Goal: Task Accomplishment & Management: Use online tool/utility

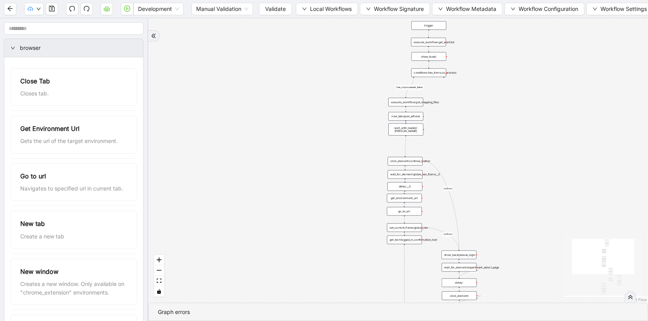
drag, startPoint x: 416, startPoint y: 172, endPoint x: 401, endPoint y: -23, distance: 195.7
click at [401, 0] on html "Development Manual Validation Validate Local Workflows Workflow Signature Workf…" at bounding box center [324, 160] width 648 height 321
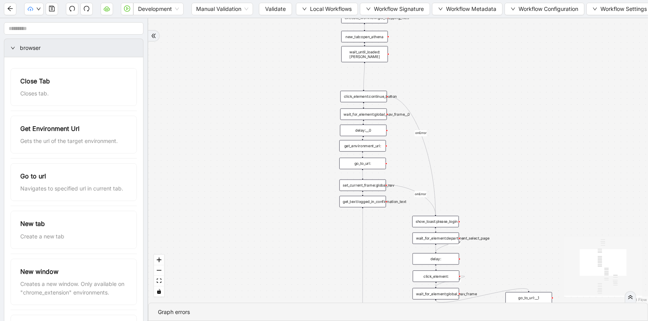
drag, startPoint x: 538, startPoint y: 150, endPoint x: 547, endPoint y: 50, distance: 100.3
click at [547, 50] on div "has_unprocessed_items onError onError onError onError onError onError trigger l…" at bounding box center [398, 160] width 500 height 285
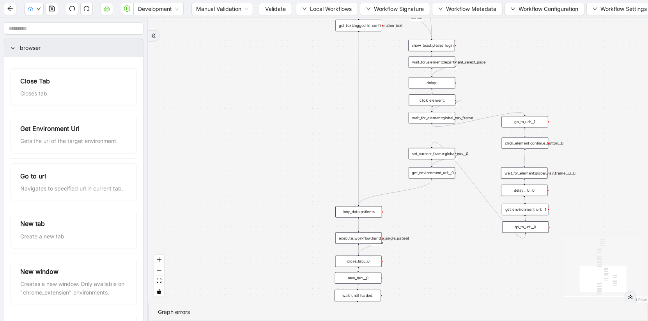
drag, startPoint x: 531, startPoint y: 176, endPoint x: 525, endPoint y: 23, distance: 152.7
click at [524, 23] on div "has_unprocessed_items onError onError onError onError onError onError trigger l…" at bounding box center [398, 160] width 500 height 285
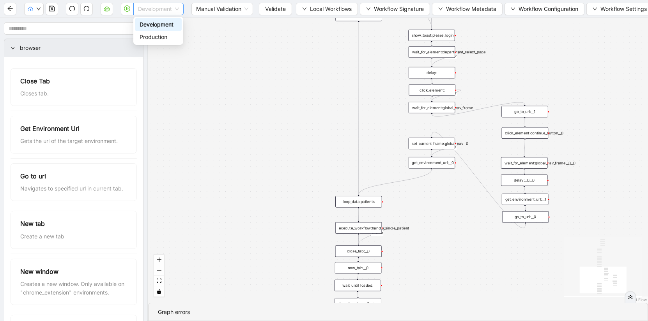
click at [165, 9] on span "Development" at bounding box center [158, 9] width 41 height 12
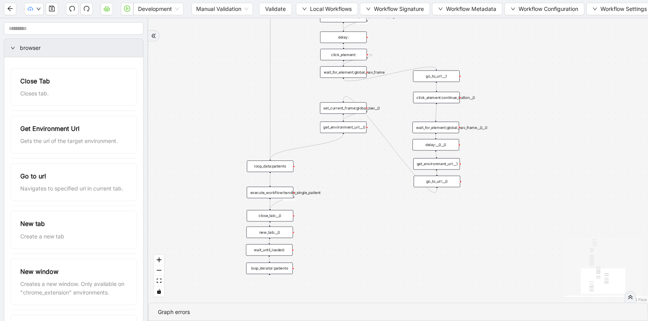
drag, startPoint x: 416, startPoint y: 259, endPoint x: 320, endPoint y: 215, distance: 106.1
click at [320, 215] on div "has_unprocessed_items onError onError onError onError onError onError trigger l…" at bounding box center [398, 160] width 500 height 285
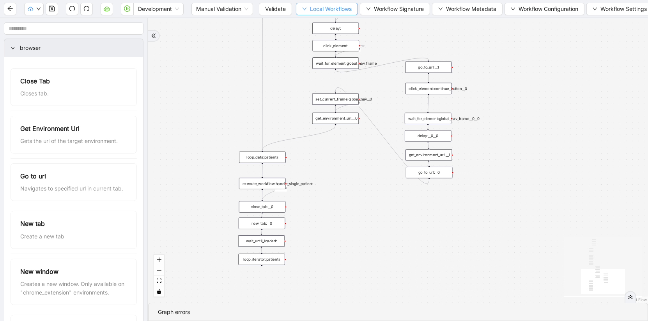
click at [333, 10] on span "Local Workflows" at bounding box center [331, 9] width 42 height 9
click at [325, 23] on span "Select" at bounding box center [327, 24] width 50 height 9
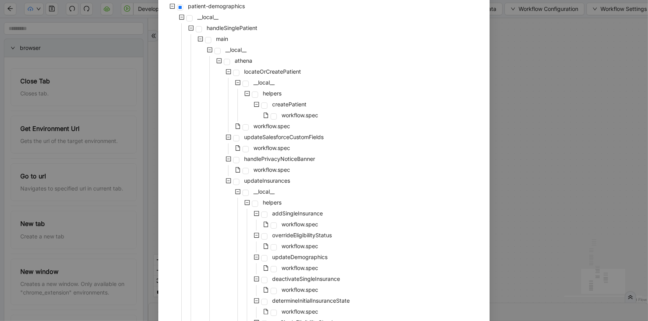
scroll to position [60, 0]
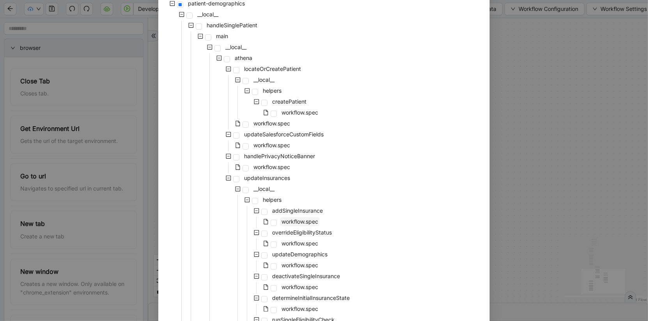
click at [299, 219] on span "workflow.spec" at bounding box center [300, 221] width 37 height 7
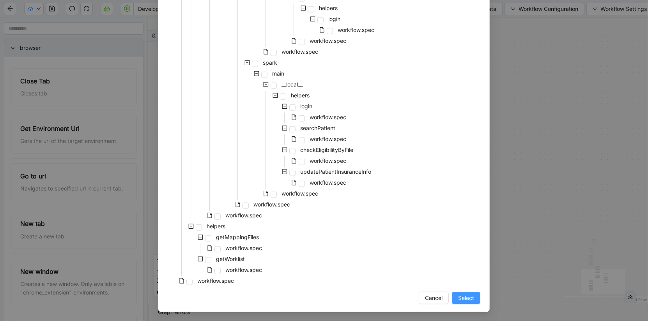
click at [475, 300] on button "Select" at bounding box center [466, 298] width 28 height 12
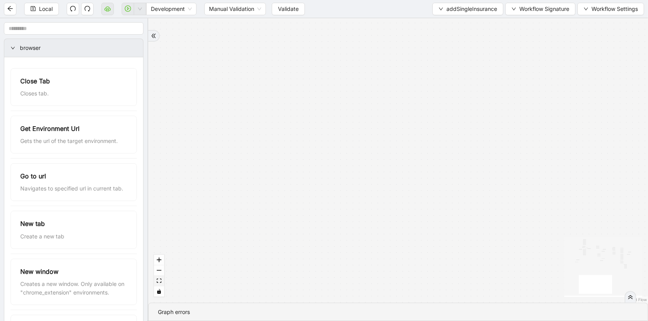
click at [159, 282] on icon "fit view" at bounding box center [159, 281] width 5 height 4
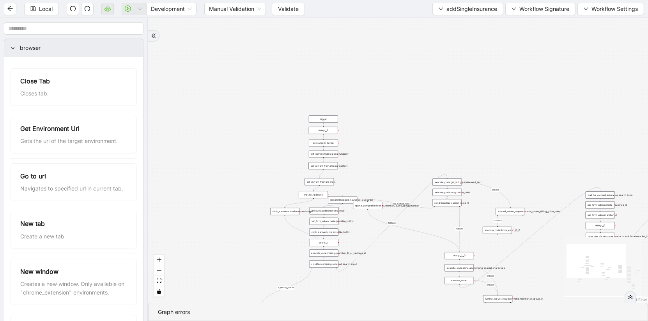
drag, startPoint x: 268, startPoint y: 60, endPoint x: 371, endPoint y: 154, distance: 139.2
click at [373, 156] on div "is_missing_values has_custom_rules success success success fallback fallback su…" at bounding box center [398, 160] width 500 height 285
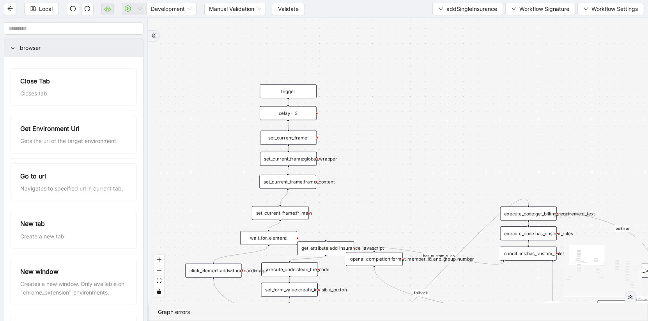
click at [300, 163] on div "set_current_frame:global_wrapper" at bounding box center [288, 159] width 57 height 14
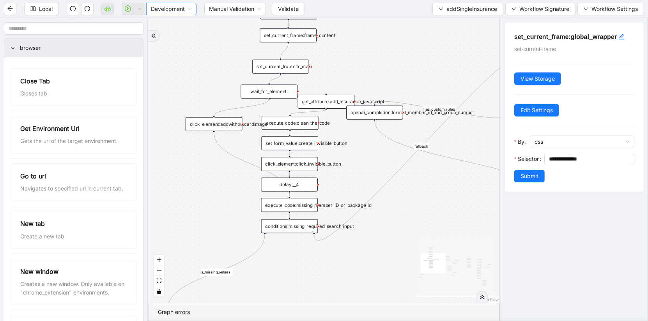
drag, startPoint x: 186, startPoint y: 76, endPoint x: 186, endPoint y: 9, distance: 67.9
click at [186, 9] on section "Local Development Manual Validation Validate addSingleInsurance Workflow Signat…" at bounding box center [324, 160] width 648 height 321
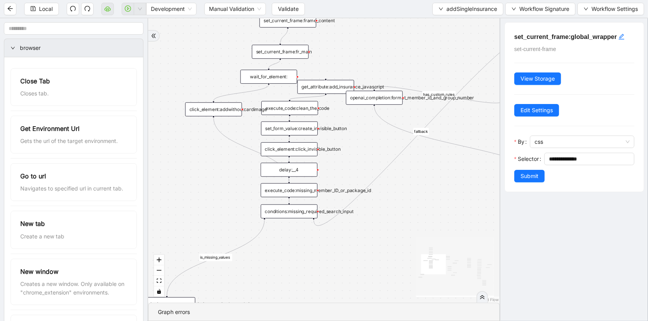
click at [279, 171] on div "delay:__4" at bounding box center [289, 170] width 57 height 14
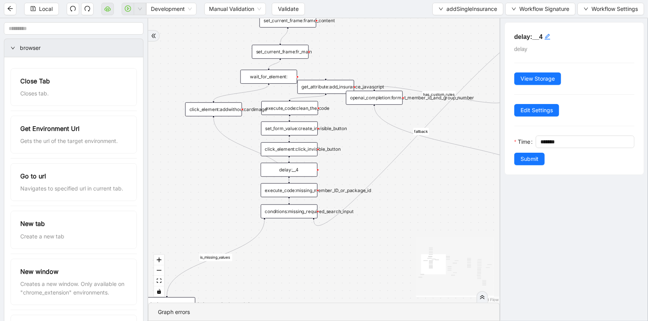
click at [286, 192] on div "execute_code:missing_member_ID_or_package_id" at bounding box center [289, 190] width 57 height 14
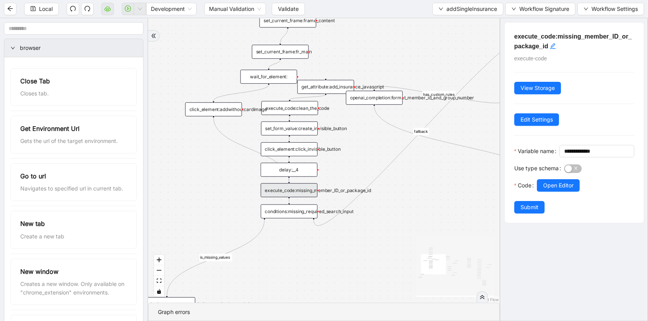
click at [321, 256] on div "is_missing_values has_custom_rules success success success fallback fallback su…" at bounding box center [324, 160] width 352 height 285
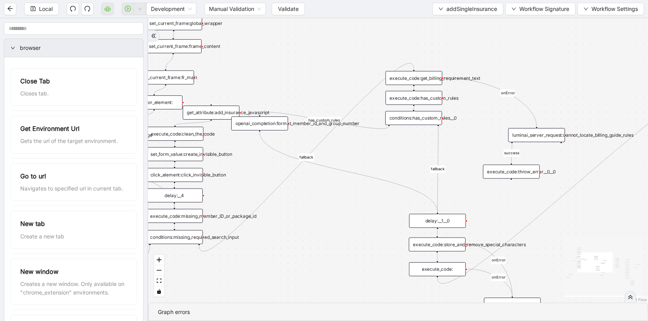
drag, startPoint x: 321, startPoint y: 256, endPoint x: 206, endPoint y: 281, distance: 117.5
click at [206, 281] on div "is_missing_values has_custom_rules success success success fallback fallback su…" at bounding box center [398, 160] width 500 height 285
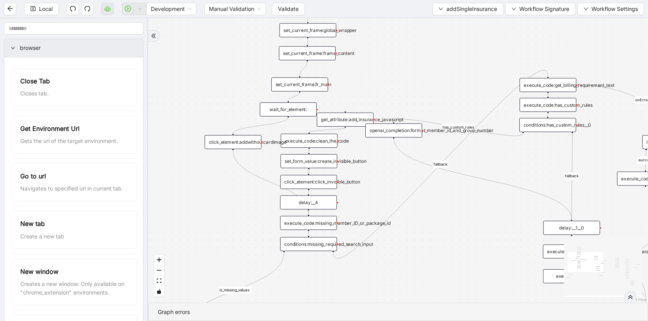
drag, startPoint x: 303, startPoint y: 269, endPoint x: 437, endPoint y: 277, distance: 134.4
click at [437, 277] on div "is_missing_values has_custom_rules success success success fallback fallback su…" at bounding box center [398, 160] width 500 height 285
click at [230, 145] on div "click_element:addwithoutcardimage" at bounding box center [233, 142] width 57 height 14
click at [238, 145] on div "click_element:addwithoutcardimage" at bounding box center [233, 142] width 57 height 14
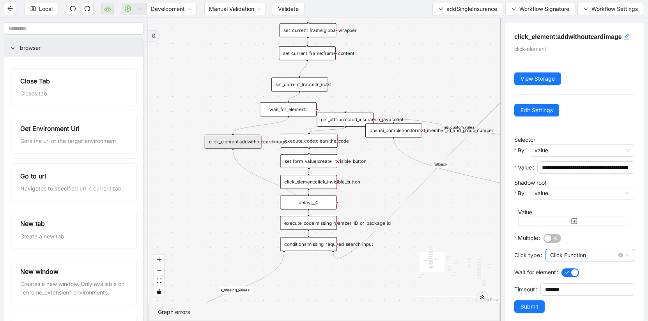
click at [572, 250] on span "Click Function" at bounding box center [590, 256] width 80 height 12
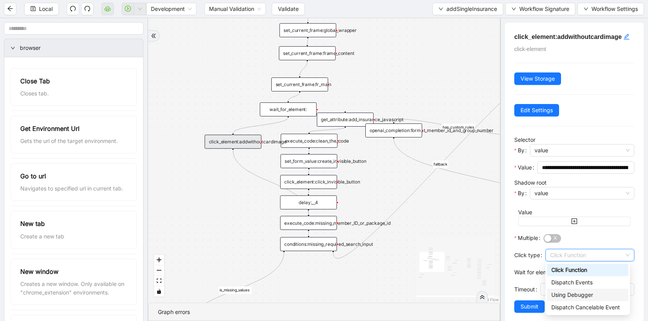
click at [570, 300] on div "Using Debugger" at bounding box center [588, 295] width 82 height 12
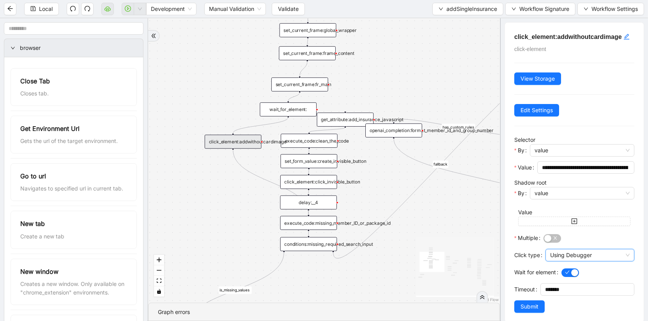
scroll to position [8, 0]
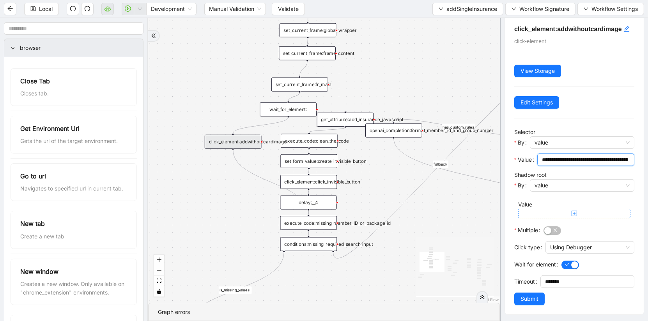
drag, startPoint x: 551, startPoint y: 156, endPoint x: 606, endPoint y: 214, distance: 79.7
click at [606, 214] on form "**********" at bounding box center [575, 217] width 120 height 178
click at [579, 156] on input "**********" at bounding box center [585, 160] width 86 height 9
drag, startPoint x: 579, startPoint y: 156, endPoint x: 648, endPoint y: 155, distance: 68.7
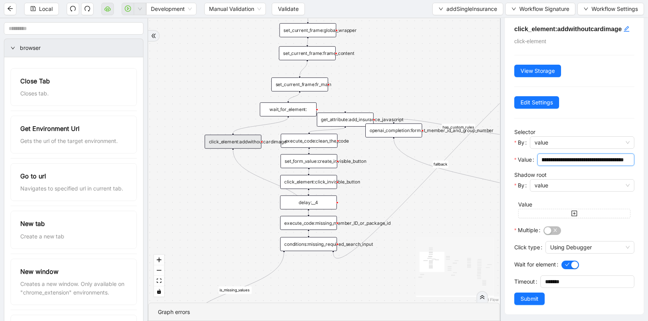
click at [648, 155] on div "**********" at bounding box center [574, 169] width 148 height 303
click at [531, 303] on button "Submit" at bounding box center [530, 299] width 30 height 12
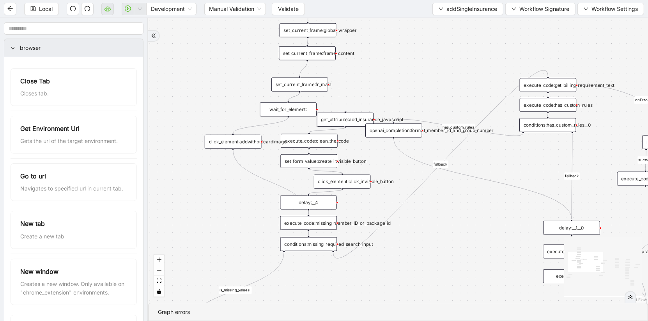
drag, startPoint x: 297, startPoint y: 181, endPoint x: 336, endPoint y: 177, distance: 40.0
click at [336, 177] on div "click_element:click_invisible_button" at bounding box center [342, 182] width 57 height 14
drag, startPoint x: 321, startPoint y: 250, endPoint x: 322, endPoint y: 257, distance: 7.1
click at [322, 257] on div "conditions:missing_required_search_input" at bounding box center [310, 250] width 57 height 14
click at [315, 230] on div "is_missing_values has_custom_rules success success success fallback fallback su…" at bounding box center [398, 160] width 500 height 285
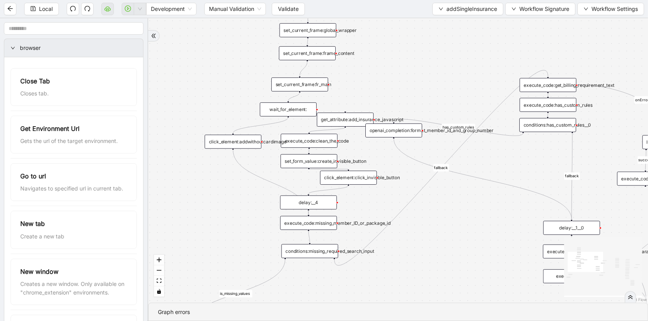
click at [309, 225] on div "execute_code:missing_member_ID_or_package_id" at bounding box center [309, 223] width 57 height 14
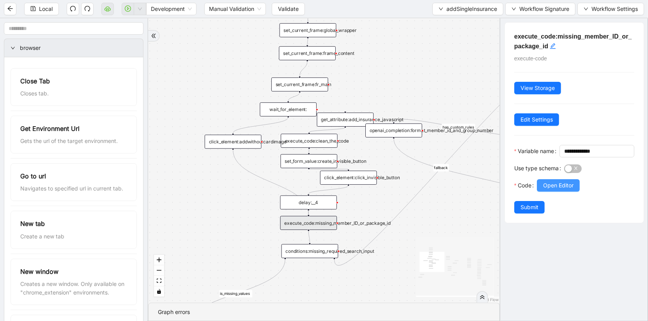
click at [561, 190] on span "Open Editor" at bounding box center [558, 185] width 30 height 9
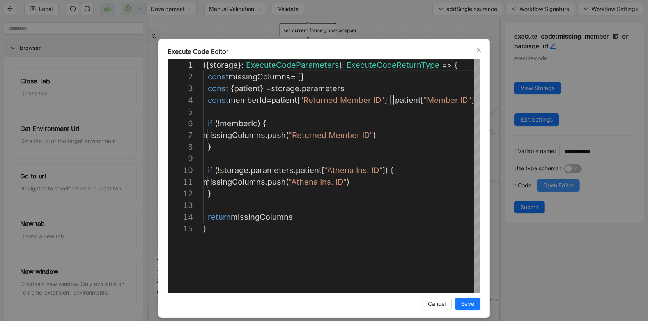
scroll to position [117, 0]
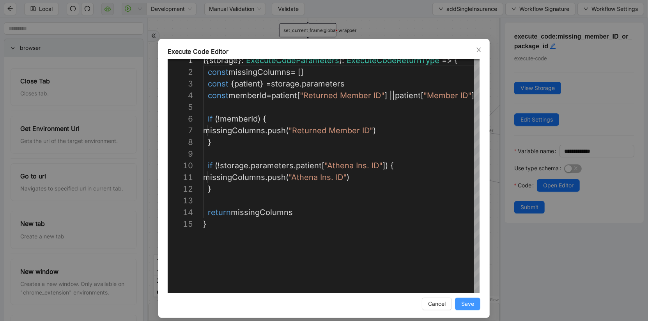
click at [472, 306] on span "Save" at bounding box center [468, 304] width 13 height 9
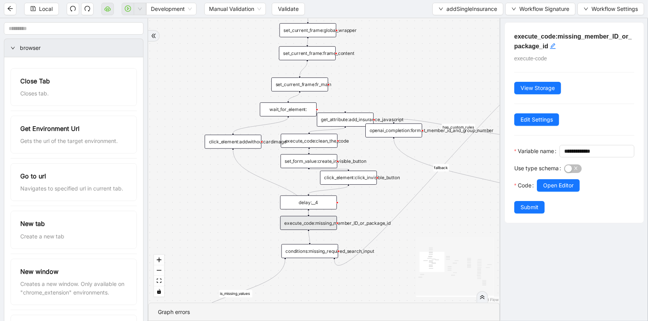
drag, startPoint x: 426, startPoint y: 286, endPoint x: 421, endPoint y: 225, distance: 60.8
click at [421, 225] on div "is_missing_values has_custom_rules success success success fallback fallback su…" at bounding box center [324, 160] width 352 height 285
click at [315, 255] on div "conditions:missing_required_search_input" at bounding box center [310, 252] width 57 height 14
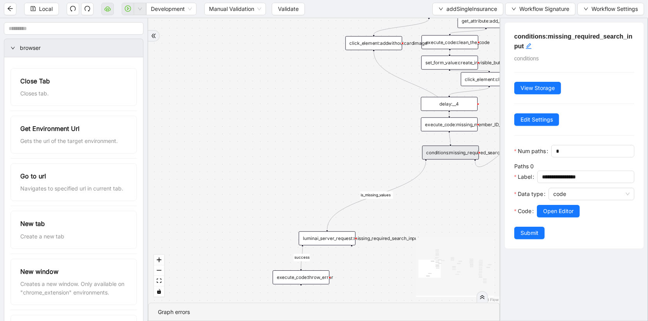
drag, startPoint x: 291, startPoint y: 287, endPoint x: 432, endPoint y: 188, distance: 172.0
click at [432, 188] on div "is_missing_values has_custom_rules success success success fallback fallback su…" at bounding box center [324, 160] width 352 height 285
click at [321, 245] on div "is_missing_values has_custom_rules success success success fallback fallback su…" at bounding box center [324, 160] width 352 height 285
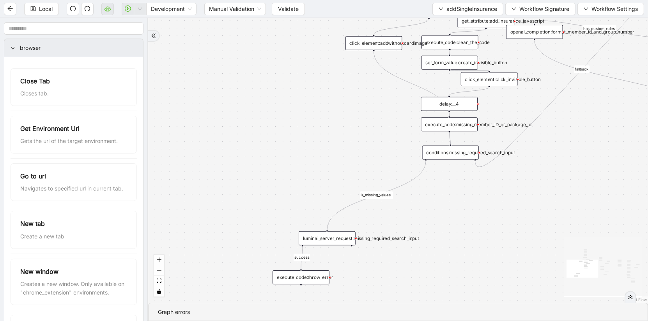
click at [324, 243] on div "luminai_server_request:missing_required_search_input" at bounding box center [327, 239] width 57 height 14
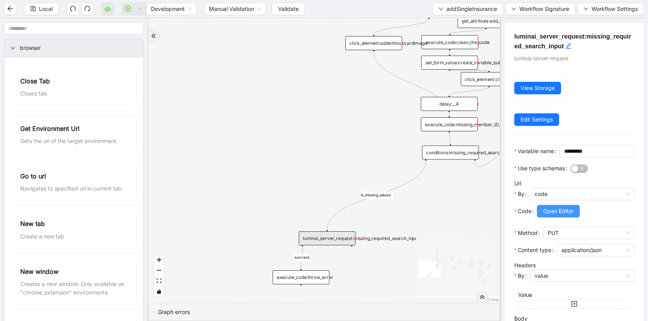
click at [561, 218] on button "Open Editor" at bounding box center [558, 211] width 43 height 12
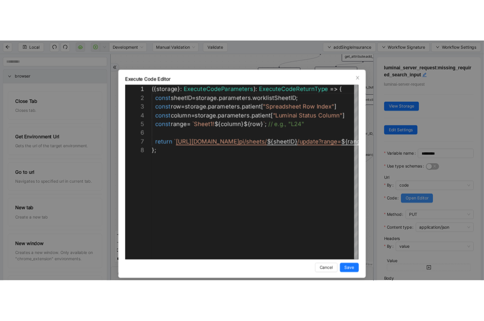
scroll to position [82, 0]
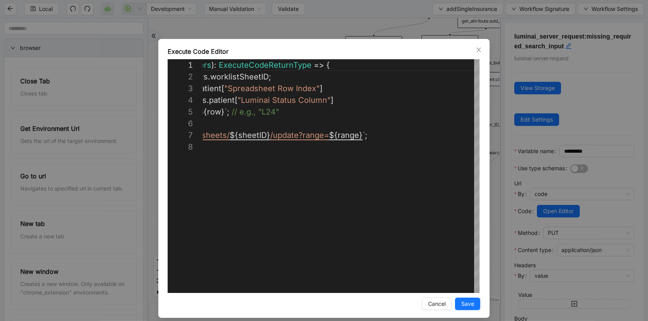
click at [601, 247] on div "**********" at bounding box center [324, 160] width 648 height 321
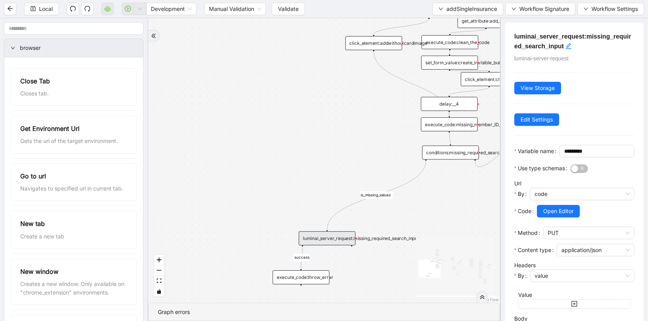
drag, startPoint x: 444, startPoint y: 249, endPoint x: 276, endPoint y: 249, distance: 167.8
click at [276, 249] on div "is_missing_values has_custom_rules success success success fallback fallback su…" at bounding box center [324, 160] width 352 height 285
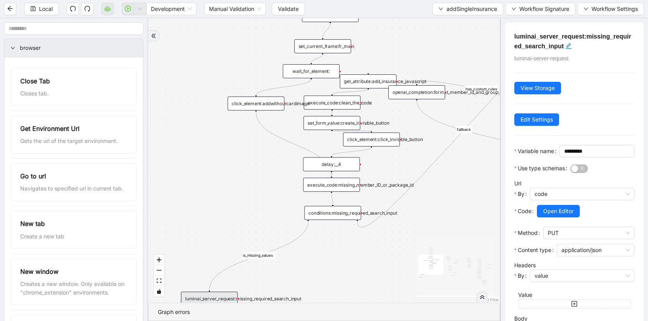
drag, startPoint x: 323, startPoint y: 167, endPoint x: 179, endPoint y: 265, distance: 174.2
click at [180, 265] on div "is_missing_values has_custom_rules success success success fallback fallback su…" at bounding box center [324, 160] width 352 height 285
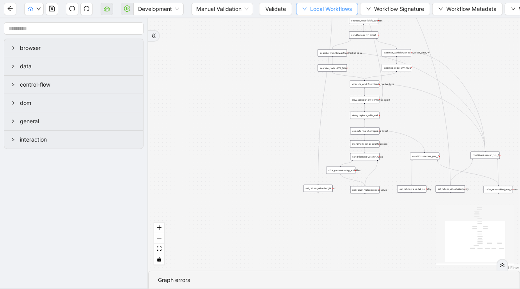
click at [325, 9] on span "Local Workflows" at bounding box center [331, 9] width 42 height 9
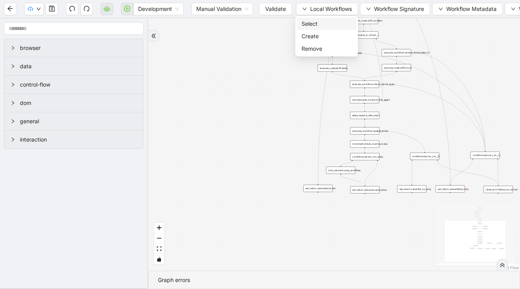
click at [314, 20] on span "Select" at bounding box center [327, 24] width 50 height 9
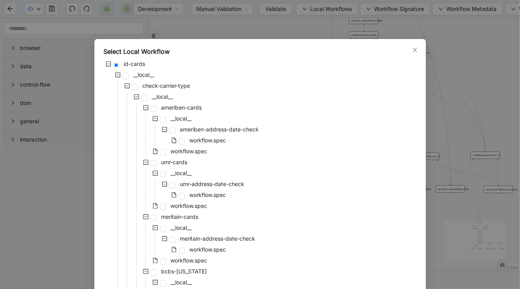
click at [81, 148] on div "Select Local Workflow id-cards __local__ check-carrier-type __local__ ameriben-…" at bounding box center [260, 144] width 520 height 289
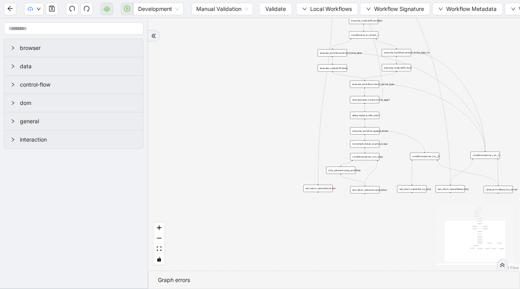
click at [10, 2] on div "Development Manual Validation Validate Local Workflows Workflow Signature Workf…" at bounding box center [260, 9] width 520 height 18
click at [13, 13] on button "button" at bounding box center [10, 9] width 12 height 12
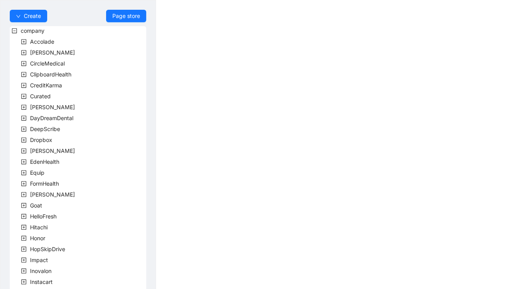
scroll to position [216, 0]
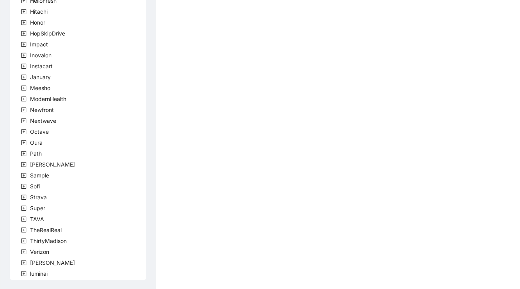
click at [27, 259] on span at bounding box center [23, 262] width 9 height 9
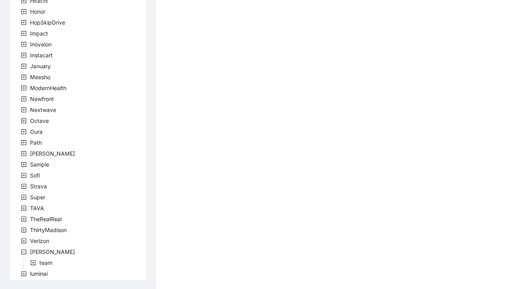
click at [36, 260] on span at bounding box center [32, 262] width 9 height 9
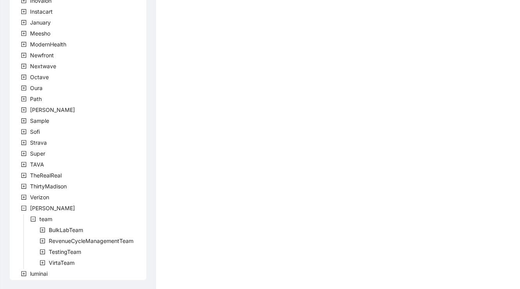
click at [46, 240] on span at bounding box center [42, 240] width 9 height 9
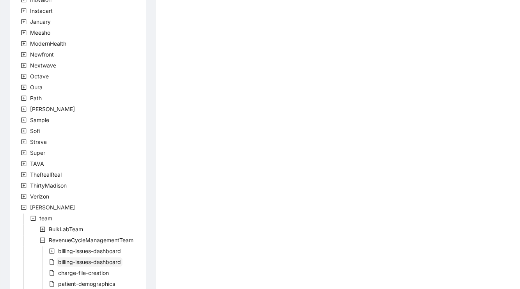
scroll to position [276, 0]
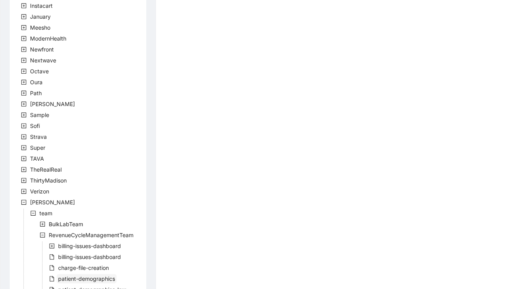
click at [59, 277] on span "patient-demographics" at bounding box center [86, 278] width 57 height 7
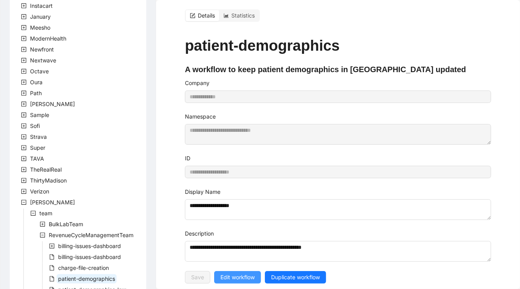
click at [235, 279] on button "Edit workflow" at bounding box center [237, 277] width 47 height 12
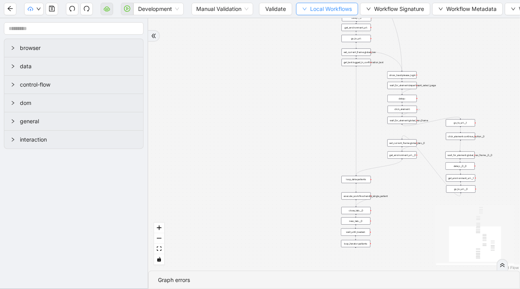
click at [309, 5] on button "Local Workflows" at bounding box center [327, 9] width 62 height 12
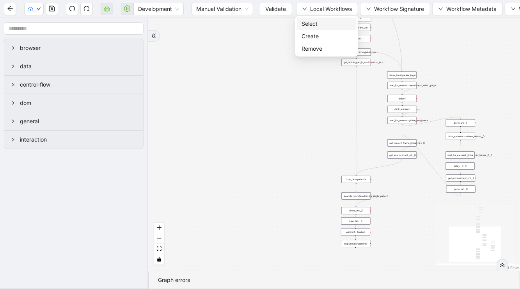
click at [313, 21] on span "Select" at bounding box center [327, 24] width 50 height 9
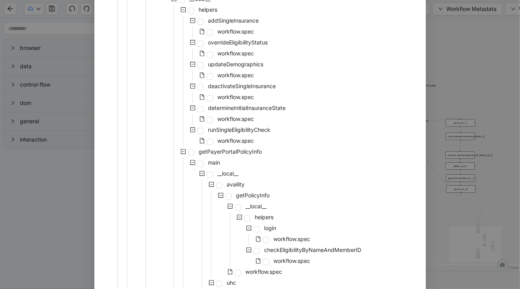
scroll to position [247, 0]
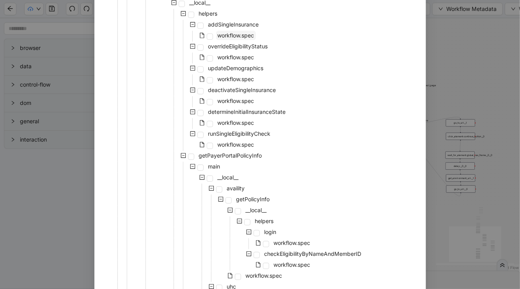
click at [229, 35] on span "workflow.spec" at bounding box center [236, 35] width 37 height 7
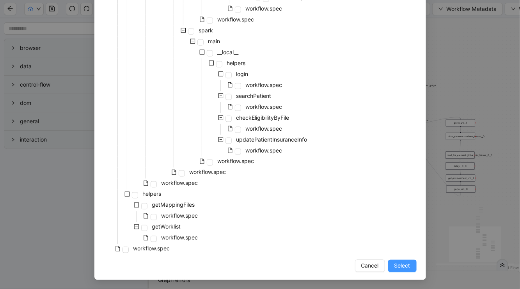
click at [405, 264] on span "Select" at bounding box center [402, 266] width 16 height 9
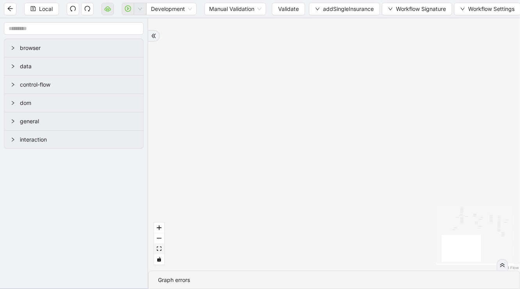
click at [161, 250] on icon "fit view" at bounding box center [159, 249] width 5 height 4
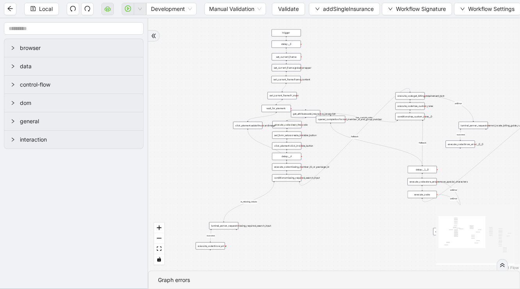
drag, startPoint x: 305, startPoint y: 195, endPoint x: 344, endPoint y: 204, distance: 40.0
click at [344, 204] on div "is_missing_values has_custom_rules success success success fallback fallback su…" at bounding box center [334, 144] width 372 height 252
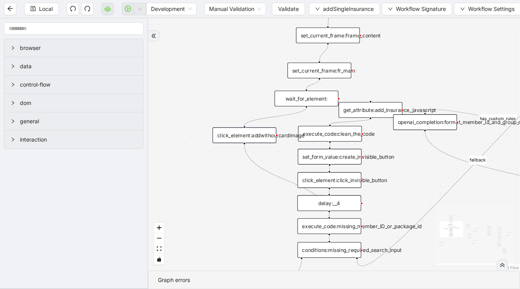
drag, startPoint x: 317, startPoint y: 72, endPoint x: 410, endPoint y: 62, distance: 93.4
click at [409, 62] on div "is_missing_values has_custom_rules success success success fallback fallback su…" at bounding box center [334, 144] width 372 height 252
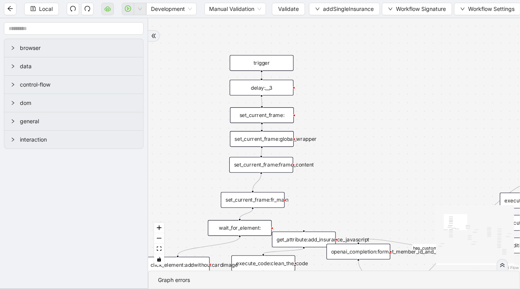
drag, startPoint x: 235, startPoint y: 85, endPoint x: 168, endPoint y: 219, distance: 149.7
click at [168, 219] on div "is_missing_values has_custom_rules success success success fallback fallback su…" at bounding box center [334, 144] width 372 height 252
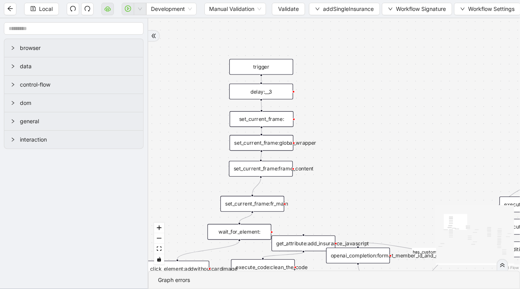
click at [271, 141] on div "set_current_frame:global_wrapper" at bounding box center [262, 143] width 64 height 16
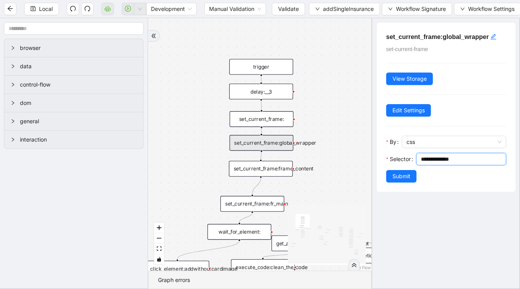
click at [449, 159] on input "**********" at bounding box center [460, 159] width 79 height 9
click at [275, 172] on div "set_current_frame:frame_content" at bounding box center [261, 169] width 64 height 16
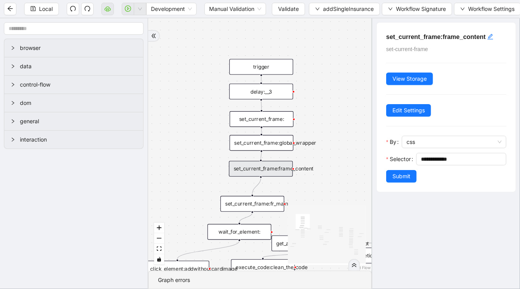
click at [199, 188] on div "is_missing_values has_custom_rules success success success fallback fallback su…" at bounding box center [260, 144] width 224 height 252
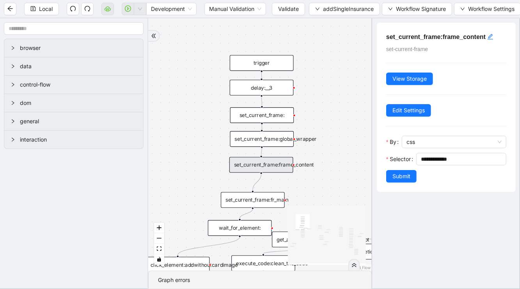
drag, startPoint x: 199, startPoint y: 188, endPoint x: 198, endPoint y: 133, distance: 55.0
click at [198, 133] on div "is_missing_values has_custom_rules success success success fallback fallback su…" at bounding box center [260, 144] width 224 height 252
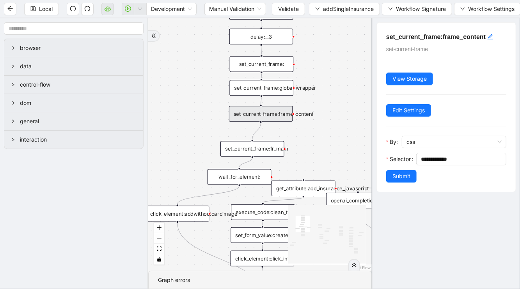
click at [273, 149] on div "set_current_frame:fr_main" at bounding box center [252, 149] width 64 height 16
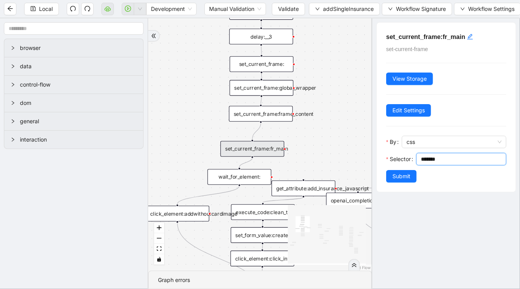
click at [453, 156] on input "*******" at bounding box center [460, 159] width 79 height 9
paste input "**********"
type input "**********"
click at [401, 170] on button "Submit" at bounding box center [401, 176] width 30 height 12
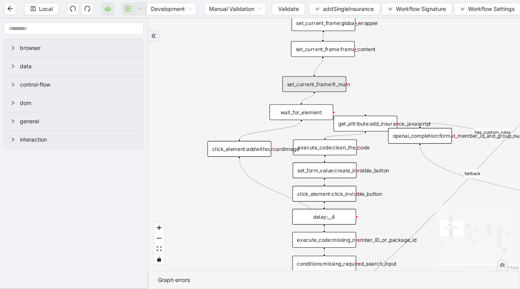
drag, startPoint x: 321, startPoint y: 160, endPoint x: 391, endPoint y: 94, distance: 96.0
click at [390, 95] on div "is_missing_values has_custom_rules success success success fallback fallback su…" at bounding box center [334, 144] width 372 height 252
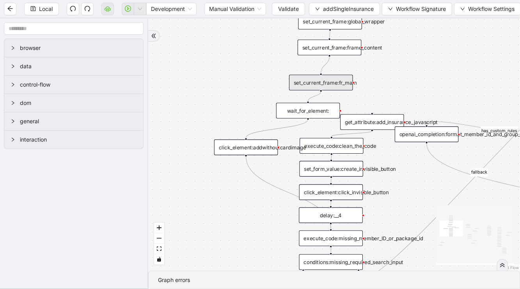
click at [259, 147] on div "click_element:addwithoutcardimage" at bounding box center [246, 148] width 64 height 16
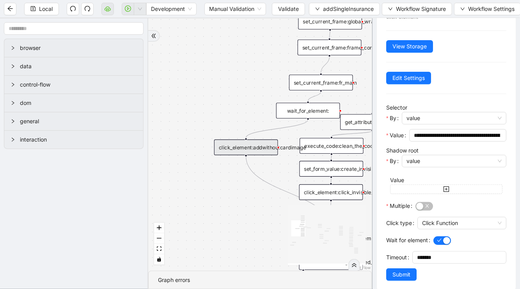
scroll to position [40, 0]
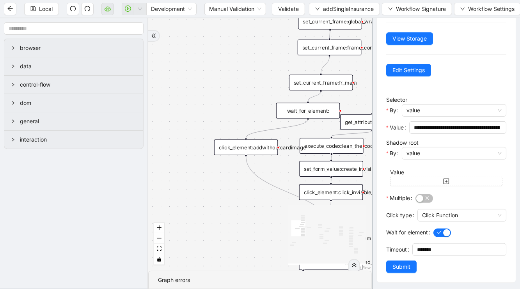
click at [307, 105] on div "wait_for_element:" at bounding box center [308, 111] width 64 height 16
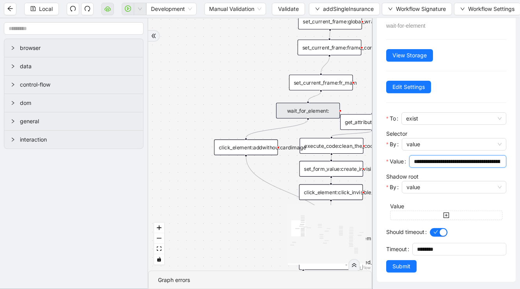
drag, startPoint x: 429, startPoint y: 158, endPoint x: 514, endPoint y: 176, distance: 86.4
click at [514, 176] on div "**********" at bounding box center [446, 153] width 148 height 271
click at [282, 178] on div "is_missing_values has_custom_rules success success success fallback fallback su…" at bounding box center [260, 144] width 224 height 252
click at [401, 263] on span "Submit" at bounding box center [401, 266] width 18 height 9
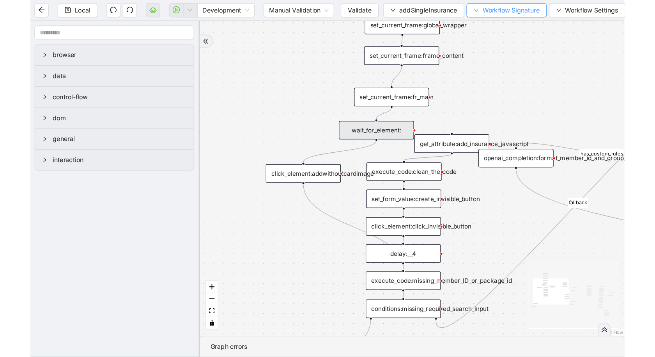
scroll to position [0, 0]
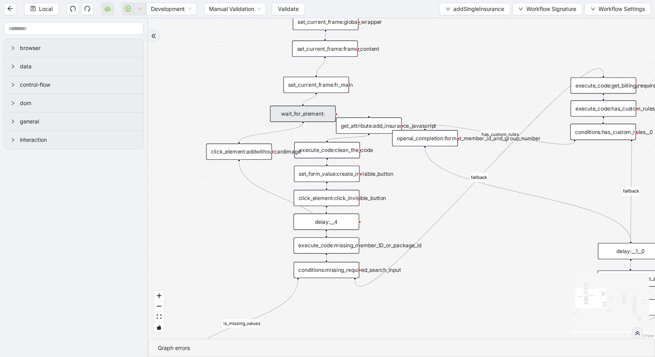
click at [278, 2] on div "Local Development Manual Validation Validate addSingleInsurance Workflow Signat…" at bounding box center [327, 9] width 655 height 18
click at [291, 11] on span "Validate" at bounding box center [288, 9] width 21 height 9
click at [486, 3] on button "addSingleInsurance" at bounding box center [475, 9] width 71 height 12
click at [465, 20] on span "Select" at bounding box center [474, 24] width 59 height 9
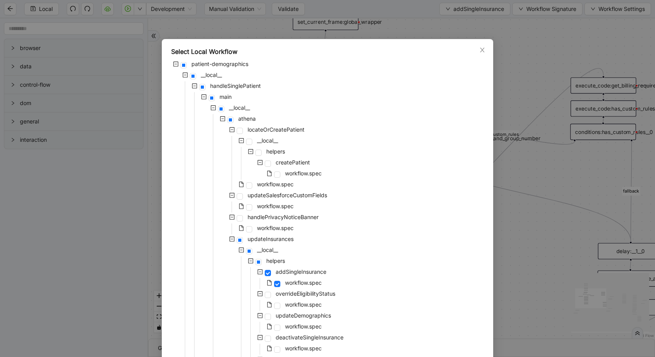
scroll to position [556, 0]
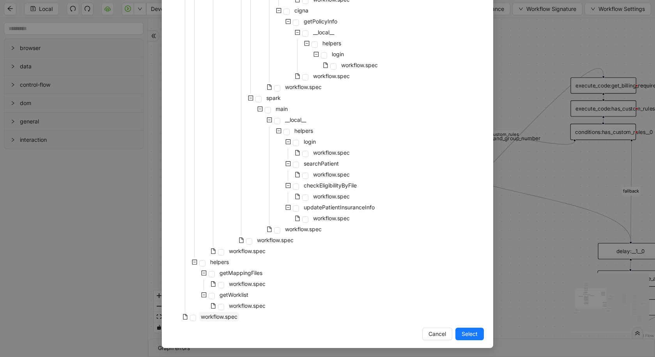
click at [208, 289] on span "workflow.spec" at bounding box center [219, 316] width 37 height 7
click at [473, 289] on span "Select" at bounding box center [470, 333] width 16 height 9
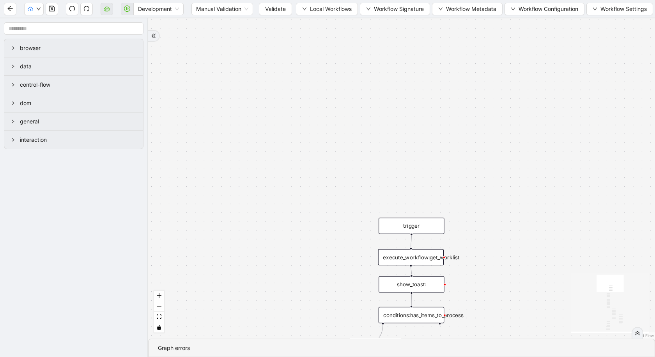
click at [133, 10] on span at bounding box center [127, 8] width 12 height 25
click at [275, 4] on button "Validate" at bounding box center [275, 9] width 33 height 12
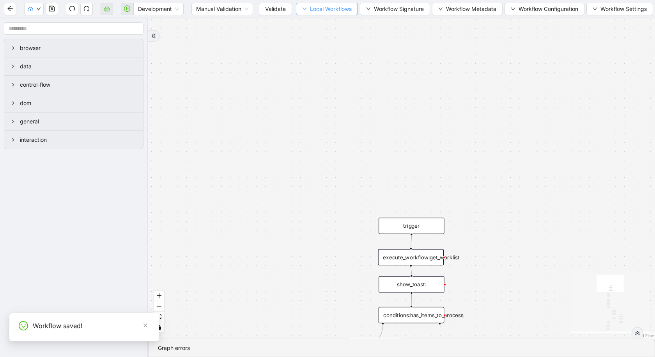
click at [325, 9] on span "Local Workflows" at bounding box center [331, 9] width 42 height 9
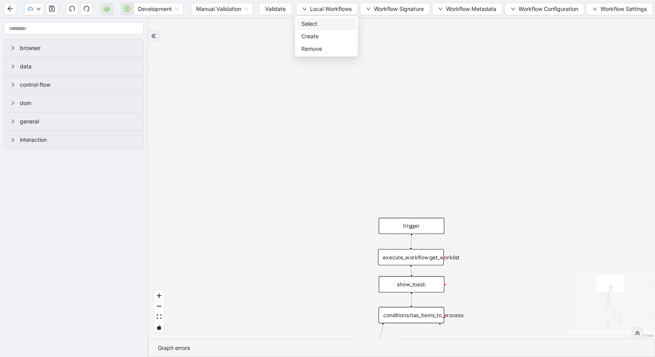
click at [322, 20] on span "Select" at bounding box center [327, 24] width 50 height 9
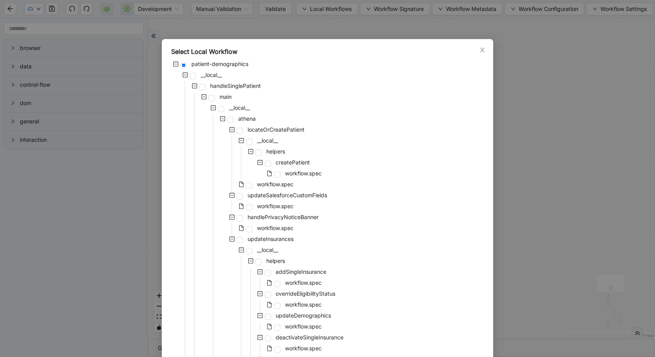
scroll to position [0, 0]
click at [278, 287] on div "workflow.spec" at bounding box center [247, 283] width 152 height 11
click at [277, 284] on span at bounding box center [277, 284] width 6 height 6
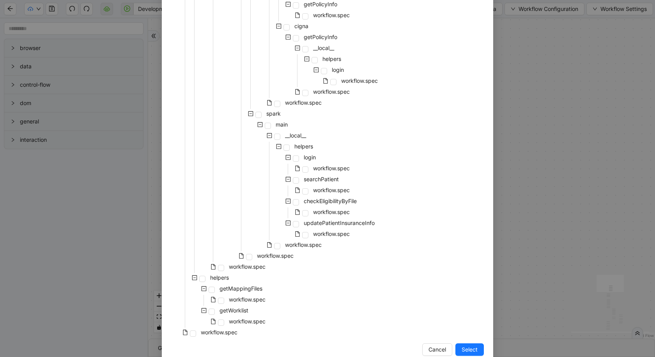
scroll to position [556, 0]
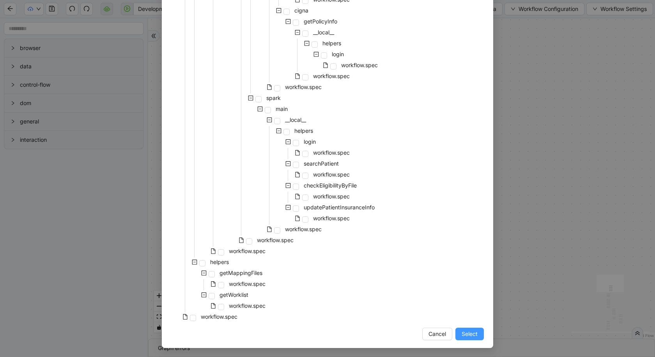
click at [462, 289] on button "Select" at bounding box center [470, 333] width 28 height 12
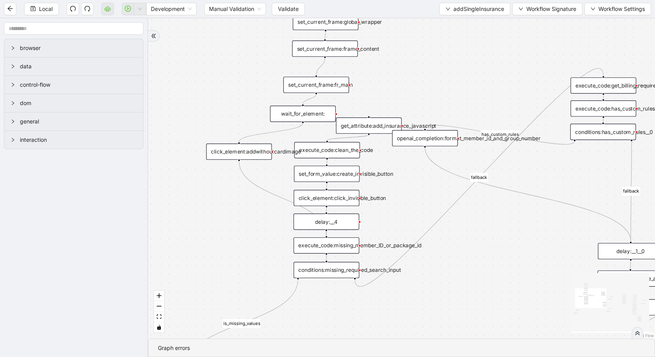
click at [305, 86] on div "set_current_frame:fr_main" at bounding box center [317, 84] width 66 height 16
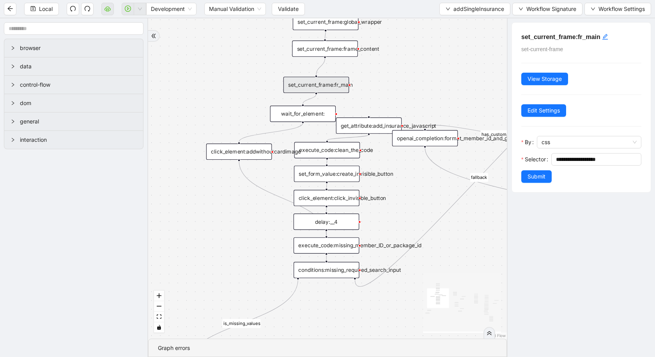
click at [245, 161] on div "is_missing_values has_custom_rules success success success fallback fallback su…" at bounding box center [327, 178] width 359 height 320
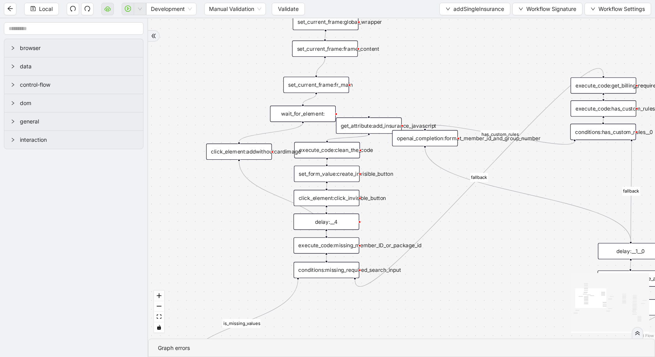
click at [245, 157] on div "click_element:addwithoutcardimage" at bounding box center [239, 152] width 66 height 16
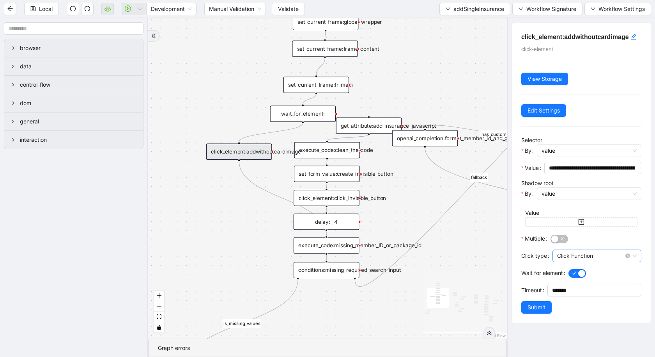
click at [520, 260] on span "Click Function" at bounding box center [598, 256] width 80 height 12
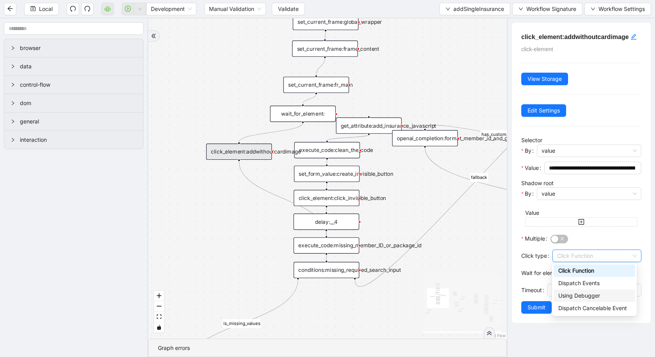
click at [520, 289] on div "Using Debugger" at bounding box center [595, 295] width 72 height 9
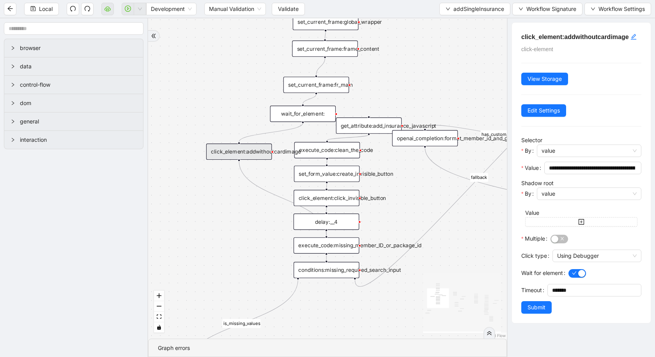
click at [520, 277] on div at bounding box center [605, 272] width 73 height 12
click at [520, 270] on button "Wait for element" at bounding box center [578, 273] width 18 height 9
click at [520, 289] on span "Submit" at bounding box center [537, 290] width 18 height 9
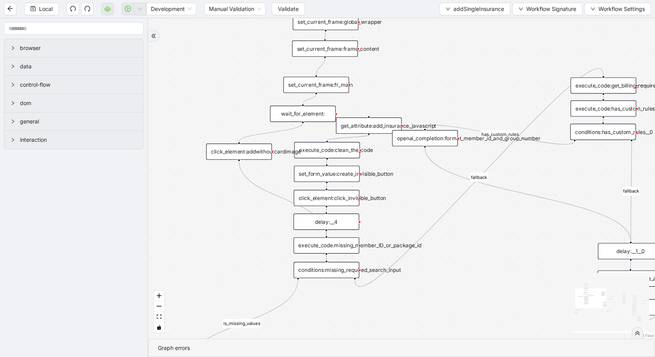
click at [341, 224] on div "delay:__4" at bounding box center [327, 221] width 66 height 16
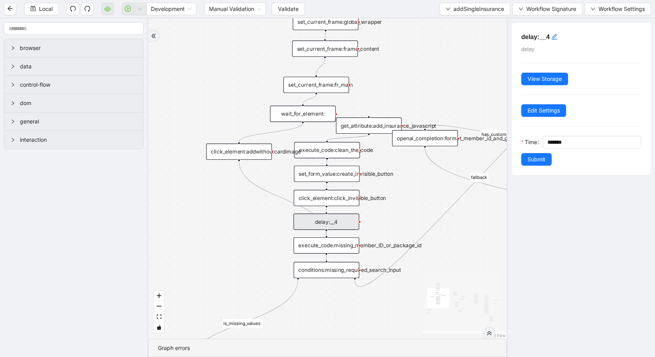
click at [321, 250] on div "execute_code:missing_member_ID_or_package_id" at bounding box center [327, 245] width 66 height 16
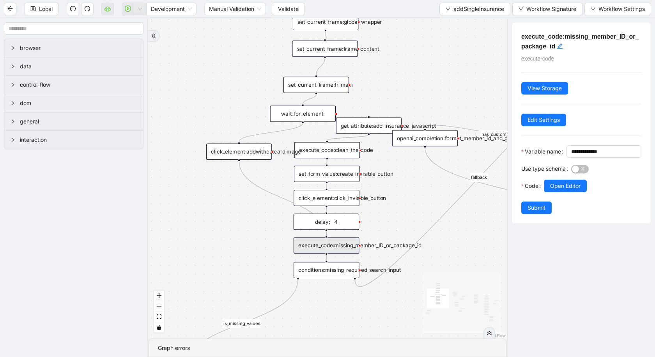
click at [346, 289] on div "is_missing_values has_custom_rules success success success fallback fallback su…" at bounding box center [327, 178] width 359 height 320
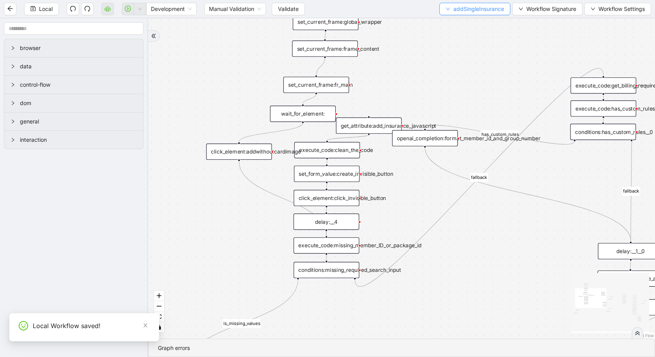
click at [465, 8] on span "addSingleInsurance" at bounding box center [479, 9] width 51 height 9
click at [458, 20] on span "Select" at bounding box center [474, 24] width 59 height 9
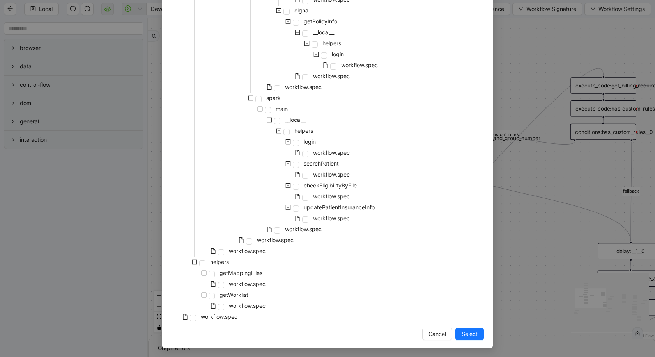
click at [189, 289] on span at bounding box center [185, 316] width 9 height 9
click at [192, 289] on span at bounding box center [193, 317] width 6 height 6
click at [468, 289] on span "Select" at bounding box center [470, 333] width 16 height 9
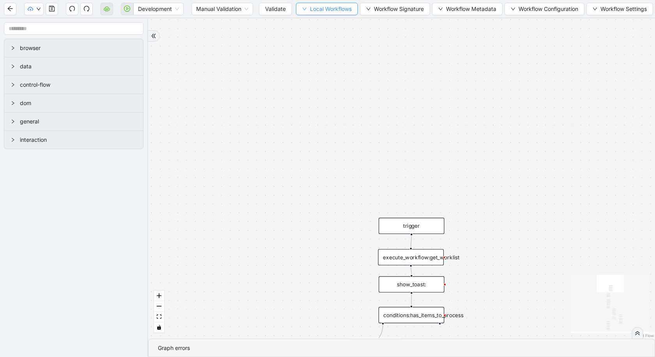
click at [326, 12] on span "Local Workflows" at bounding box center [331, 9] width 42 height 9
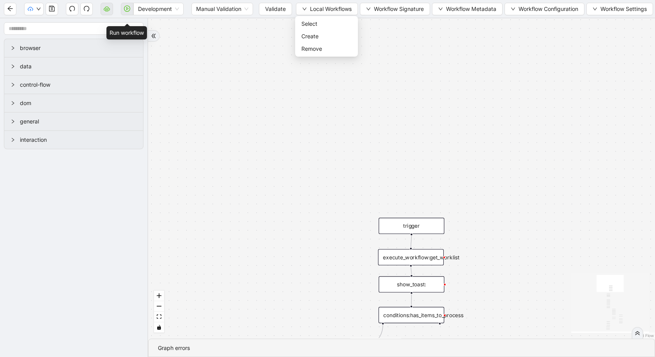
click at [124, 4] on span at bounding box center [127, 8] width 12 height 25
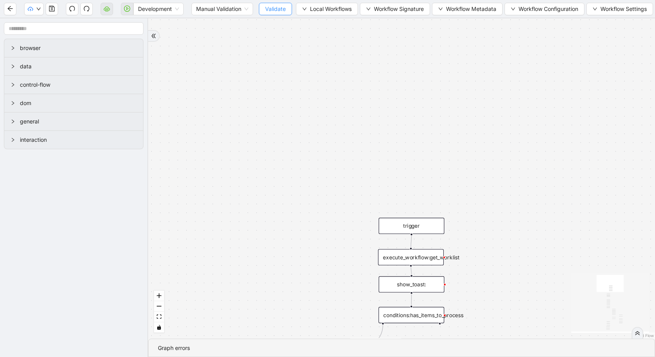
click at [278, 7] on span "Validate" at bounding box center [275, 9] width 21 height 9
click at [126, 8] on icon "play-circle" at bounding box center [127, 8] width 6 height 6
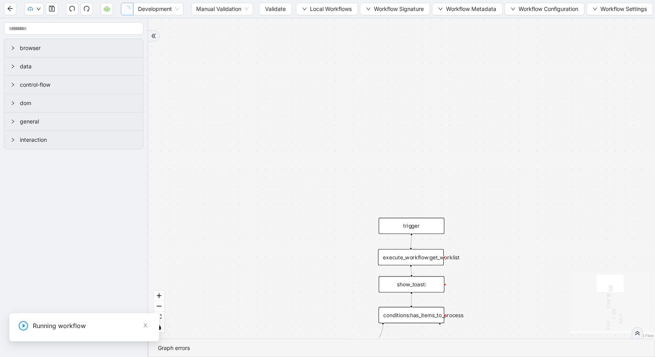
scroll to position [0, 0]
click at [5, 289] on input "1-off update file id" at bounding box center [58, 335] width 262 height 15
type input "**********"
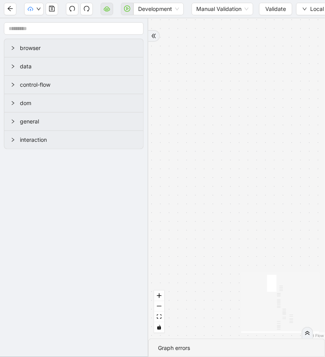
click at [221, 167] on div "has_unprocessed_items onError onError onError onError onError onError trigger l…" at bounding box center [236, 178] width 177 height 320
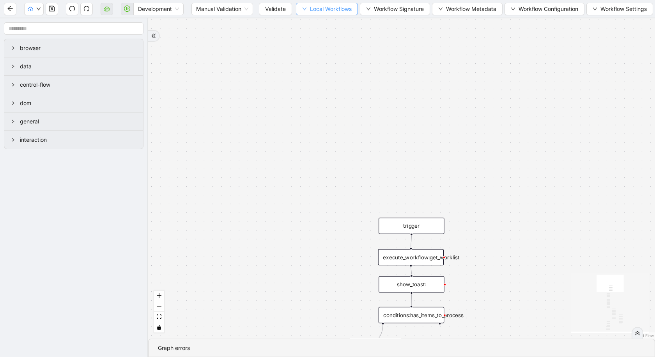
click at [349, 12] on span "Local Workflows" at bounding box center [331, 9] width 42 height 9
click at [340, 23] on span "Select" at bounding box center [327, 24] width 50 height 9
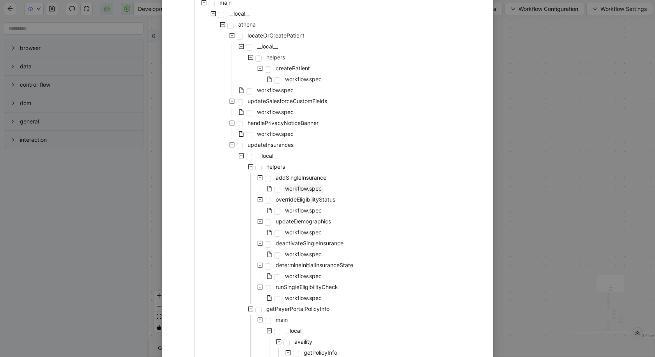
click at [316, 192] on span "workflow.spec" at bounding box center [304, 188] width 40 height 9
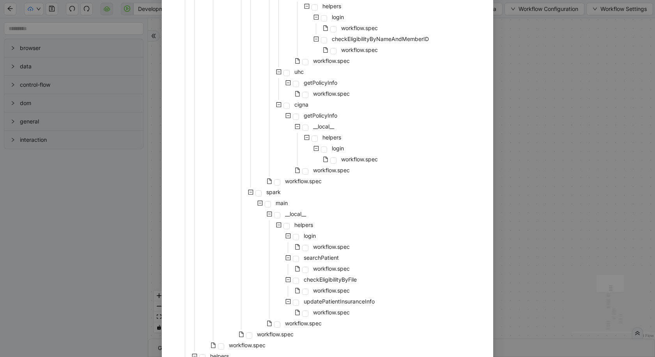
scroll to position [556, 0]
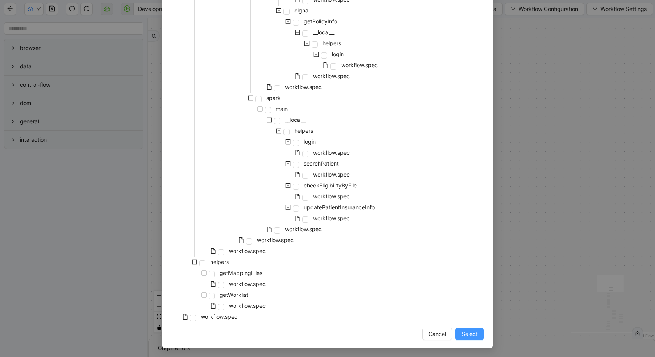
click at [472, 289] on span "Select" at bounding box center [470, 333] width 16 height 9
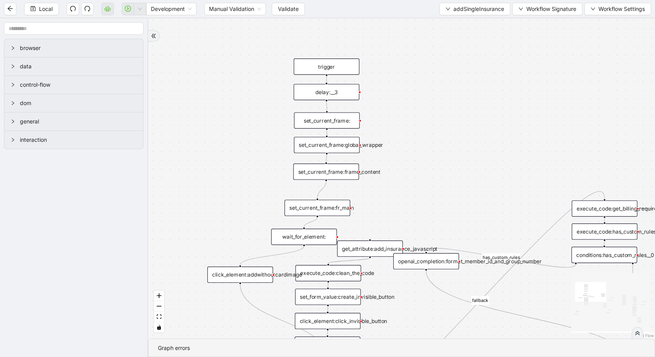
drag, startPoint x: 419, startPoint y: 94, endPoint x: 421, endPoint y: 220, distance: 125.6
click at [421, 220] on div "is_missing_values has_custom_rules success success success fallback fallback su…" at bounding box center [401, 178] width 507 height 320
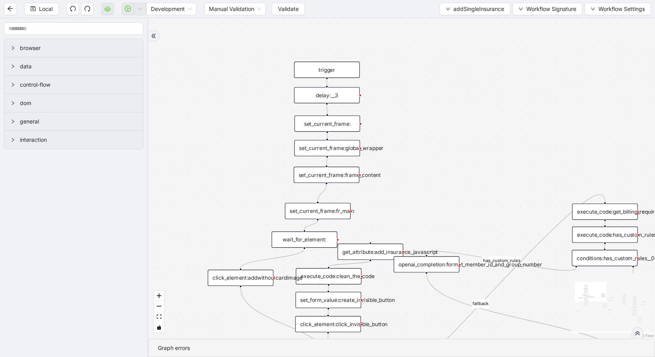
click at [304, 239] on div "wait_for_element:" at bounding box center [305, 239] width 66 height 16
click at [303, 247] on div at bounding box center [304, 248] width 3 height 3
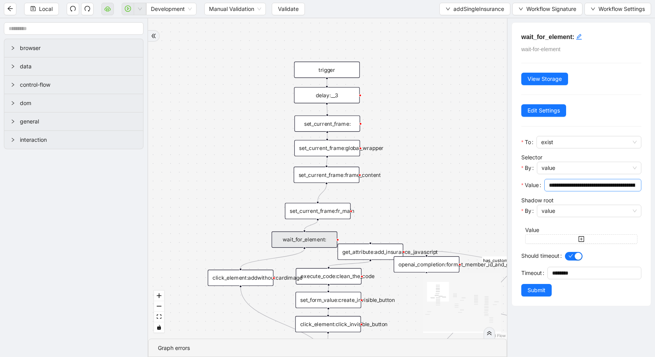
click at [520, 186] on input "**********" at bounding box center [592, 185] width 86 height 9
click at [520, 185] on input "**********" at bounding box center [592, 185] width 86 height 9
drag, startPoint x: 585, startPoint y: 185, endPoint x: 424, endPoint y: 184, distance: 160.7
click at [424, 184] on section "browser data control-flow dom general interaction is_missing_values has_custom_…" at bounding box center [327, 187] width 655 height 338
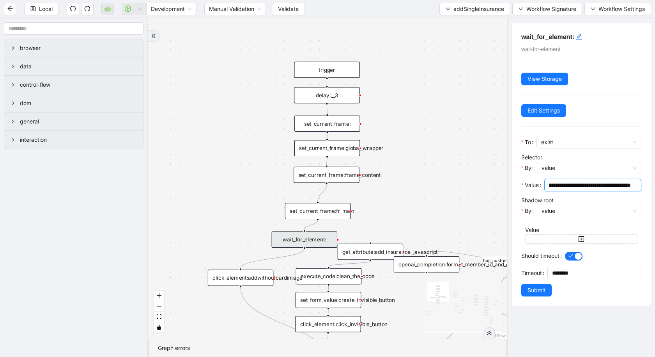
scroll to position [0, 0]
drag, startPoint x: 585, startPoint y: 183, endPoint x: 445, endPoint y: 183, distance: 140.1
click at [445, 183] on section "browser data control-flow dom general interaction is_missing_values has_custom_…" at bounding box center [327, 187] width 655 height 338
type input "**********"
click at [520, 289] on form "**********" at bounding box center [582, 216] width 120 height 160
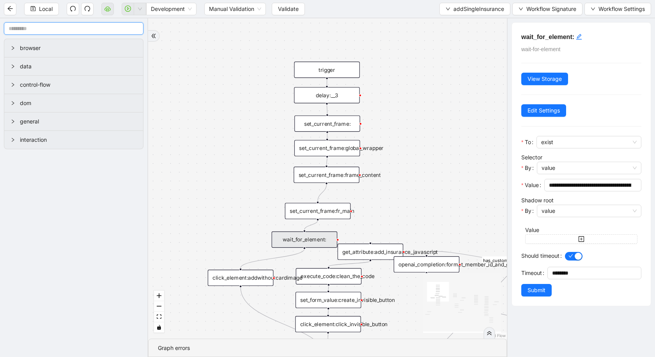
click at [67, 23] on input "text" at bounding box center [74, 28] width 140 height 12
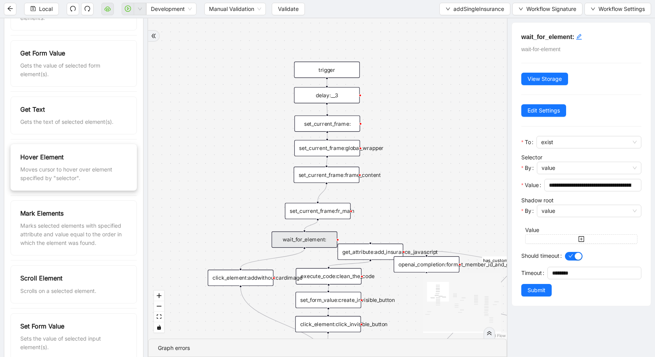
scroll to position [392, 0]
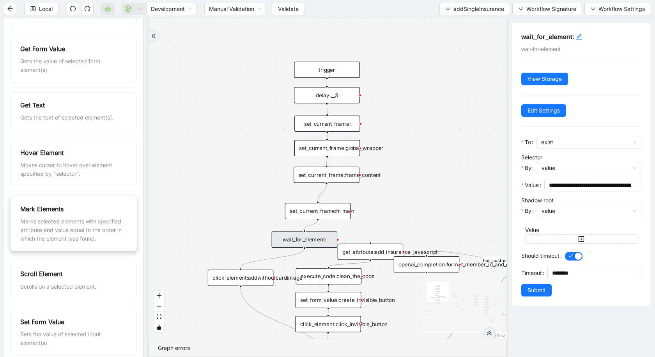
type input "*******"
drag, startPoint x: 268, startPoint y: 211, endPoint x: 215, endPoint y: 213, distance: 52.3
click at [240, 213] on div "mark_elements:" at bounding box center [273, 211] width 66 height 16
click at [215, 213] on div "mark_elements:" at bounding box center [221, 213] width 66 height 16
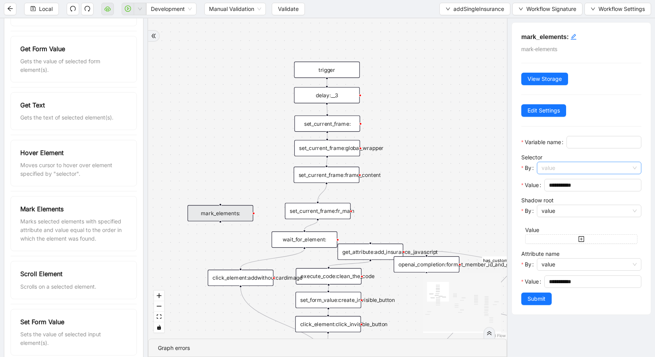
click at [520, 174] on span "value" at bounding box center [589, 168] width 95 height 12
click at [520, 146] on input "Variable name" at bounding box center [604, 142] width 64 height 9
click at [316, 243] on div "wait_for_element:" at bounding box center [305, 239] width 66 height 16
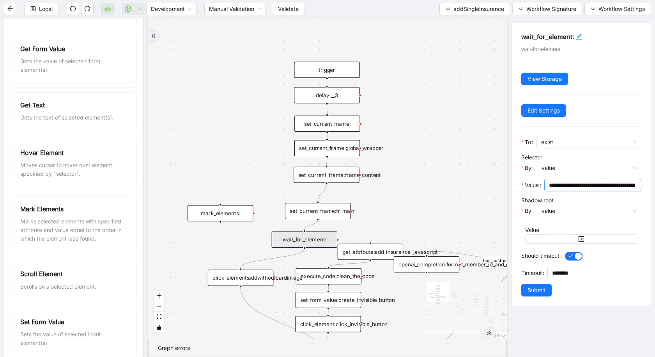
click at [520, 179] on span "**********" at bounding box center [593, 185] width 97 height 12
drag, startPoint x: 589, startPoint y: 185, endPoint x: 399, endPoint y: 185, distance: 189.6
click at [399, 185] on section "******* browser Capture Screenshot Takes a screenshot of a given element or ful…" at bounding box center [327, 187] width 655 height 338
click at [196, 218] on div "mark_elements:" at bounding box center [221, 213] width 66 height 16
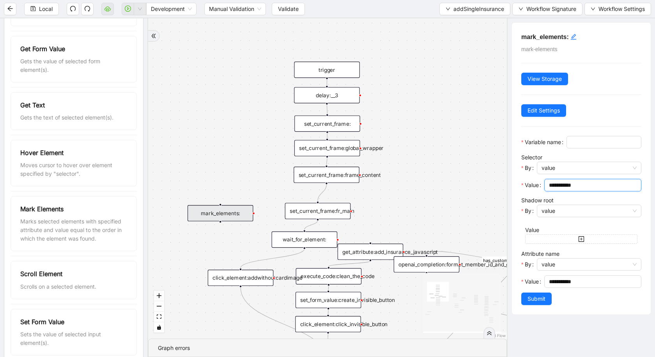
click at [520, 189] on input "**********" at bounding box center [592, 185] width 86 height 9
paste input "**********"
type input "**********"
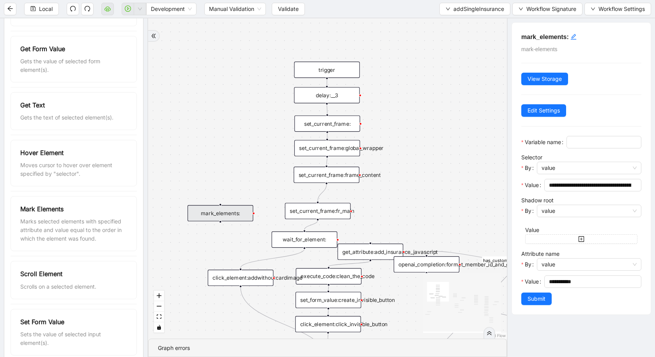
click at [520, 203] on label "Shadow root" at bounding box center [538, 200] width 32 height 7
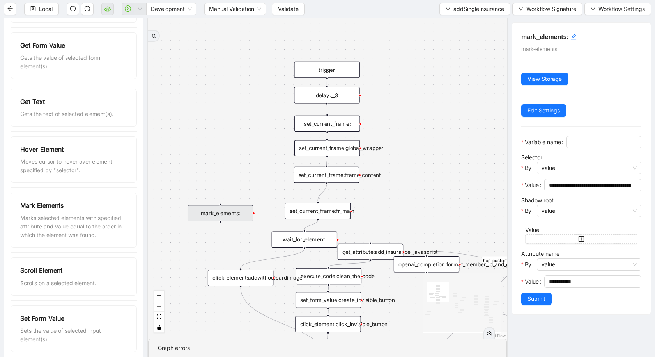
scroll to position [397, 0]
click at [99, 224] on div "Marks selected elements with specified attribute and value equal to the order i…" at bounding box center [73, 225] width 107 height 26
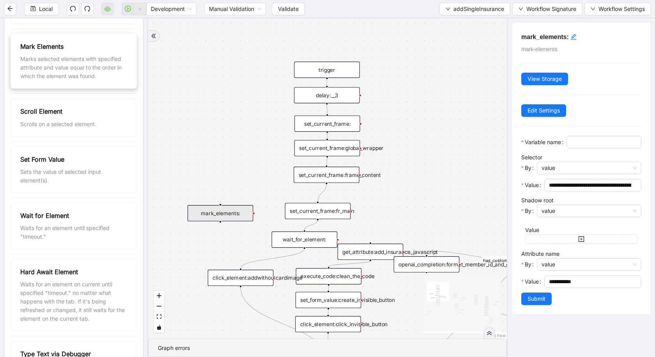
scroll to position [555, 0]
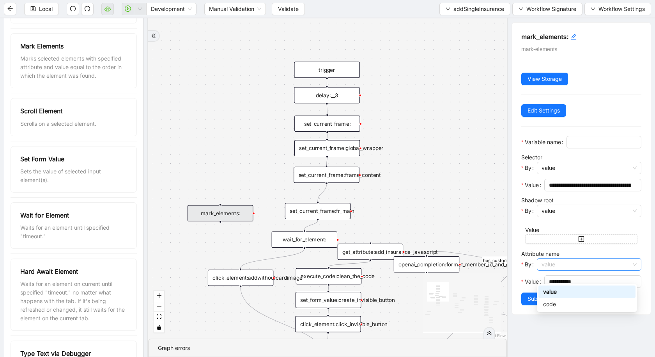
click at [520, 270] on span "value" at bounding box center [589, 264] width 95 height 12
click at [520, 265] on div "**********" at bounding box center [582, 270] width 120 height 43
click at [520, 263] on div "**********" at bounding box center [582, 270] width 120 height 43
click at [520, 270] on span "value" at bounding box center [589, 264] width 95 height 12
click at [520, 260] on form "**********" at bounding box center [582, 220] width 120 height 169
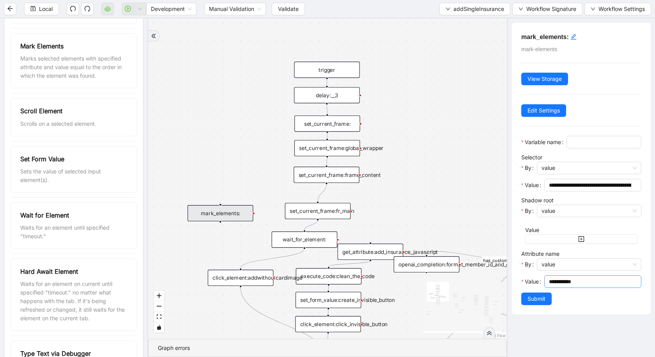
click at [520, 286] on input "**********" at bounding box center [592, 281] width 86 height 9
type input "*"
click at [520, 289] on form "**********" at bounding box center [582, 220] width 120 height 169
click at [520, 286] on input "*" at bounding box center [592, 281] width 86 height 9
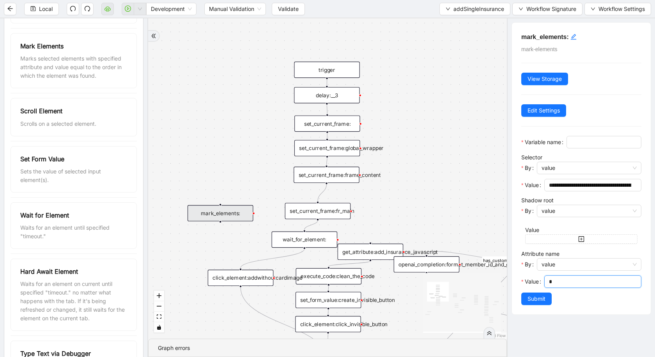
click at [520, 286] on input "*" at bounding box center [592, 281] width 86 height 9
click at [520, 146] on input "Variable name" at bounding box center [604, 142] width 64 height 9
type input "**********"
click at [520, 289] on form "**********" at bounding box center [582, 220] width 120 height 169
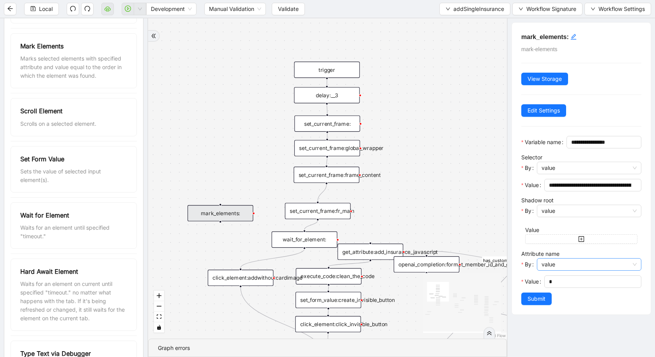
click at [520, 270] on span "value" at bounding box center [589, 264] width 95 height 12
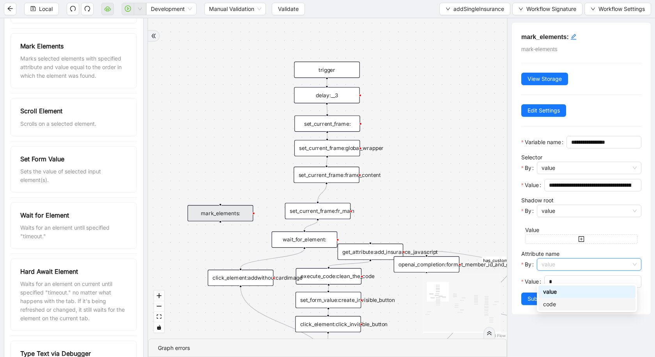
click at [520, 289] on form "**********" at bounding box center [582, 220] width 120 height 169
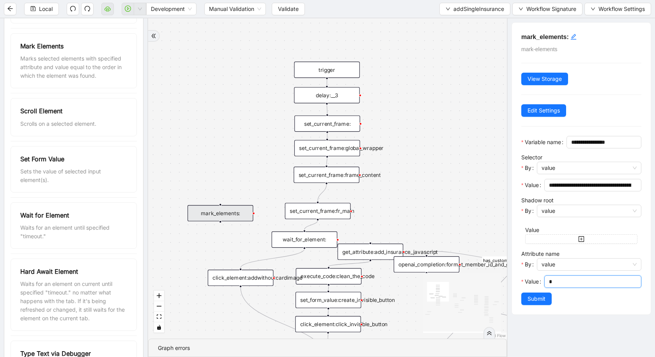
click at [520, 286] on input "*" at bounding box center [592, 281] width 86 height 9
type input "*"
type input "****"
click at [520, 289] on span "Submit" at bounding box center [537, 298] width 18 height 9
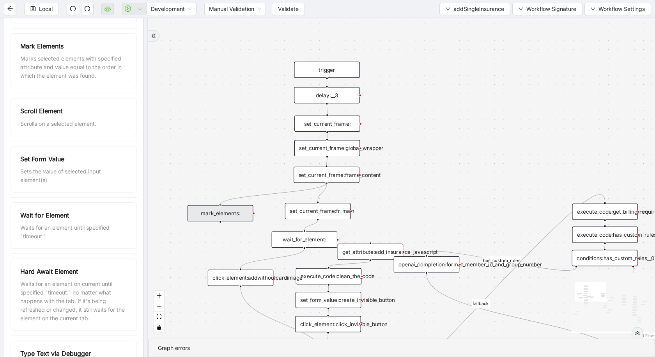
drag, startPoint x: 221, startPoint y: 205, endPoint x: 220, endPoint y: 222, distance: 17.2
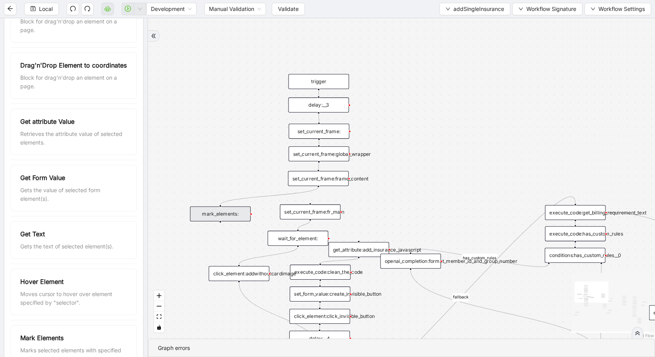
scroll to position [0, 0]
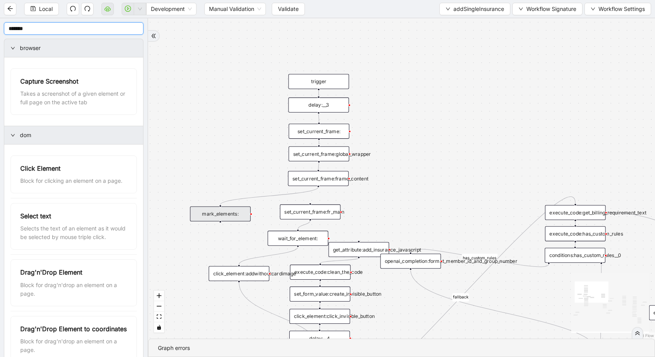
click at [75, 30] on input "*******" at bounding box center [74, 28] width 140 height 12
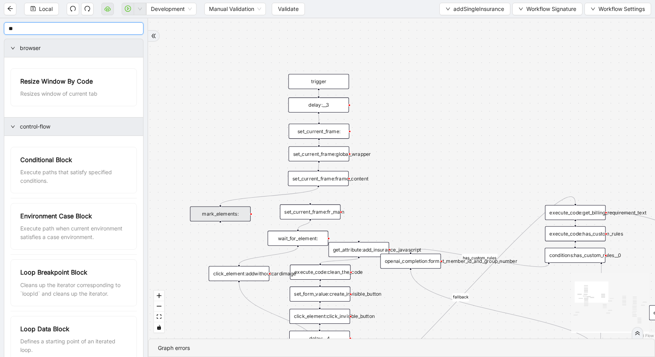
type input "*"
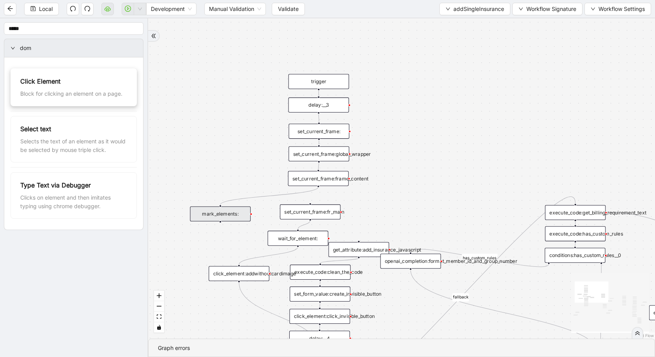
click at [92, 87] on div "Click Element Block for clicking an element on a page." at bounding box center [73, 86] width 107 height 21
drag, startPoint x: 105, startPoint y: 83, endPoint x: 249, endPoint y: 152, distance: 158.8
click at [265, 115] on div "click_element:__0" at bounding box center [248, 119] width 60 height 15
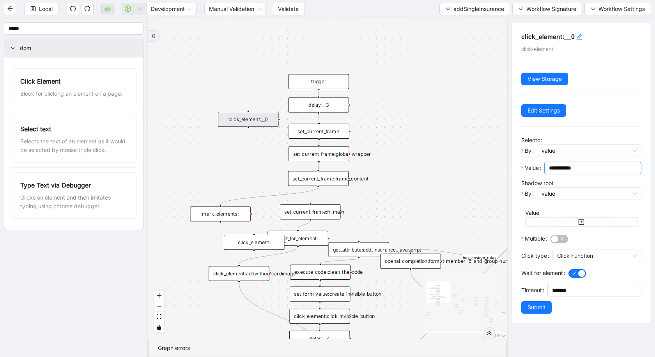
click at [520, 165] on input "**********" at bounding box center [592, 167] width 86 height 9
click at [221, 222] on div at bounding box center [220, 221] width 2 height 2
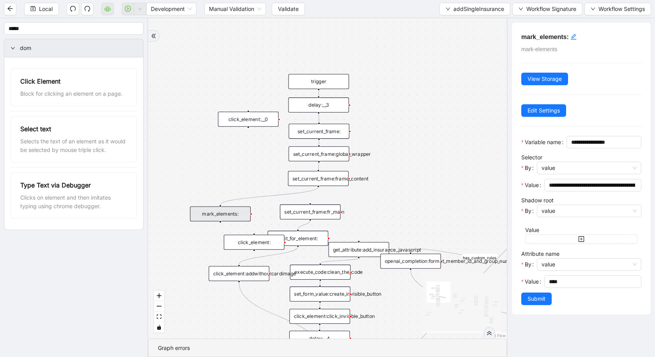
click at [220, 222] on div at bounding box center [220, 221] width 2 height 2
drag, startPoint x: 83, startPoint y: 30, endPoint x: 1, endPoint y: 21, distance: 82.0
click at [1, 21] on aside "***** dom Click Element Block for clicking an element on a page. Select text Se…" at bounding box center [74, 187] width 148 height 338
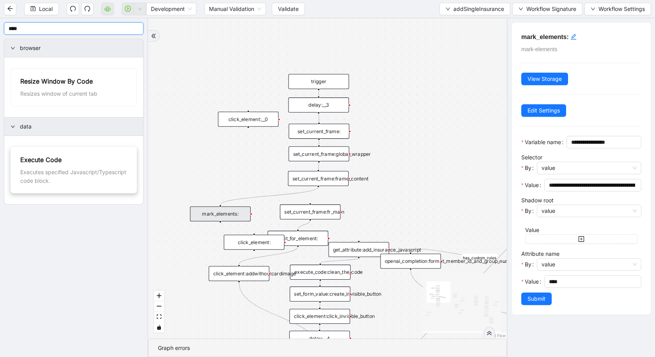
type input "****"
click at [41, 170] on div "Executes specified Javascript/Typescript code block." at bounding box center [73, 176] width 107 height 17
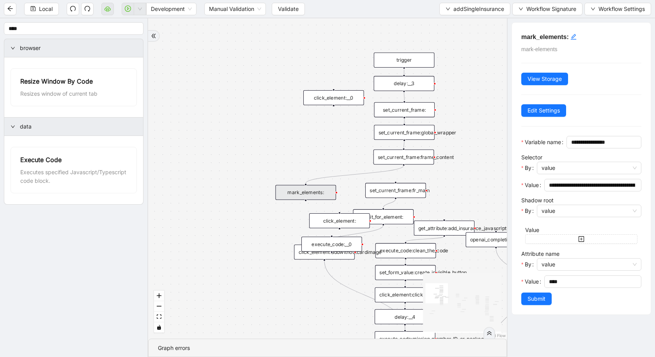
drag, startPoint x: 209, startPoint y: 151, endPoint x: 297, endPoint y: 123, distance: 92.9
click at [297, 123] on div "is_missing_values has_custom_rules success success success fallback fallback su…" at bounding box center [327, 178] width 359 height 320
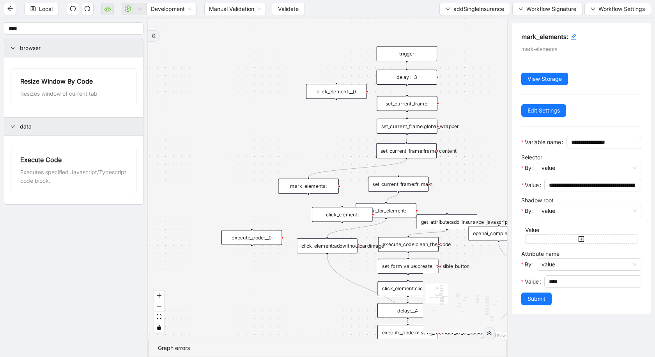
drag, startPoint x: 351, startPoint y: 238, endPoint x: 270, endPoint y: 229, distance: 81.6
click at [270, 230] on div "execute_code:__0" at bounding box center [252, 237] width 60 height 15
drag, startPoint x: 252, startPoint y: 223, endPoint x: 310, endPoint y: 192, distance: 65.6
click at [266, 232] on div "execute_code:__0" at bounding box center [252, 231] width 60 height 15
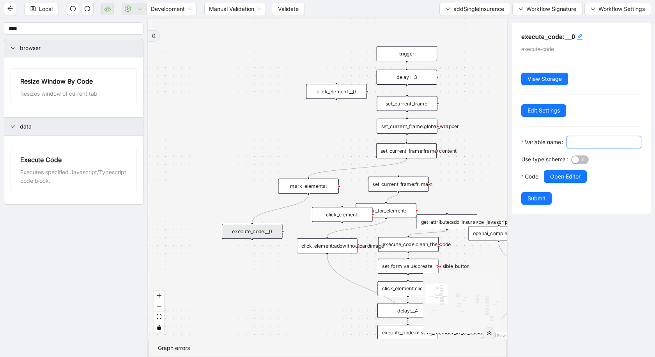
click at [520, 146] on input "Variable name" at bounding box center [604, 142] width 64 height 9
type input "**********"
click at [520, 181] on span "Open Editor" at bounding box center [565, 176] width 30 height 9
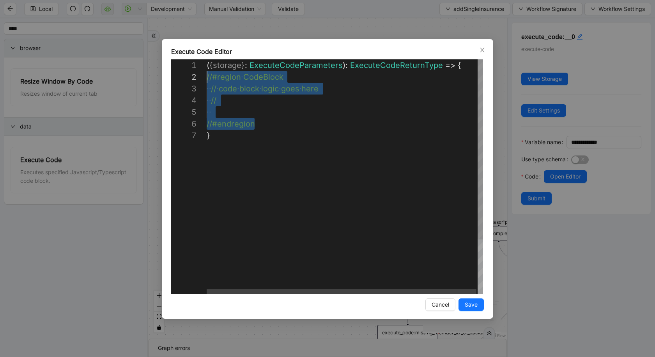
scroll to position [12, 0]
drag, startPoint x: 268, startPoint y: 128, endPoint x: 196, endPoint y: 79, distance: 86.8
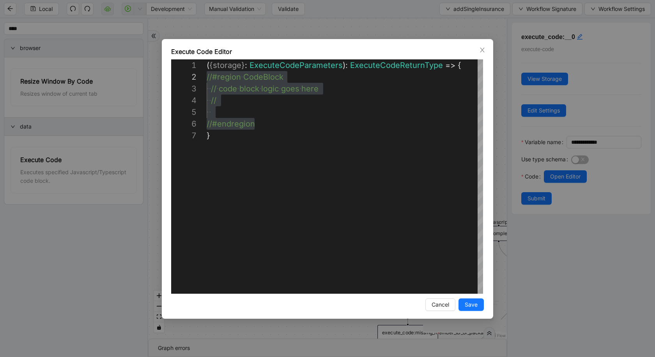
click at [116, 264] on div "**********" at bounding box center [327, 178] width 655 height 357
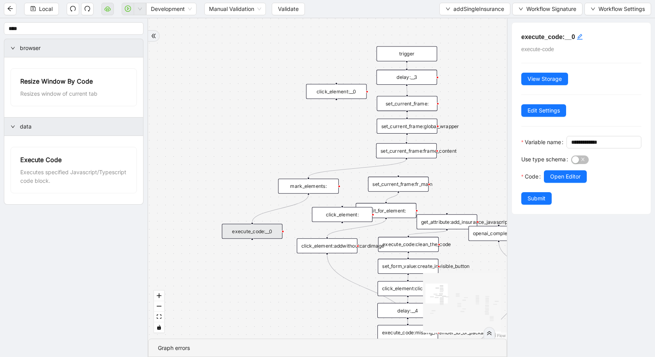
click at [390, 211] on div "wait_for_element:" at bounding box center [386, 210] width 60 height 15
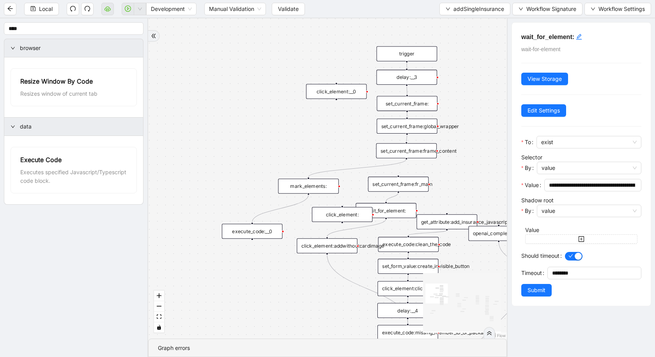
click at [417, 250] on div "execute_code:clean_the_code" at bounding box center [408, 244] width 60 height 15
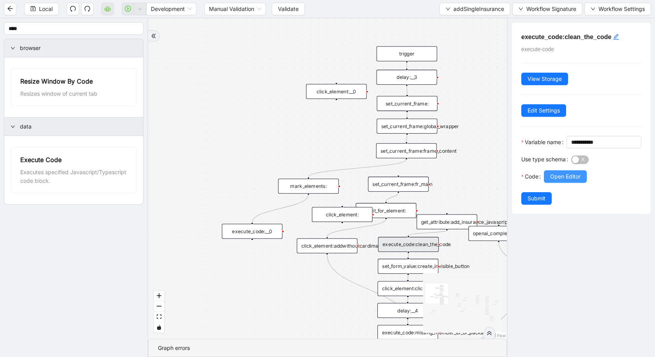
click at [520, 181] on span "Open Editor" at bounding box center [565, 176] width 30 height 9
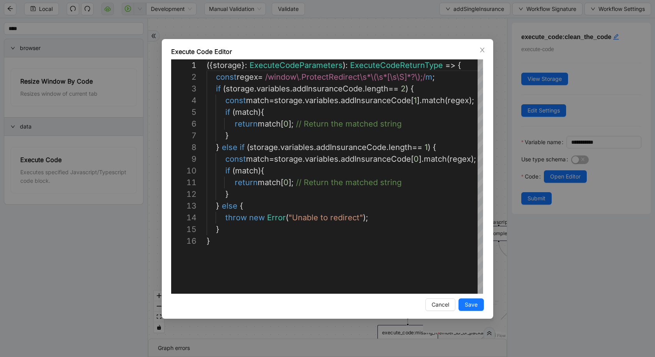
scroll to position [105, 0]
type textarea "**********"
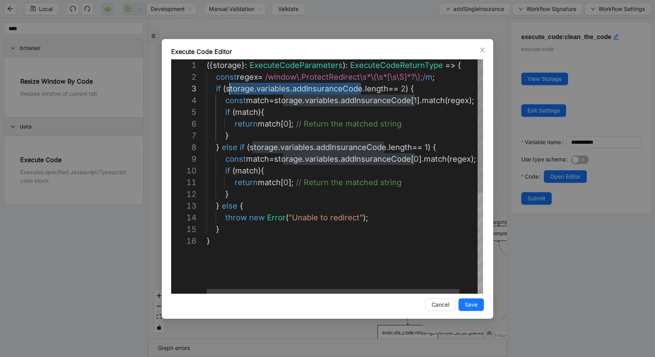
scroll to position [23, 18]
drag, startPoint x: 362, startPoint y: 91, endPoint x: 224, endPoint y: 92, distance: 137.7
click at [111, 289] on div "Execute Code Editor 1 2 3 4 5 6 7 8 9 10 11 12 13 14 15 16 ({ storage }: Execut…" at bounding box center [327, 178] width 655 height 357
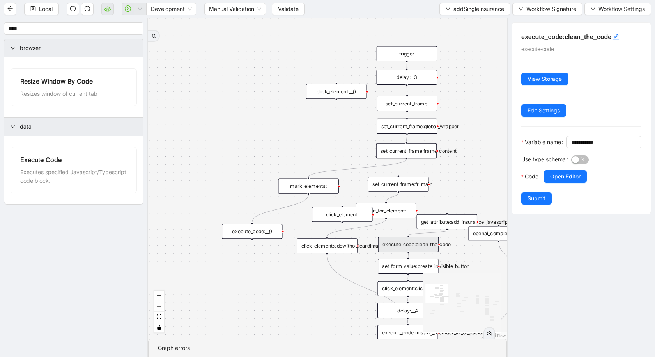
click at [323, 191] on div "mark_elements:" at bounding box center [308, 185] width 60 height 15
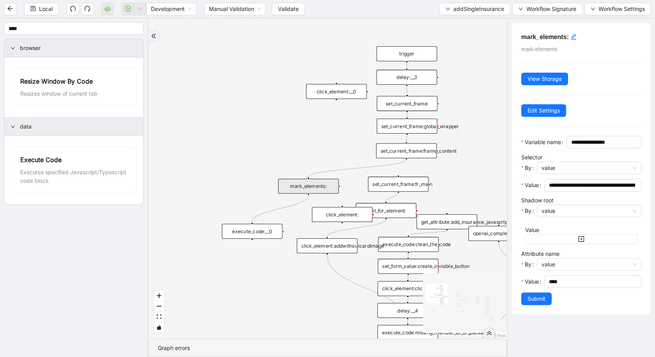
click at [248, 231] on div "execute_code:__0" at bounding box center [252, 231] width 60 height 15
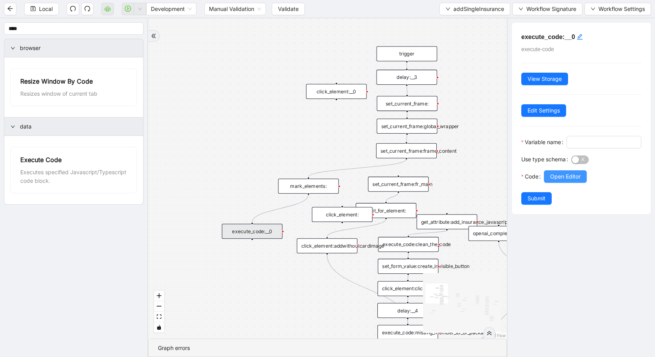
click at [520, 181] on span "Open Editor" at bounding box center [565, 176] width 30 height 9
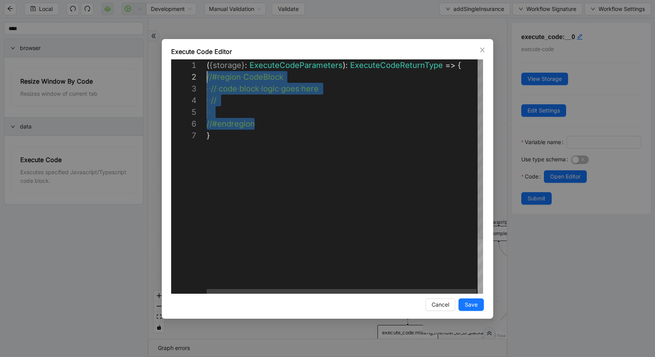
scroll to position [12, 0]
drag, startPoint x: 236, startPoint y: 105, endPoint x: 207, endPoint y: 78, distance: 39.7
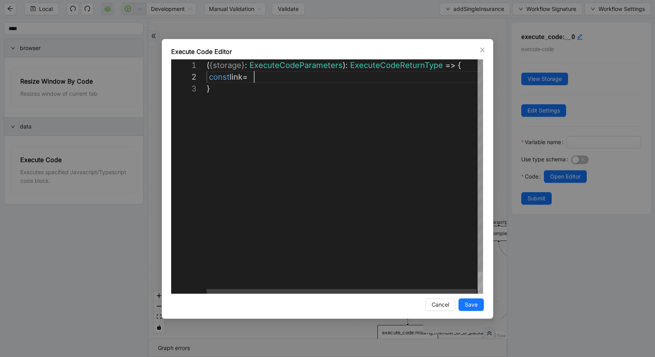
paste textarea "**********"
drag, startPoint x: 371, startPoint y: 79, endPoint x: 411, endPoint y: 79, distance: 40.2
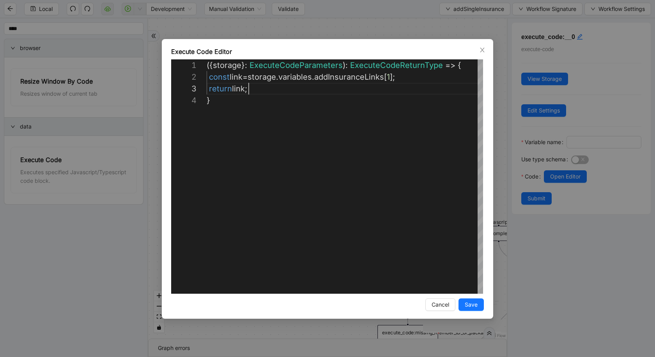
scroll to position [23, 42]
type textarea "**********"
click at [475, 289] on span "Save" at bounding box center [471, 304] width 13 height 9
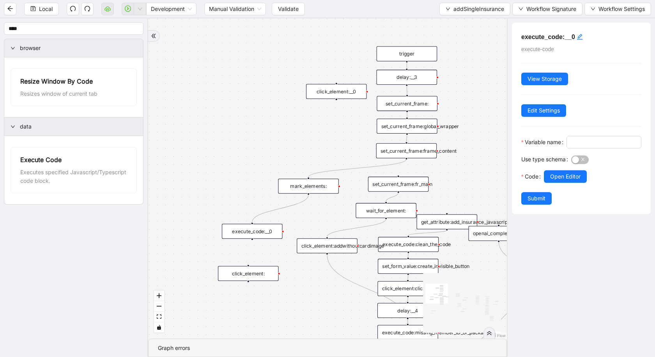
drag, startPoint x: 339, startPoint y: 216, endPoint x: 244, endPoint y: 273, distance: 110.3
click at [244, 273] on div "click_element:" at bounding box center [248, 273] width 60 height 15
click at [244, 273] on div "click_element:" at bounding box center [248, 271] width 60 height 15
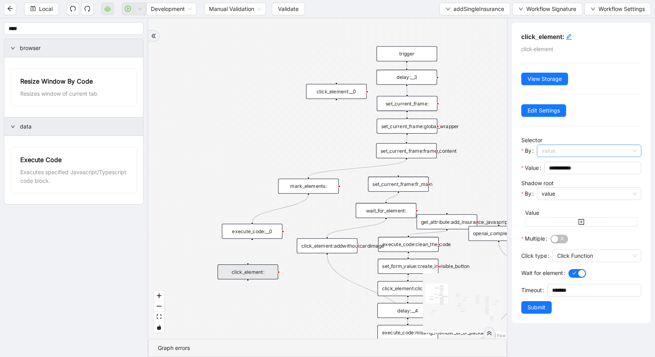
click at [520, 153] on span "value" at bounding box center [589, 151] width 95 height 12
click at [520, 177] on div "code" at bounding box center [587, 178] width 88 height 9
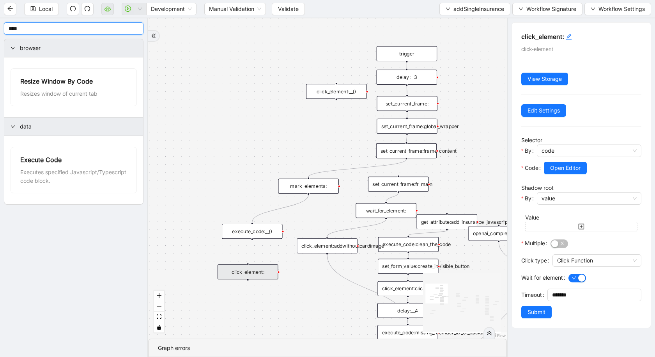
click at [16, 31] on input "****" at bounding box center [74, 28] width 140 height 12
click at [257, 232] on div "execute_code:__0" at bounding box center [252, 231] width 60 height 15
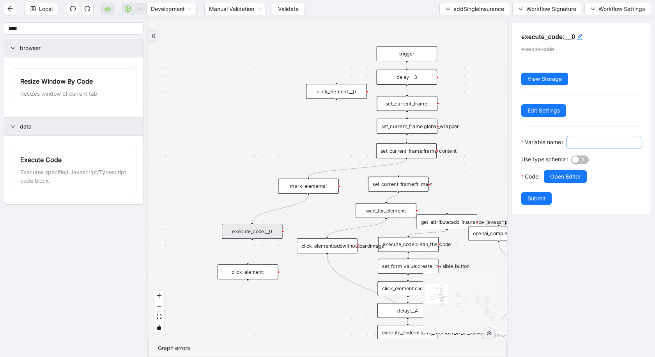
click at [520, 146] on input "Variable name" at bounding box center [604, 142] width 64 height 9
type input "**********"
click at [520, 202] on span "Submit" at bounding box center [537, 198] width 18 height 9
click at [520, 190] on div "**********" at bounding box center [581, 187] width 148 height 338
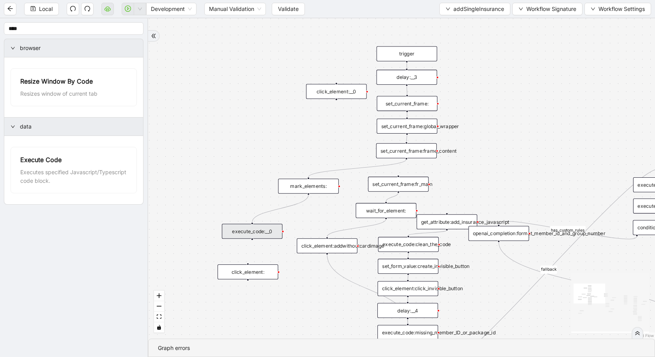
click at [254, 232] on div "execute_code:__0" at bounding box center [252, 231] width 60 height 15
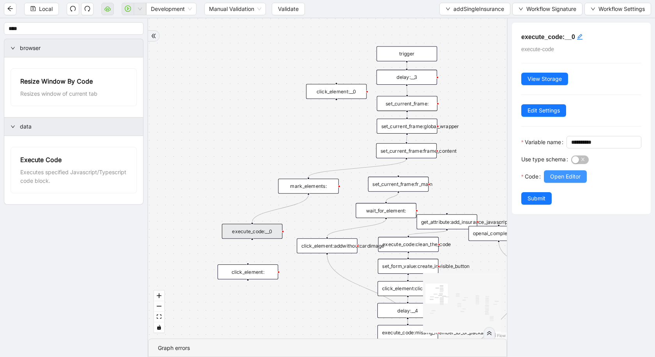
click at [520, 181] on span "Open Editor" at bounding box center [565, 176] width 30 height 9
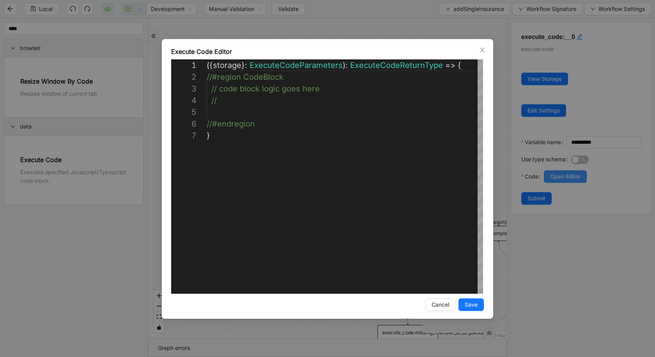
scroll to position [70, 0]
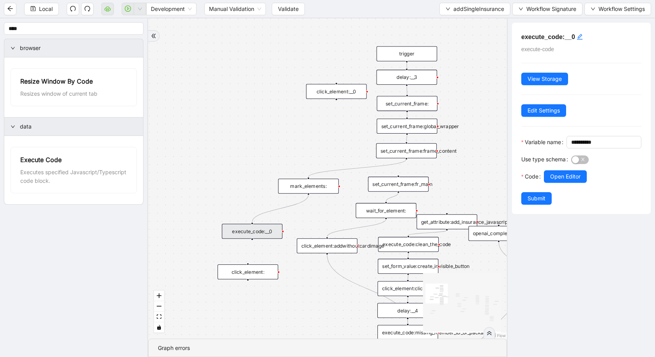
click at [293, 186] on div "mark_elements:" at bounding box center [308, 185] width 60 height 15
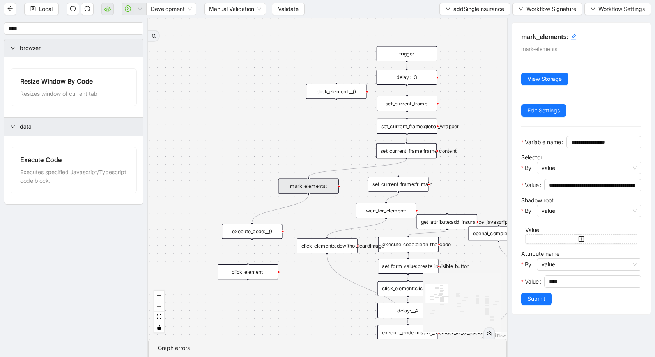
click at [240, 224] on div "execute_code:__0" at bounding box center [252, 231] width 60 height 15
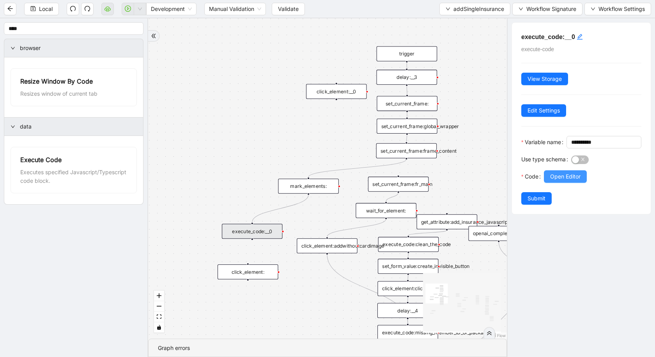
click at [520, 181] on span "Open Editor" at bounding box center [565, 176] width 30 height 9
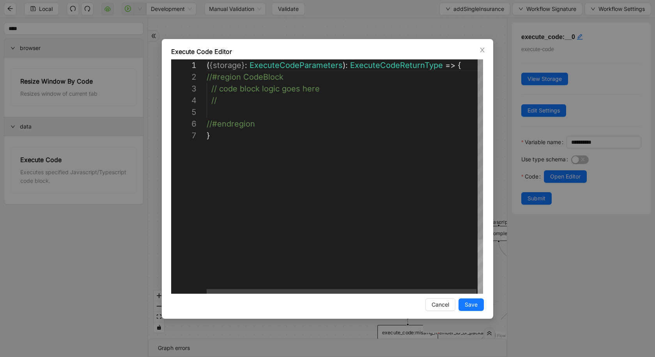
scroll to position [12, 3]
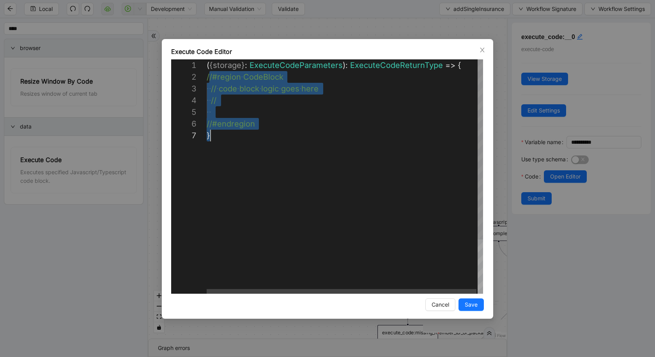
drag, startPoint x: 210, startPoint y: 78, endPoint x: 340, endPoint y: 142, distance: 145.3
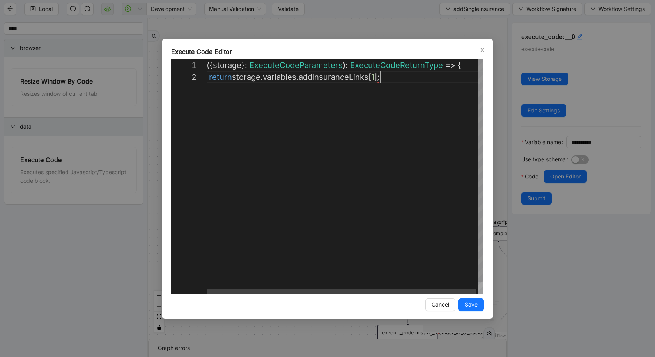
scroll to position [12, 173]
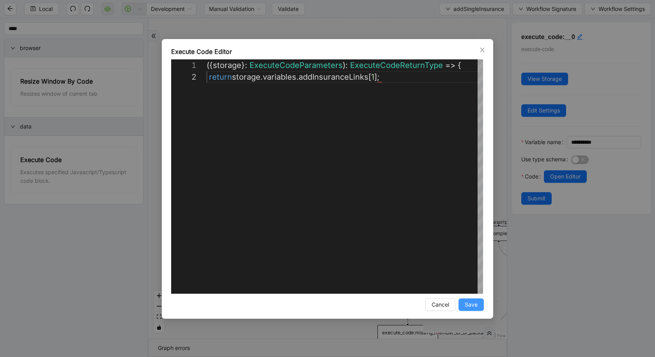
type textarea "**********"
click at [475, 289] on button "Save" at bounding box center [471, 304] width 25 height 12
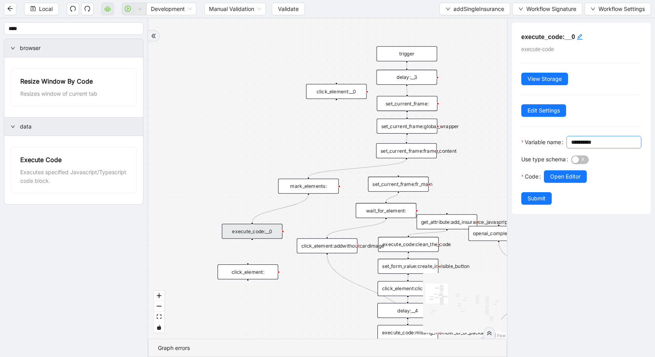
drag, startPoint x: 547, startPoint y: 152, endPoint x: 560, endPoint y: 161, distance: 15.7
click at [520, 146] on input "**********" at bounding box center [604, 142] width 64 height 9
type input "**********"
click at [520, 202] on span "Submit" at bounding box center [537, 198] width 18 height 9
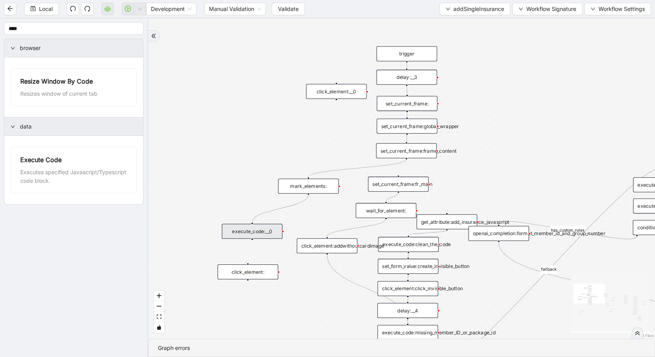
click at [520, 208] on div "is_missing_values has_custom_rules success success success fallback fallback su…" at bounding box center [401, 178] width 507 height 320
drag, startPoint x: 252, startPoint y: 238, endPoint x: 260, endPoint y: 230, distance: 11.3
click at [260, 230] on div "execute_code:__0" at bounding box center [252, 231] width 60 height 15
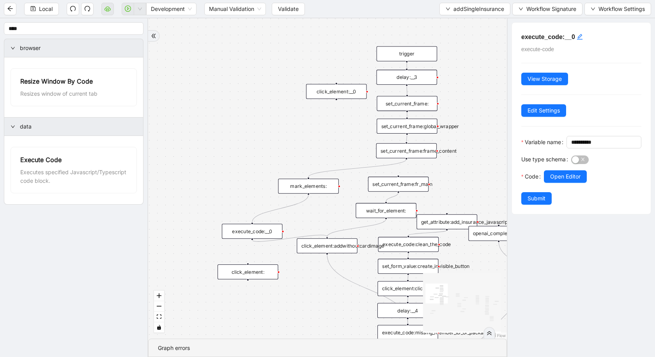
click at [343, 244] on div "click_element:addwithoutcardimage" at bounding box center [327, 245] width 60 height 15
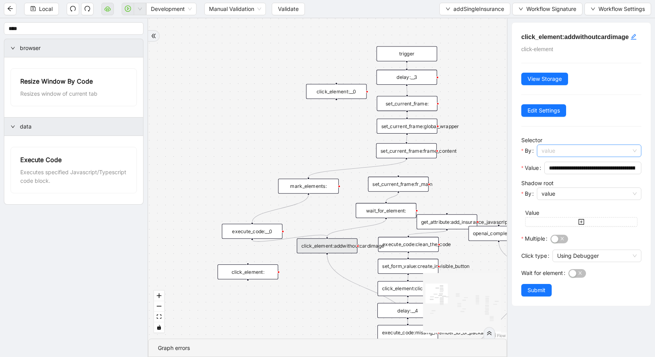
click at [520, 151] on span "value" at bounding box center [589, 151] width 95 height 12
click at [520, 176] on div "code" at bounding box center [587, 178] width 88 height 9
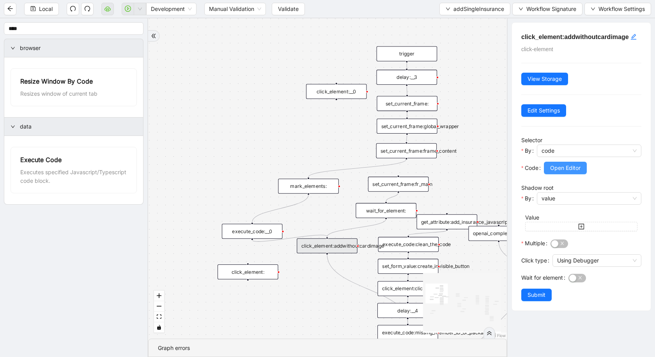
click at [520, 167] on span "Open Editor" at bounding box center [565, 167] width 30 height 9
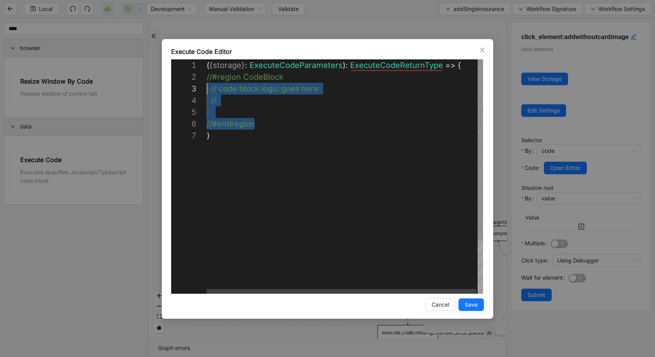
scroll to position [12, 0]
drag, startPoint x: 258, startPoint y: 128, endPoint x: 199, endPoint y: 77, distance: 78.0
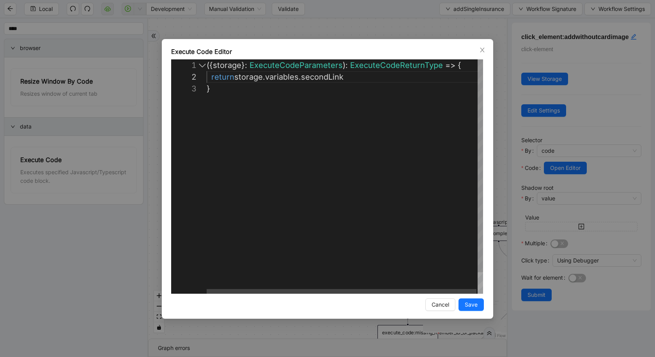
scroll to position [12, 139]
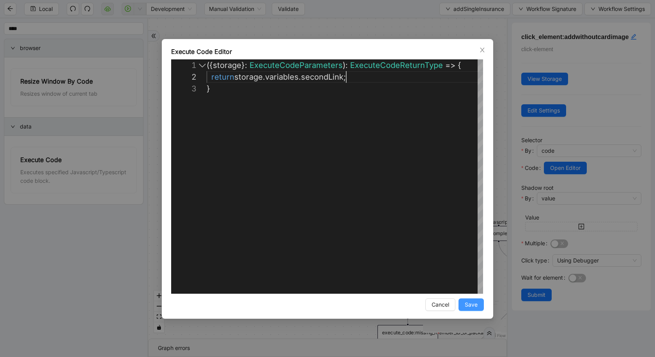
type textarea "**********"
click at [474, 289] on span "Save" at bounding box center [471, 304] width 13 height 9
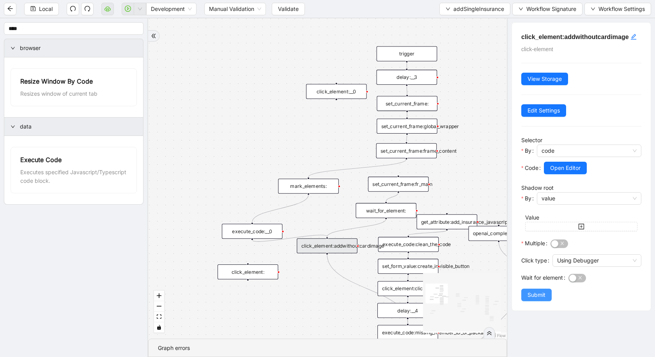
click at [520, 289] on span "Submit" at bounding box center [537, 294] width 18 height 9
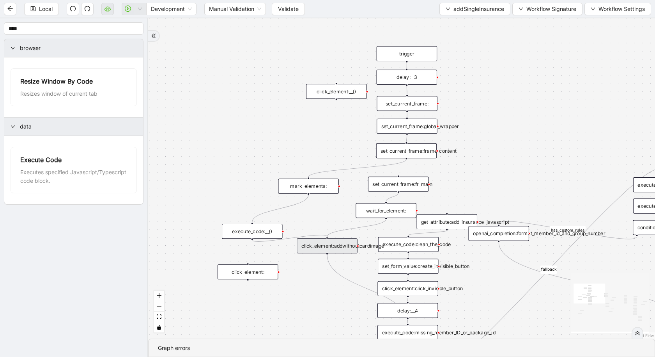
click at [320, 289] on div "is_missing_values has_custom_rules success success success fallback fallback su…" at bounding box center [401, 178] width 507 height 320
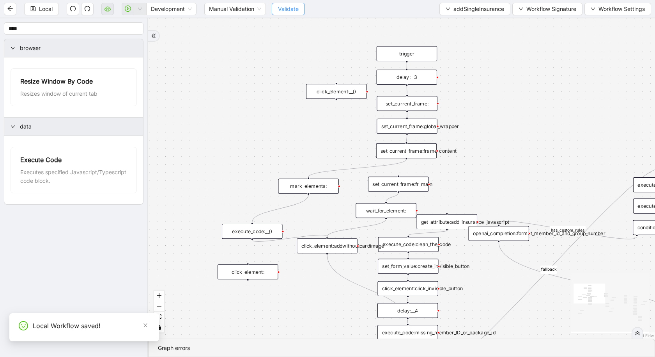
click at [288, 11] on span "Validate" at bounding box center [288, 9] width 21 height 9
click at [465, 9] on span "addSingleInsurance" at bounding box center [479, 9] width 51 height 9
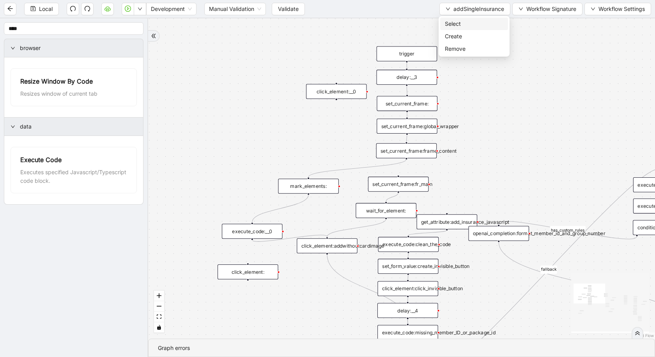
click at [459, 24] on span "Select" at bounding box center [474, 24] width 59 height 9
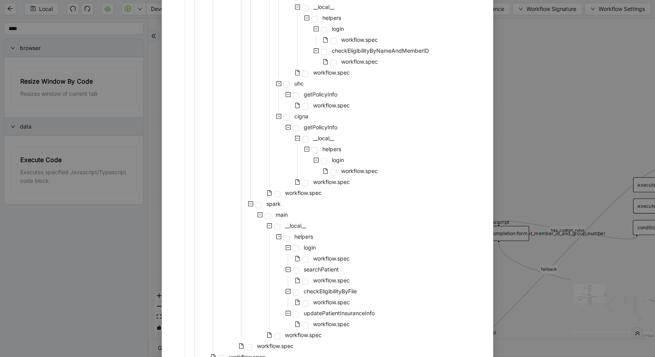
scroll to position [556, 0]
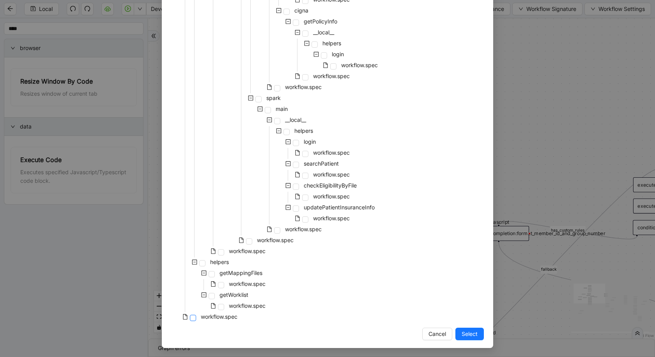
click at [195, 289] on span at bounding box center [193, 317] width 6 height 6
click at [476, 289] on span "Select" at bounding box center [470, 333] width 16 height 9
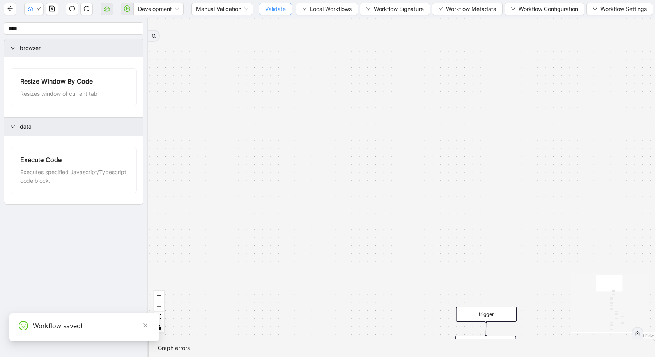
click at [266, 11] on span "Validate" at bounding box center [275, 9] width 21 height 9
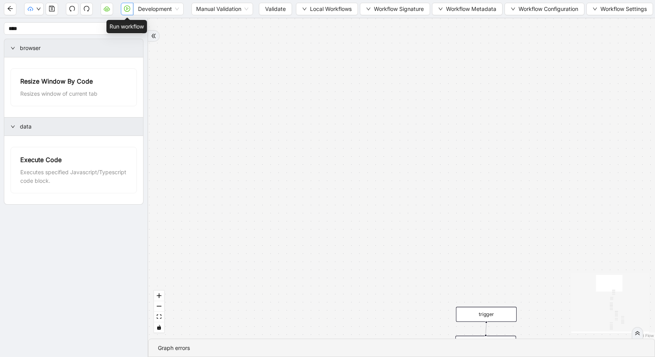
click at [124, 9] on icon "play-circle" at bounding box center [127, 8] width 6 height 6
click at [129, 6] on icon "play-circle" at bounding box center [127, 8] width 6 height 6
click at [128, 9] on icon "play-circle" at bounding box center [127, 8] width 2 height 3
click at [149, 11] on span "Development" at bounding box center [158, 9] width 41 height 12
click at [128, 10] on icon "play-circle" at bounding box center [127, 8] width 6 height 6
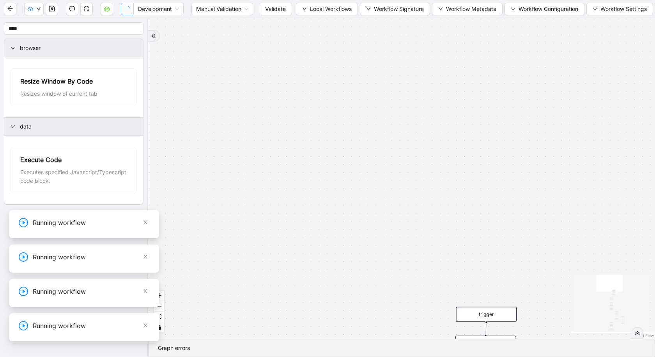
scroll to position [0, 0]
type input "**********"
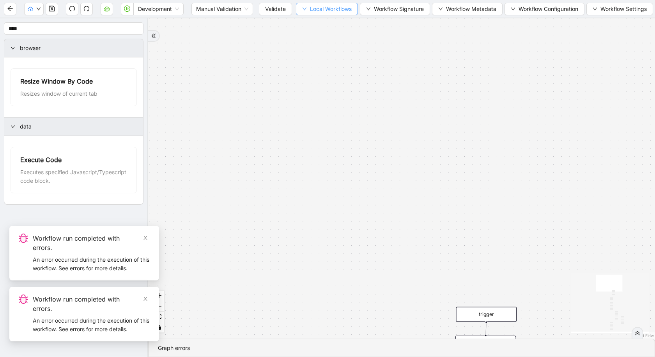
click at [325, 11] on span "Local Workflows" at bounding box center [331, 9] width 42 height 9
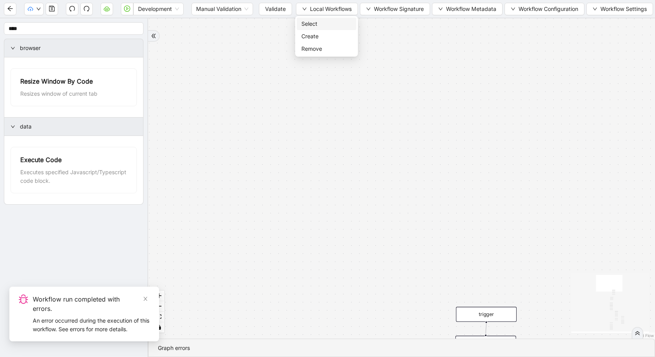
click at [324, 20] on span "Select" at bounding box center [327, 24] width 50 height 9
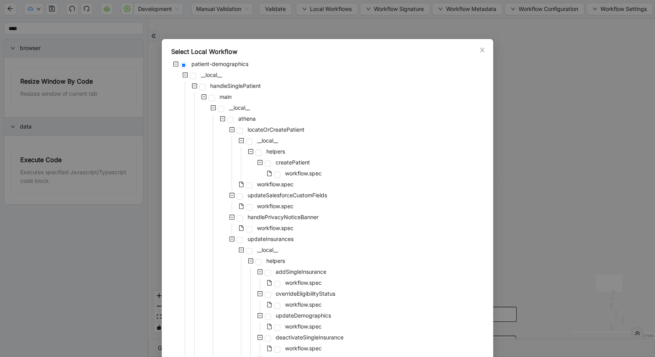
click at [282, 281] on div "workflow.spec" at bounding box center [247, 283] width 152 height 11
click at [279, 284] on span at bounding box center [277, 284] width 6 height 6
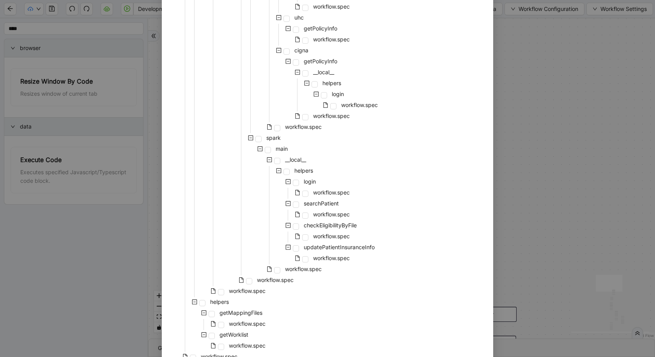
scroll to position [556, 0]
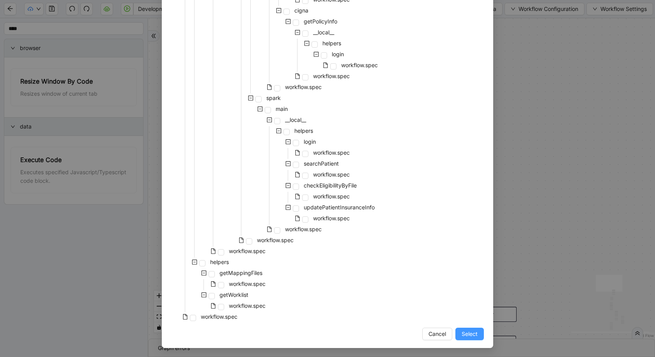
click at [467, 289] on button "Select" at bounding box center [470, 333] width 28 height 12
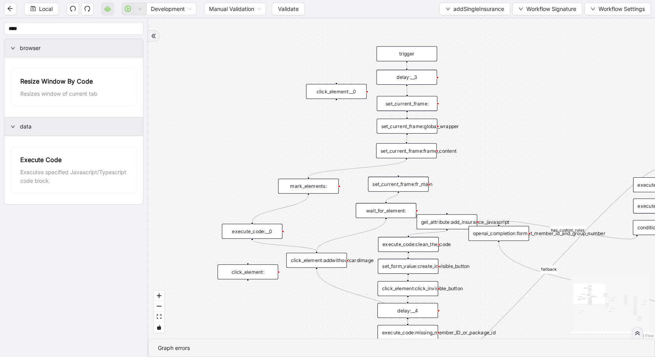
drag, startPoint x: 325, startPoint y: 255, endPoint x: 321, endPoint y: 263, distance: 8.9
click at [321, 263] on div "click_element:addwithoutcardimage" at bounding box center [316, 259] width 60 height 15
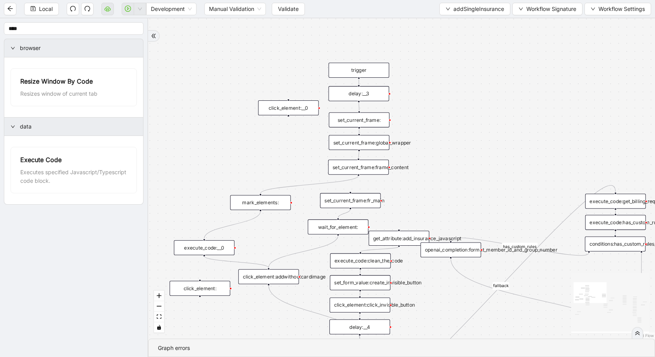
drag, startPoint x: 462, startPoint y: 170, endPoint x: 414, endPoint y: 186, distance: 50.7
click at [414, 186] on div "is_missing_values has_custom_rules success success success fallback fallback su…" at bounding box center [401, 178] width 507 height 320
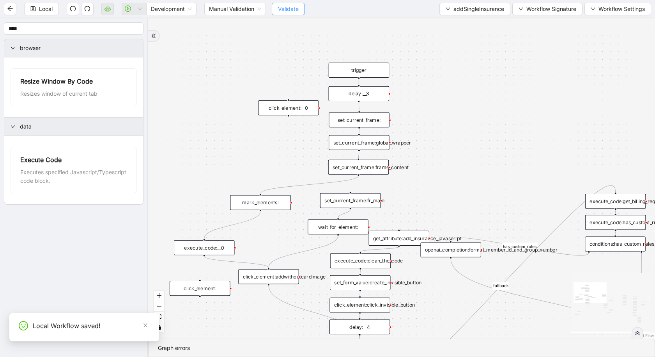
click at [297, 12] on span "Validate" at bounding box center [288, 9] width 21 height 9
click at [297, 13] on span "Validate" at bounding box center [288, 9] width 21 height 9
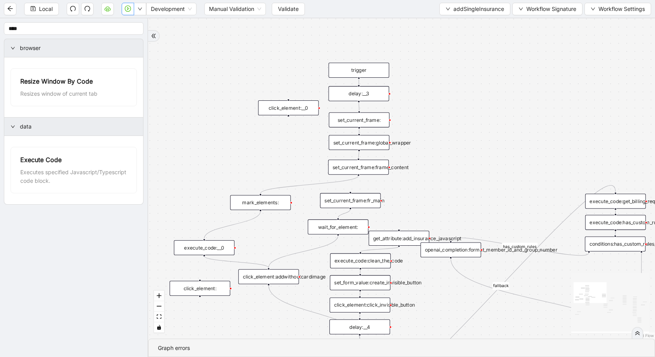
click at [127, 11] on icon "play-circle" at bounding box center [128, 8] width 6 height 6
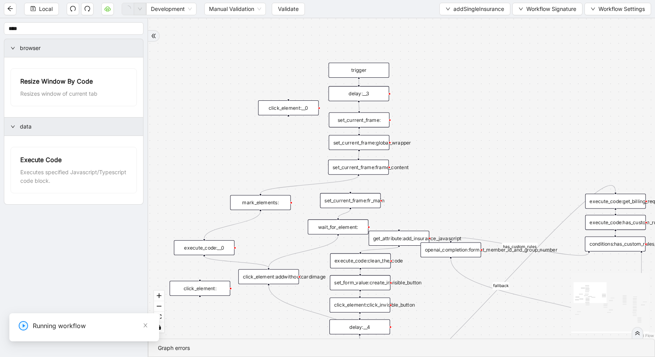
scroll to position [0, 0]
click at [0, 289] on input "1-off update file id" at bounding box center [58, 335] width 262 height 15
type input "**********"
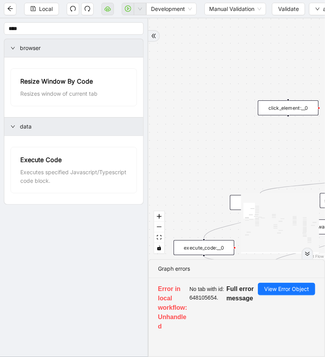
click at [262, 146] on div "is_missing_values has_custom_rules success success success fallback fallback su…" at bounding box center [236, 138] width 177 height 241
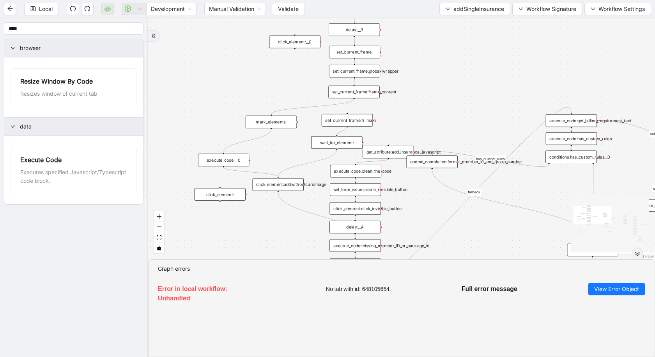
drag, startPoint x: 214, startPoint y: 193, endPoint x: 220, endPoint y: 112, distance: 81.4
click at [220, 112] on div "is_missing_values has_custom_rules success success success fallback fallback su…" at bounding box center [401, 138] width 507 height 241
click at [282, 125] on div "mark_elements:" at bounding box center [271, 121] width 51 height 12
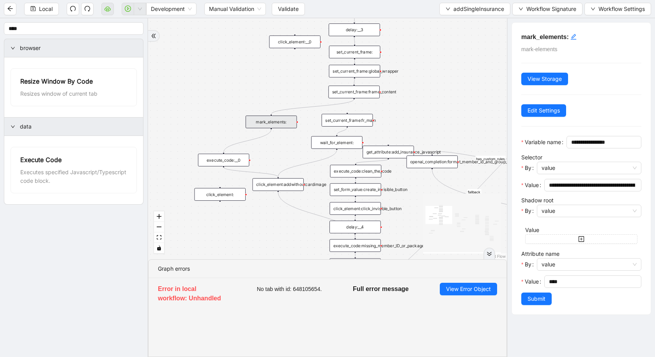
click at [284, 189] on div "click_element:addwithoutcardimage" at bounding box center [278, 184] width 51 height 12
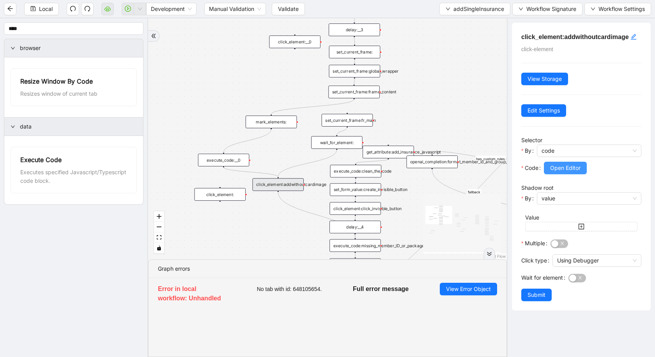
click at [520, 169] on span "Open Editor" at bounding box center [565, 167] width 30 height 9
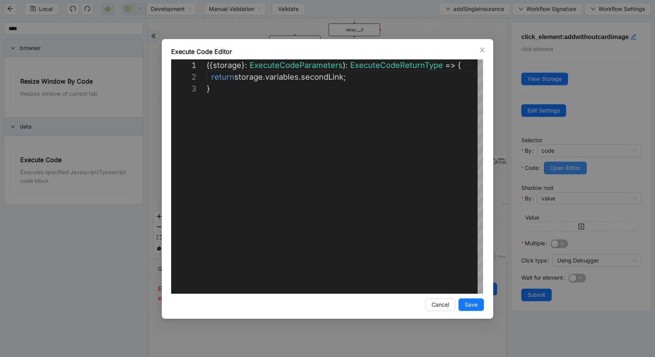
scroll to position [23, 0]
click at [93, 289] on div "**********" at bounding box center [327, 178] width 655 height 357
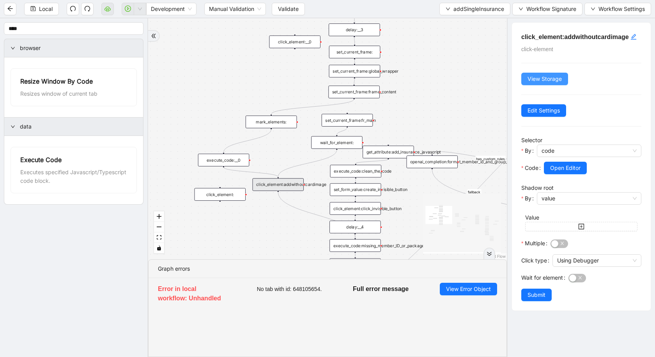
click at [520, 77] on span "View Storage" at bounding box center [545, 79] width 34 height 9
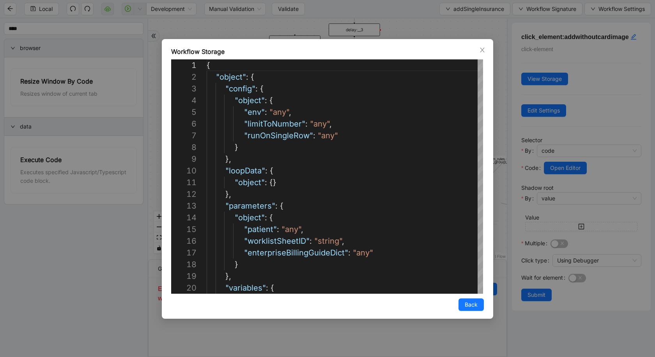
click at [35, 289] on div "Workflow Storage 1 2 3 4 5 6 7 8 9 10 11 12 13 14 15 16 17 18 19 20 { "object" …" at bounding box center [327, 178] width 655 height 357
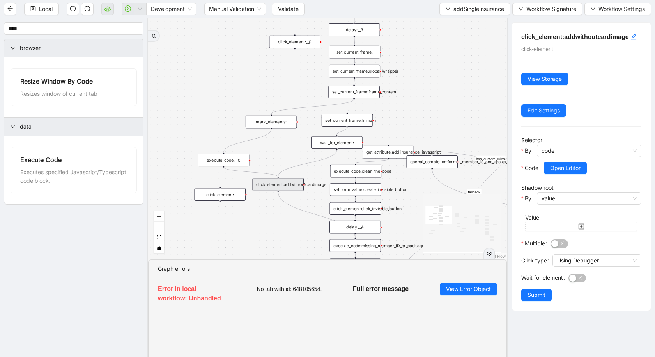
click at [275, 123] on div "mark_elements:" at bounding box center [271, 121] width 51 height 12
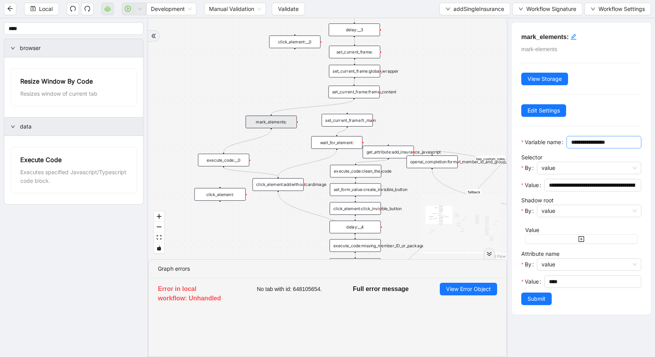
click at [520, 146] on input "**********" at bounding box center [604, 142] width 64 height 9
click at [520, 289] on span "Submit" at bounding box center [537, 298] width 18 height 9
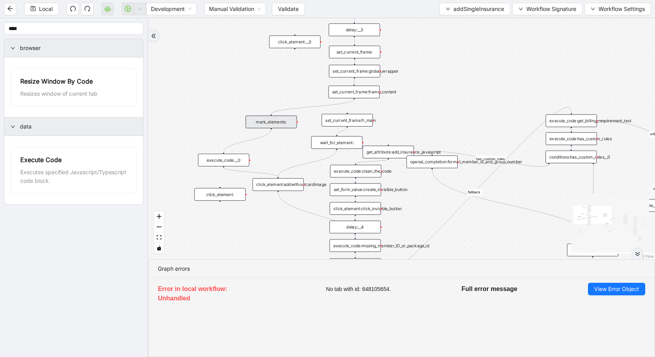
click at [272, 125] on div "mark_elements:" at bounding box center [271, 121] width 51 height 12
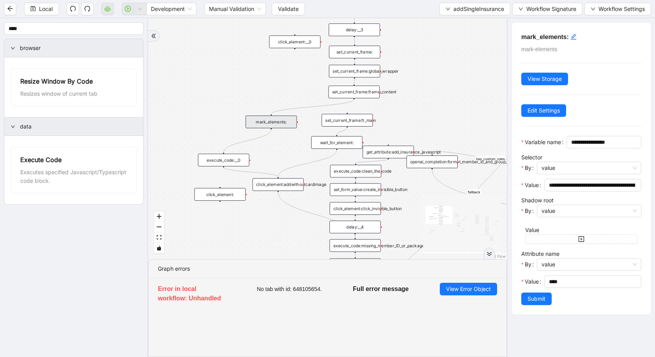
click at [476, 97] on div "is_missing_values has_custom_rules success success success fallback fallback su…" at bounding box center [327, 138] width 359 height 241
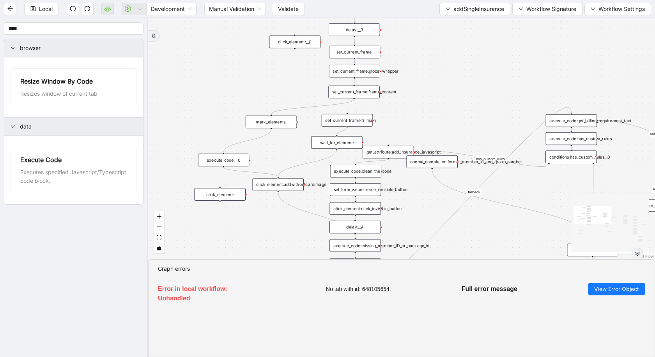
click at [275, 127] on div "mark_elements:" at bounding box center [271, 121] width 51 height 12
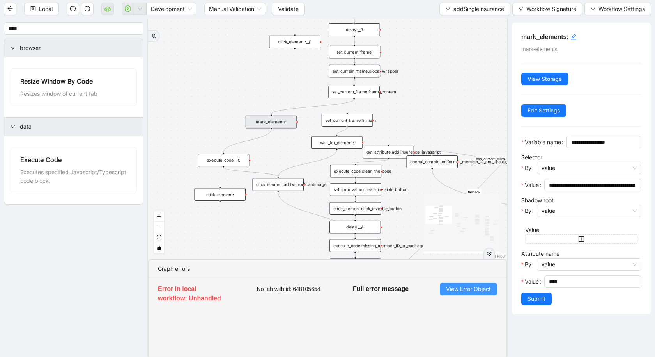
click at [452, 289] on span "View Error Object" at bounding box center [468, 288] width 45 height 9
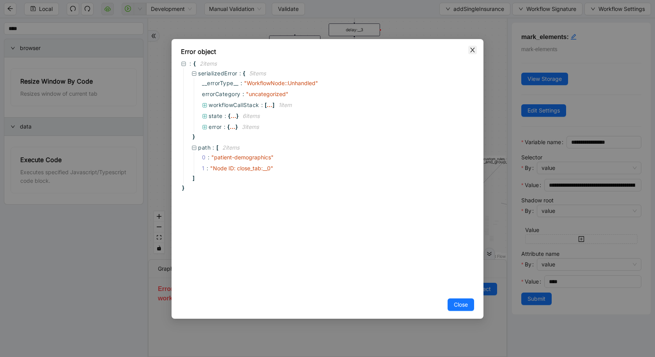
click at [472, 50] on icon "close" at bounding box center [473, 50] width 4 height 5
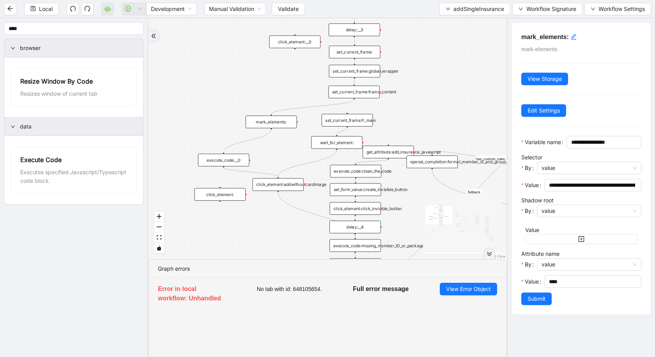
click at [290, 183] on div "click_element:addwithoutcardimage" at bounding box center [278, 184] width 51 height 12
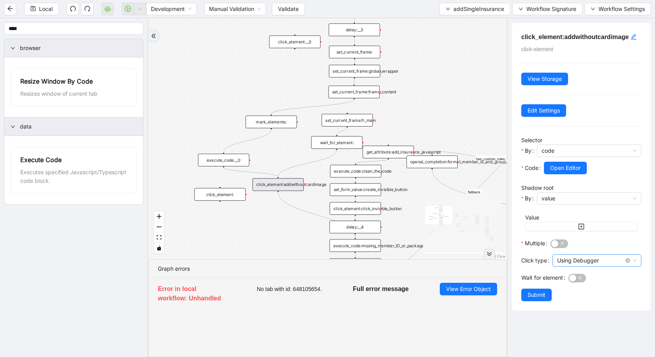
click at [520, 256] on span "Using Debugger" at bounding box center [598, 260] width 80 height 12
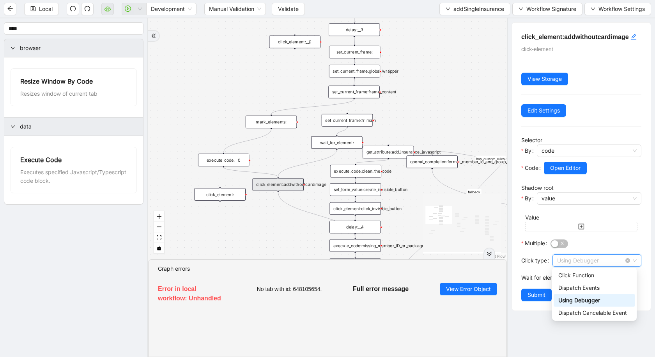
click at [520, 256] on span "Using Debugger" at bounding box center [598, 260] width 80 height 12
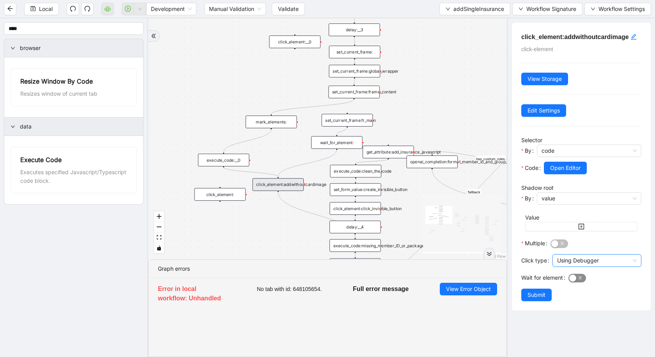
click at [520, 274] on div "button" at bounding box center [573, 277] width 7 height 7
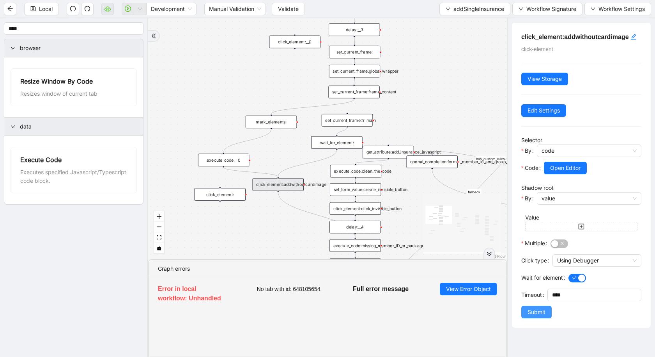
click at [520, 289] on span "Submit" at bounding box center [537, 311] width 18 height 9
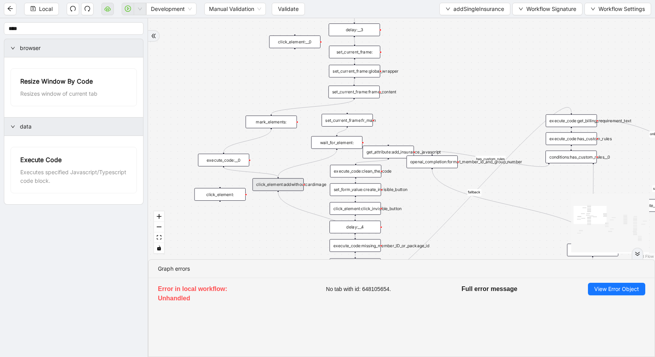
click at [520, 289] on li "Error in local workflow: Unhandled No tab with id: 648105654. Full error messag…" at bounding box center [402, 294] width 506 height 33
click at [282, 186] on div "click_element:addwithoutcardimage" at bounding box center [278, 184] width 51 height 12
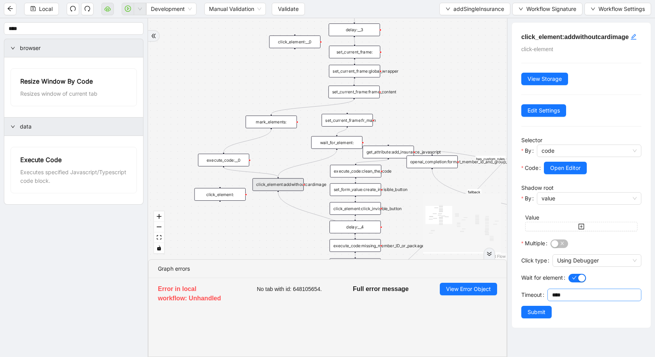
click at [520, 289] on div "****" at bounding box center [595, 294] width 94 height 12
type input "*******"
click at [520, 289] on span "Submit" at bounding box center [537, 311] width 18 height 9
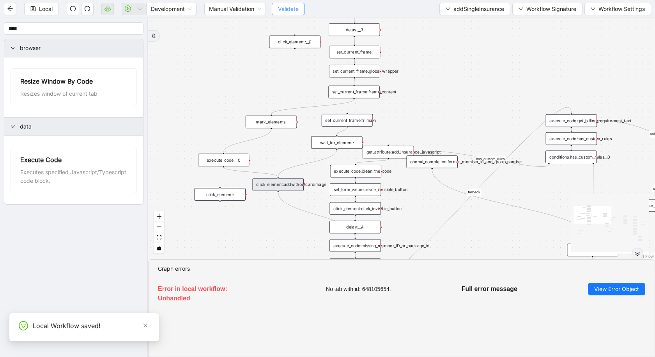
click at [292, 11] on span "Validate" at bounding box center [288, 9] width 21 height 9
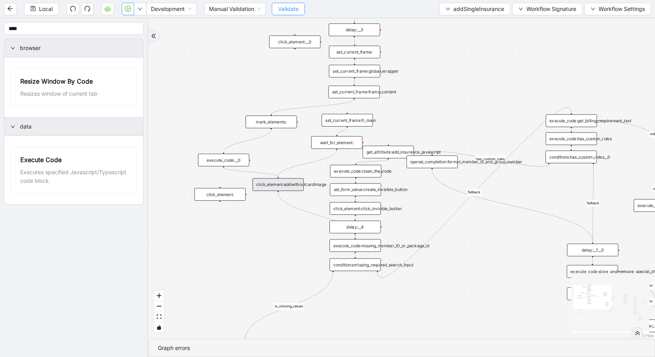
click at [282, 6] on span "Validate" at bounding box center [288, 9] width 21 height 9
click at [127, 11] on icon "play-circle" at bounding box center [128, 8] width 6 height 6
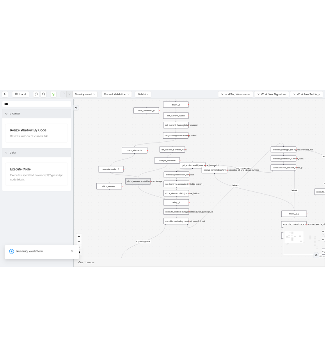
scroll to position [0, 0]
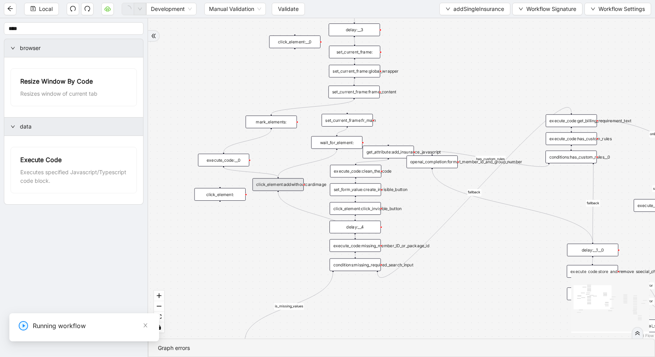
click at [86, 289] on input "1-off update file id" at bounding box center [58, 335] width 262 height 15
type input "**********"
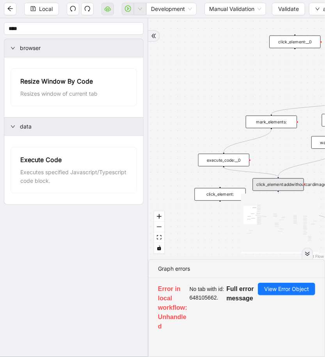
click at [231, 179] on div "is_missing_values has_custom_rules success success success fallback fallback su…" at bounding box center [236, 138] width 177 height 241
click at [226, 159] on div "execute_code:__0" at bounding box center [223, 159] width 51 height 12
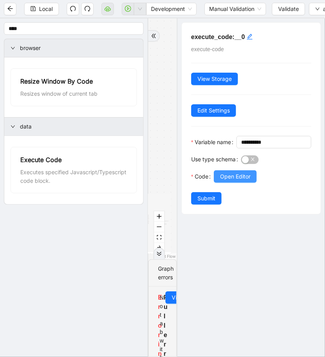
click at [244, 181] on span "Open Editor" at bounding box center [235, 176] width 30 height 9
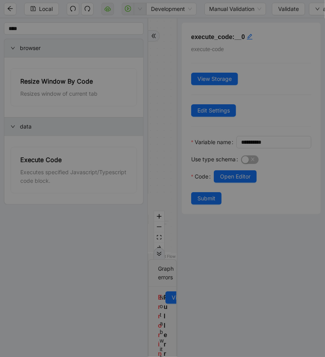
scroll to position [12, 0]
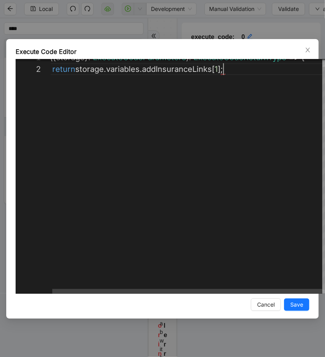
click at [222, 73] on div "({ storage }: ExecuteCodeParameters ): ExecuteCodeReturnType => { return storag…" at bounding box center [189, 174] width 278 height 246
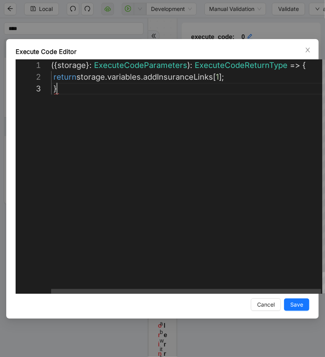
scroll to position [23, 5]
click at [55, 78] on div "({ storage }: ExecuteCodeParameters ): ExecuteCodeReturnType => { return storag…" at bounding box center [190, 187] width 278 height 257
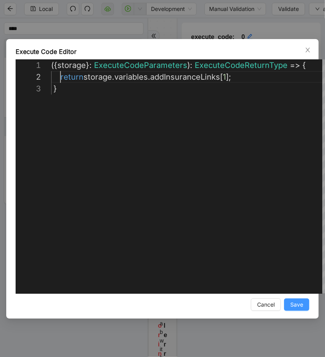
type textarea "**********"
click at [295, 289] on span "Save" at bounding box center [296, 304] width 13 height 9
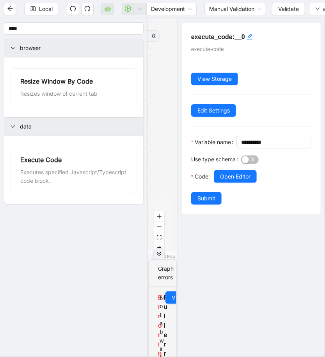
click at [172, 185] on div "is_missing_values has_custom_rules success success success fallback fallback su…" at bounding box center [162, 138] width 28 height 241
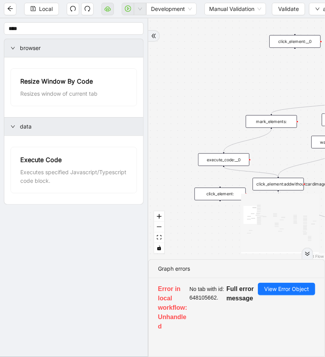
click at [214, 158] on div "execute_code:__0" at bounding box center [223, 159] width 51 height 12
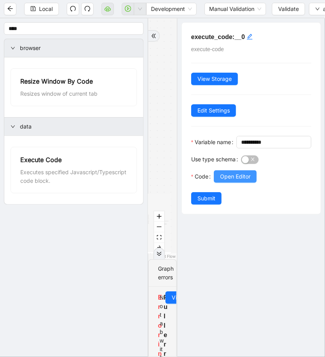
click at [234, 181] on span "Open Editor" at bounding box center [235, 176] width 30 height 9
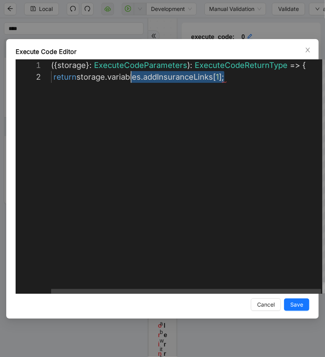
scroll to position [12, 79]
click at [129, 98] on div "({ storage }: ExecuteCodeParameters ): ExecuteCodeReturnType => { return storag…" at bounding box center [190, 182] width 278 height 246
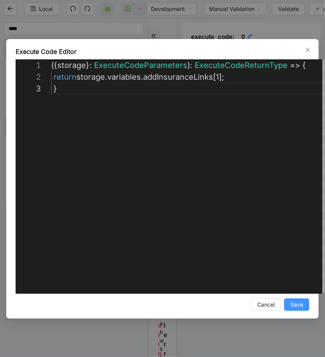
type textarea "**********"
click at [295, 289] on span "Save" at bounding box center [296, 304] width 13 height 9
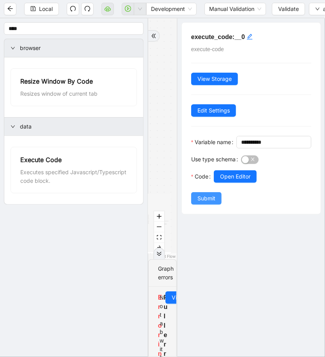
click at [209, 202] on span "Submit" at bounding box center [206, 198] width 18 height 9
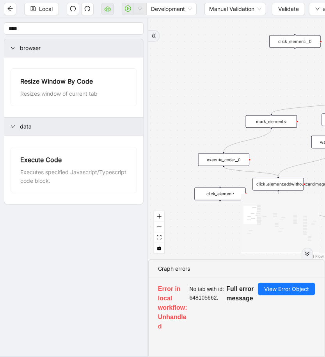
click at [266, 124] on div "mark_elements:" at bounding box center [271, 121] width 51 height 12
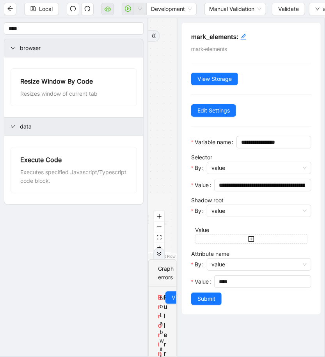
click at [162, 156] on div "is_missing_values has_custom_rules success success success fallback fallback su…" at bounding box center [162, 138] width 28 height 241
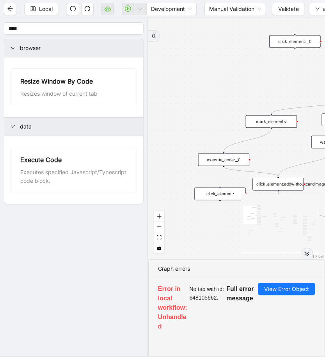
click at [222, 162] on div "execute_code:__0" at bounding box center [223, 159] width 51 height 12
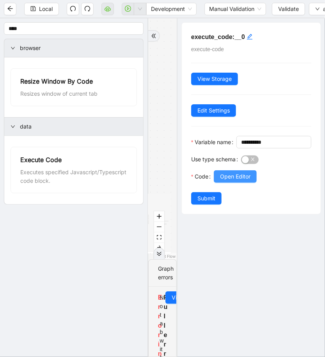
click at [233, 183] on button "Open Editor" at bounding box center [235, 176] width 43 height 12
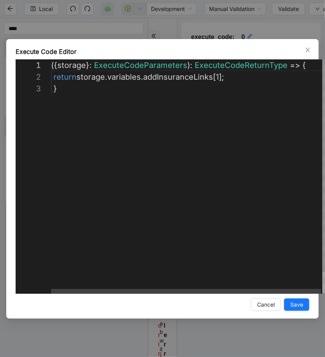
scroll to position [0, 254]
click at [311, 66] on div "({ storage }: ExecuteCodeParameters ): ExecuteCodeReturnType => { return storag…" at bounding box center [190, 187] width 278 height 257
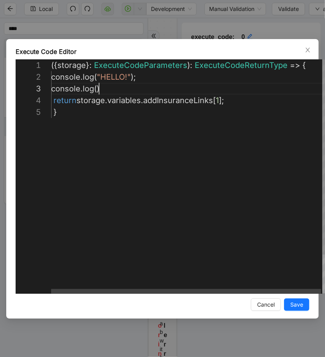
scroll to position [23, 48]
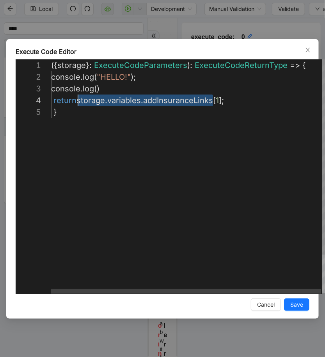
drag, startPoint x: 213, startPoint y: 104, endPoint x: 78, endPoint y: 104, distance: 134.2
click at [98, 91] on div "({ storage }: ExecuteCodeParameters ): ExecuteCodeReturnType => { return storag…" at bounding box center [190, 199] width 278 height 281
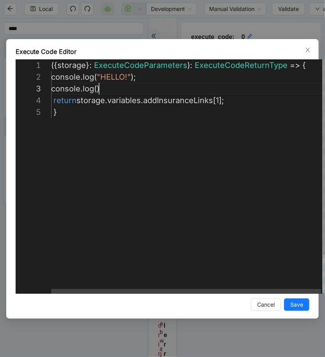
paste textarea "**********"
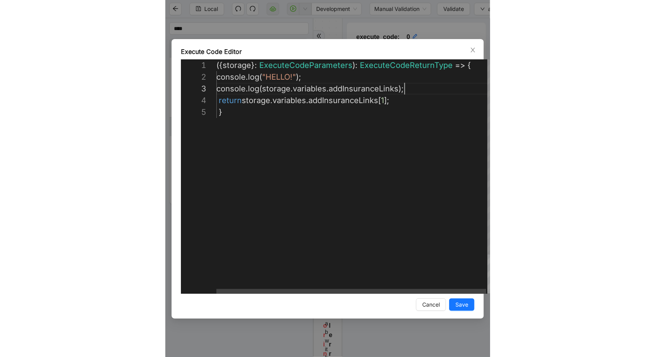
scroll to position [23, 188]
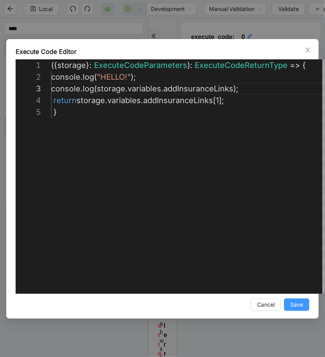
type textarea "**********"
click at [300, 289] on span "Save" at bounding box center [296, 304] width 13 height 9
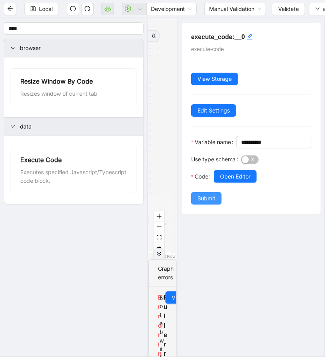
click at [202, 202] on span "Submit" at bounding box center [206, 198] width 18 height 9
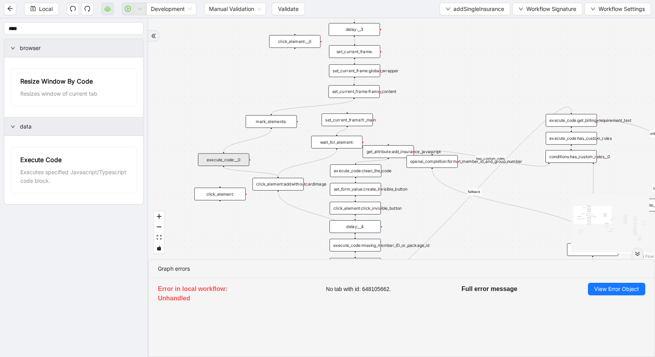
click at [353, 94] on div "set_current_frame:frame_content" at bounding box center [353, 91] width 51 height 12
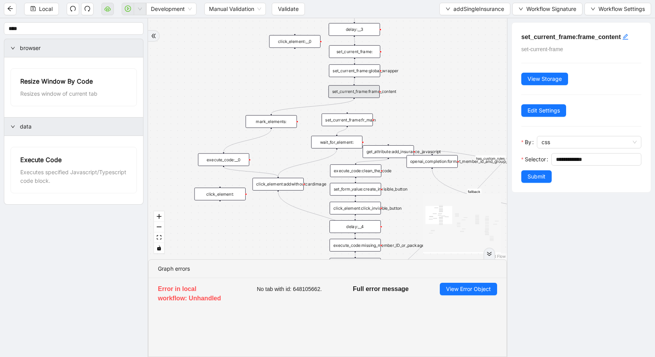
click at [353, 117] on div "set_current_frame:fr_main" at bounding box center [347, 120] width 51 height 12
drag, startPoint x: 354, startPoint y: 99, endPoint x: 348, endPoint y: 127, distance: 28.7
drag, startPoint x: 348, startPoint y: 126, endPoint x: 279, endPoint y: 123, distance: 68.8
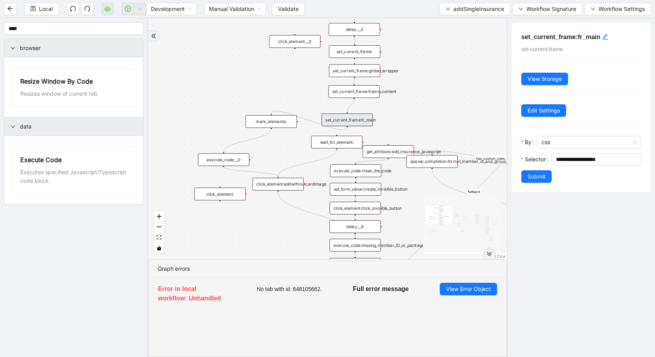
click at [279, 123] on div "mark_elements:" at bounding box center [271, 121] width 51 height 12
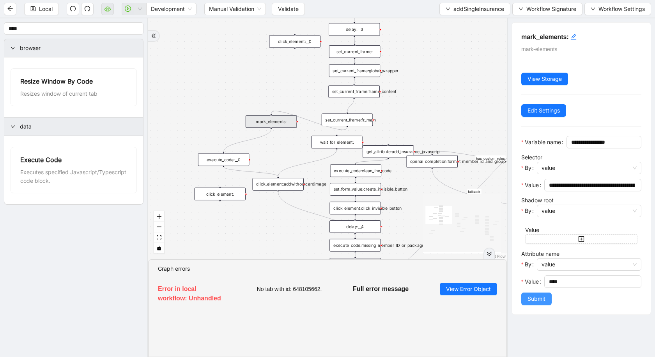
click at [520, 289] on span "Submit" at bounding box center [537, 298] width 18 height 9
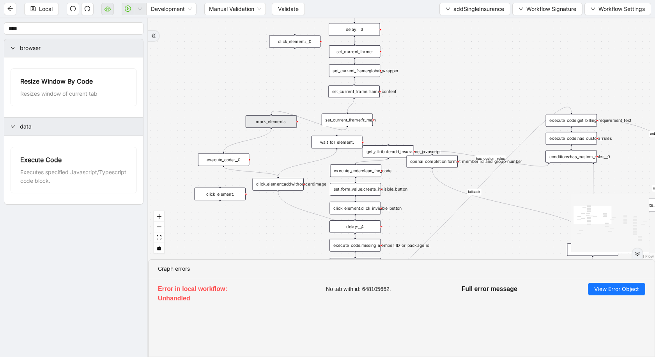
click at [273, 124] on div "mark_elements:" at bounding box center [271, 121] width 51 height 12
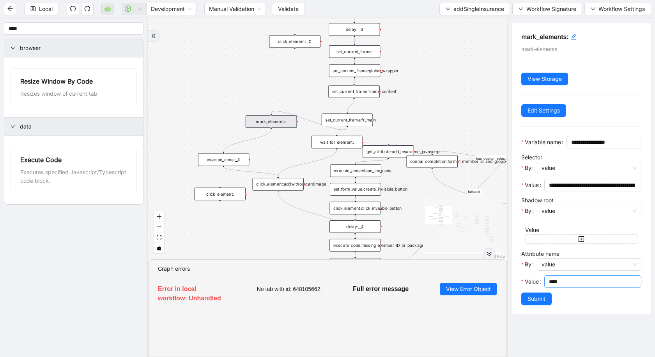
click at [520, 286] on input "****" at bounding box center [592, 281] width 86 height 9
type input "*******"
click at [520, 289] on span "Submit" at bounding box center [537, 298] width 18 height 9
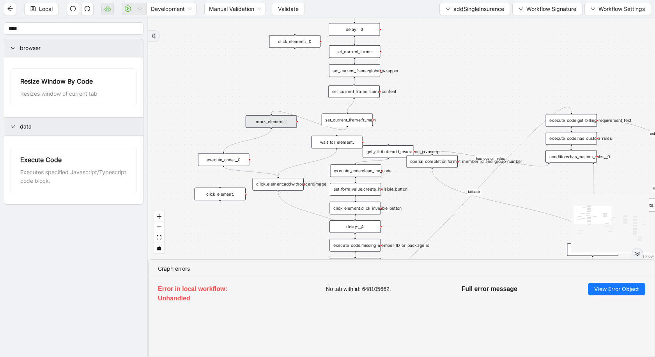
click at [212, 163] on div "execute_code:__0" at bounding box center [223, 159] width 51 height 12
click at [223, 158] on div "execute_code:__0" at bounding box center [223, 159] width 51 height 12
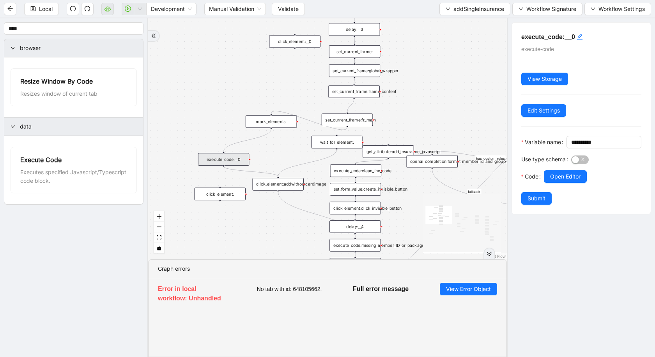
click at [258, 121] on div "mark_elements:" at bounding box center [271, 121] width 51 height 12
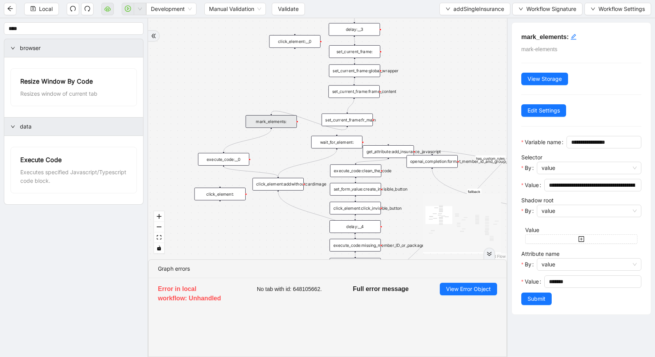
click at [219, 226] on div "is_missing_values has_custom_rules success success success fallback fallback su…" at bounding box center [327, 138] width 359 height 241
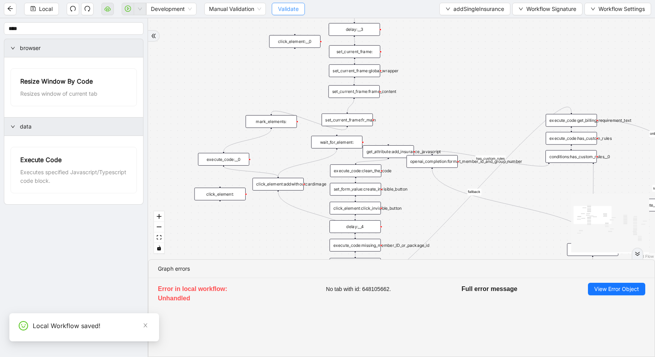
click at [285, 10] on span "Validate" at bounding box center [288, 9] width 21 height 9
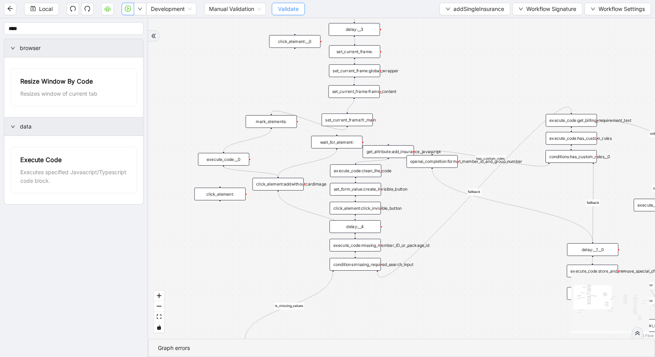
click at [282, 7] on span "Validate" at bounding box center [288, 9] width 21 height 9
click at [463, 3] on button "addSingleInsurance" at bounding box center [475, 9] width 71 height 12
click at [453, 23] on span "Select" at bounding box center [474, 24] width 59 height 9
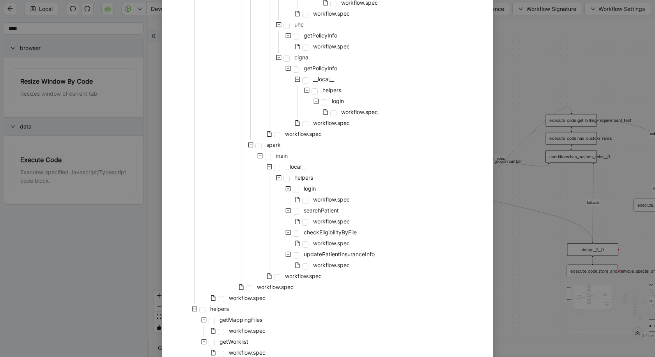
scroll to position [541, 0]
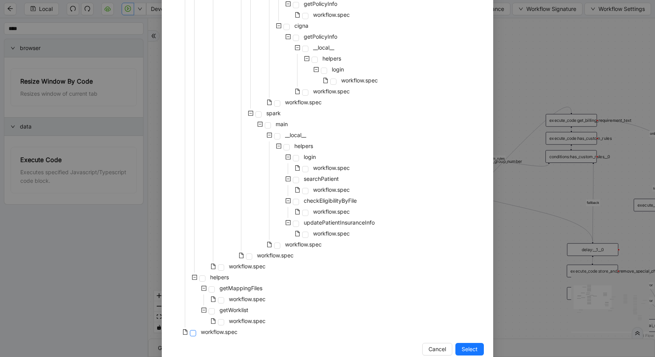
click at [193, 289] on span at bounding box center [193, 333] width 6 height 6
click at [472, 289] on span "Select" at bounding box center [470, 348] width 16 height 9
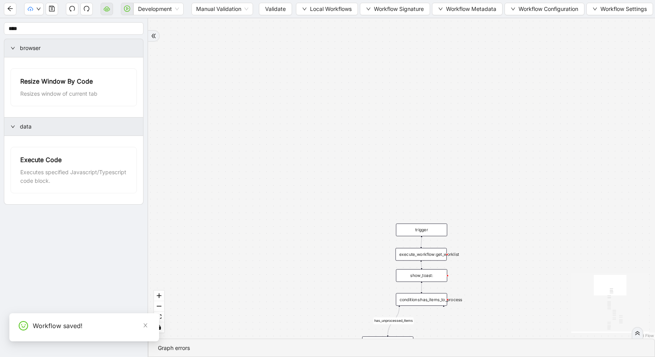
click at [264, 16] on div "Development Manual Validation Validate Local Workflows Workflow Signature Workf…" at bounding box center [327, 9] width 655 height 18
click at [276, 11] on span "Validate" at bounding box center [275, 9] width 21 height 9
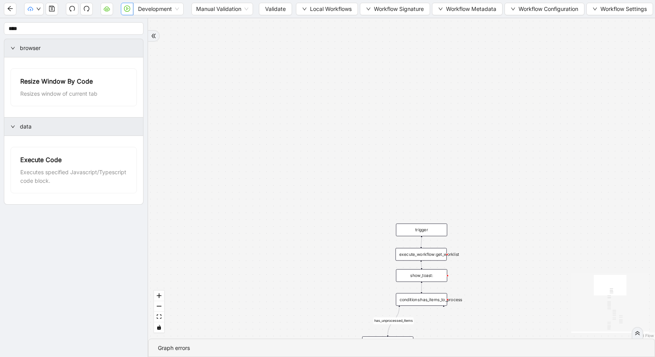
click at [128, 11] on icon "play-circle" at bounding box center [127, 8] width 6 height 6
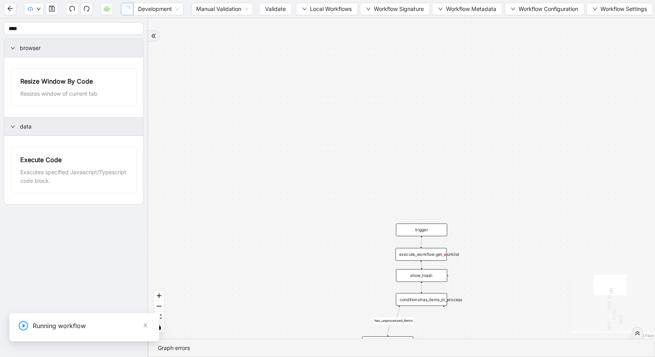
scroll to position [0, 0]
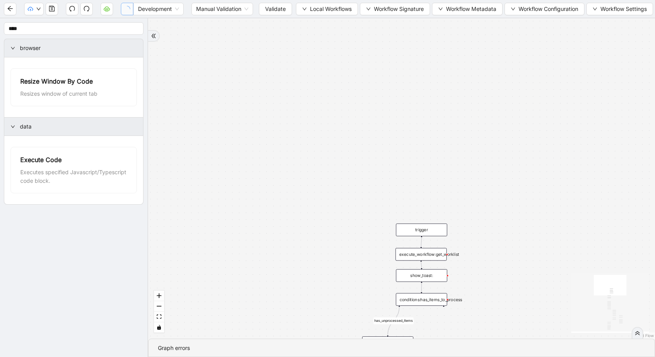
click at [0, 289] on input "1-off update file id" at bounding box center [58, 335] width 262 height 15
type input "**********"
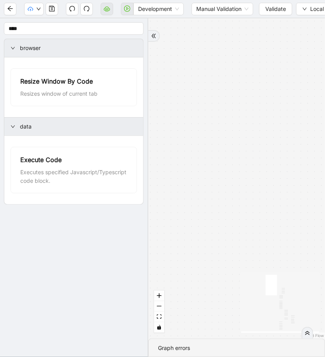
click at [222, 179] on div "has_unprocessed_items onError onError onError onError onError onError trigger l…" at bounding box center [236, 178] width 177 height 320
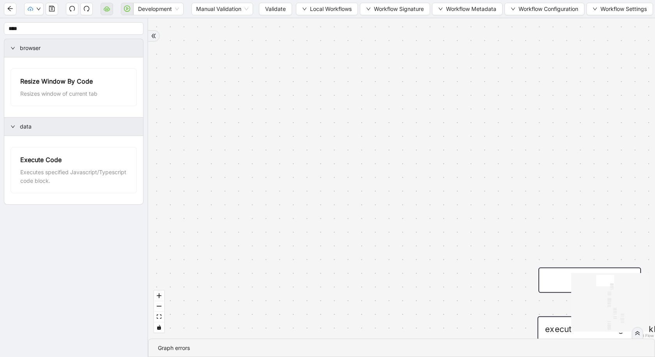
drag, startPoint x: 568, startPoint y: 119, endPoint x: 352, endPoint y: 73, distance: 220.2
click at [353, 73] on div "has_unprocessed_items onError onError onError onError onError onError trigger l…" at bounding box center [401, 178] width 507 height 320
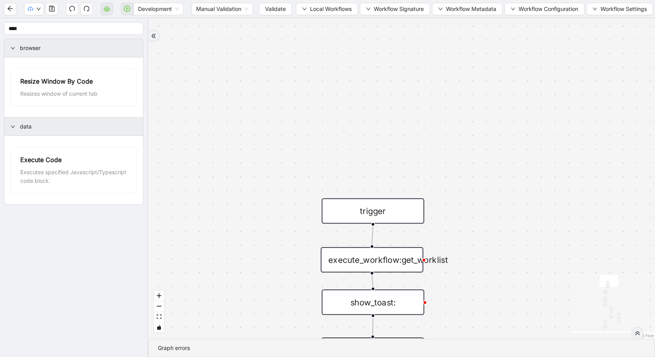
drag, startPoint x: 364, startPoint y: 112, endPoint x: 318, endPoint y: 75, distance: 59.3
click at [318, 75] on div "has_unprocessed_items onError onError onError onError onError onError trigger l…" at bounding box center [401, 178] width 507 height 320
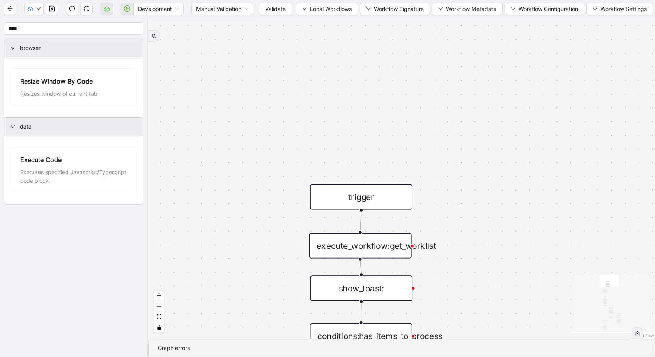
click at [340, 16] on div "Development Manual Validation Validate Local Workflows Workflow Signature Workf…" at bounding box center [327, 9] width 655 height 18
click at [315, 9] on span "Local Workflows" at bounding box center [331, 9] width 42 height 9
click at [324, 24] on span "Select" at bounding box center [327, 24] width 50 height 9
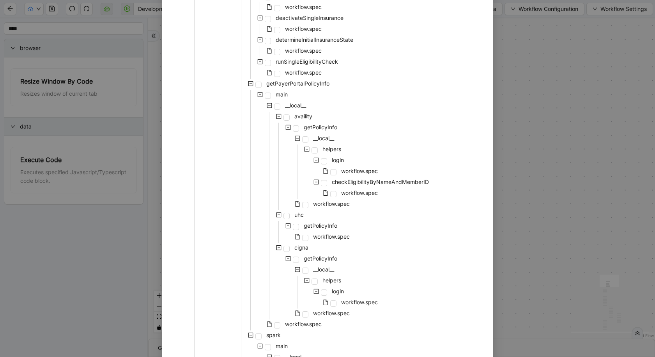
scroll to position [224, 0]
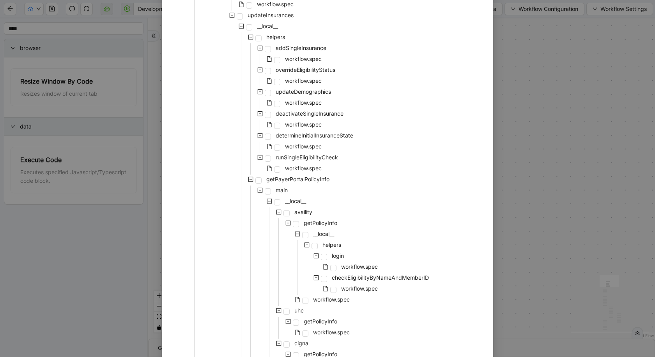
click at [281, 61] on div "workflow.spec" at bounding box center [247, 59] width 152 height 11
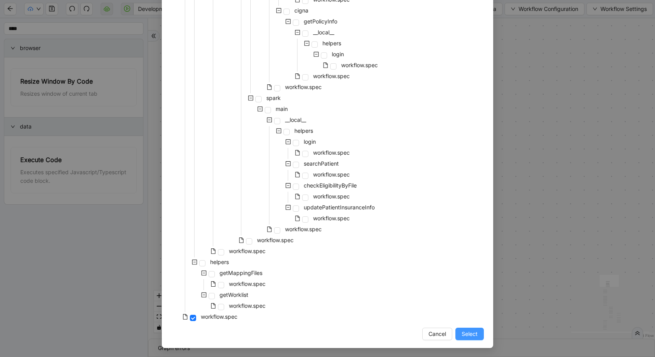
click at [475, 289] on span "Select" at bounding box center [470, 333] width 16 height 9
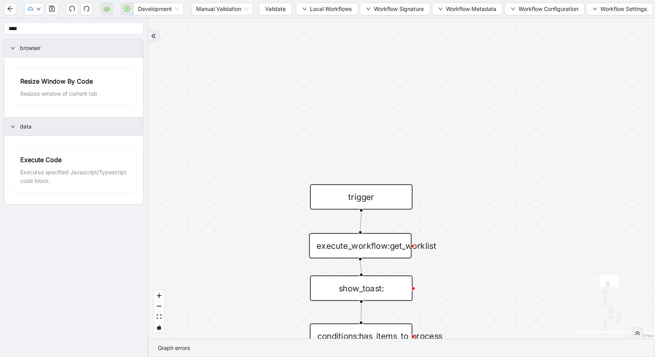
click at [472, 289] on div "has_unprocessed_items onError onError onError onError onError onError trigger l…" at bounding box center [401, 178] width 507 height 320
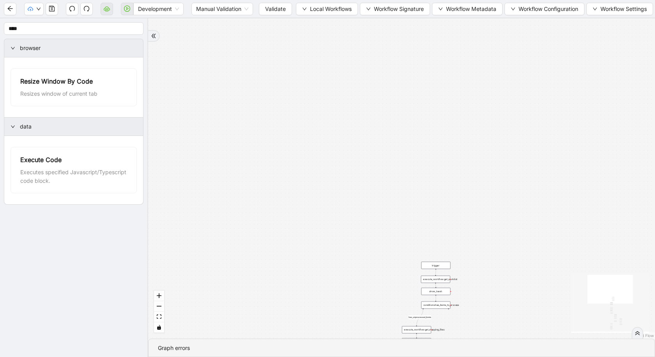
drag, startPoint x: 465, startPoint y: 289, endPoint x: 459, endPoint y: 126, distance: 163.6
click at [459, 126] on div "has_unprocessed_items onError onError onError onError onError onError trigger l…" at bounding box center [401, 178] width 507 height 320
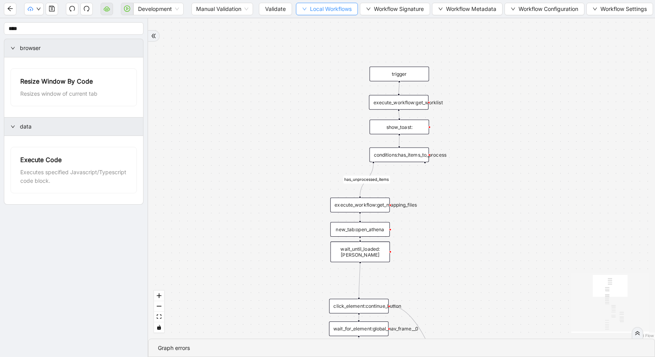
click at [337, 9] on span "Local Workflows" at bounding box center [331, 9] width 42 height 9
click at [304, 12] on button "Local Workflows" at bounding box center [327, 9] width 62 height 12
click at [306, 18] on header "Development Manual Validation Validate Local Workflows Workflow Signature Workf…" at bounding box center [327, 9] width 655 height 18
click at [310, 13] on button "Local Workflows" at bounding box center [327, 9] width 62 height 12
click at [314, 23] on span "Select" at bounding box center [327, 24] width 50 height 9
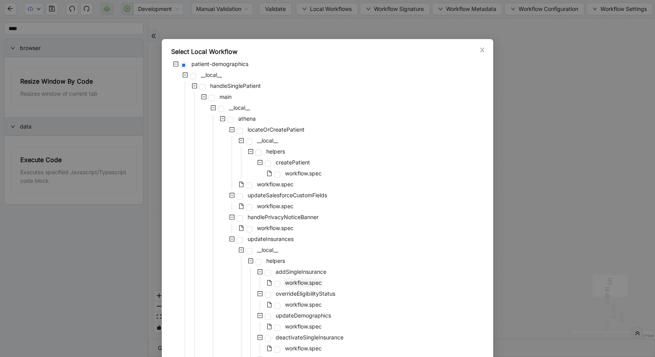
click at [286, 284] on span "workflow.spec" at bounding box center [303, 282] width 37 height 7
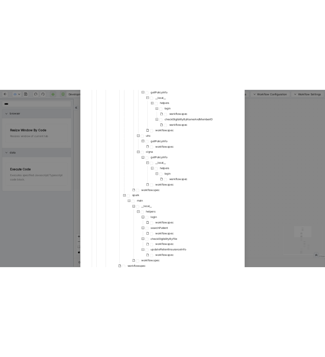
scroll to position [541, 0]
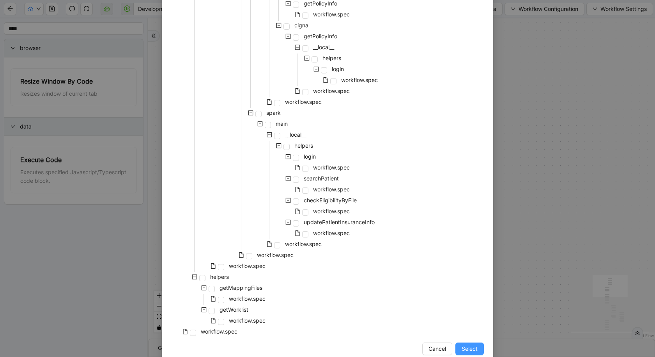
click at [465, 289] on span "Select" at bounding box center [470, 348] width 16 height 9
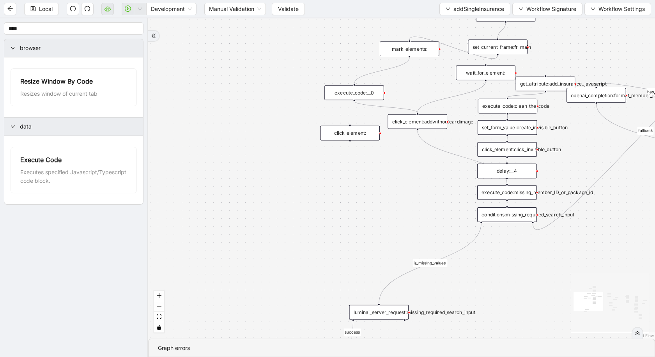
drag, startPoint x: 370, startPoint y: 256, endPoint x: 554, endPoint y: 356, distance: 209.8
click at [520, 289] on section "is_missing_values has_custom_rules success success success fallback fallback su…" at bounding box center [401, 187] width 507 height 338
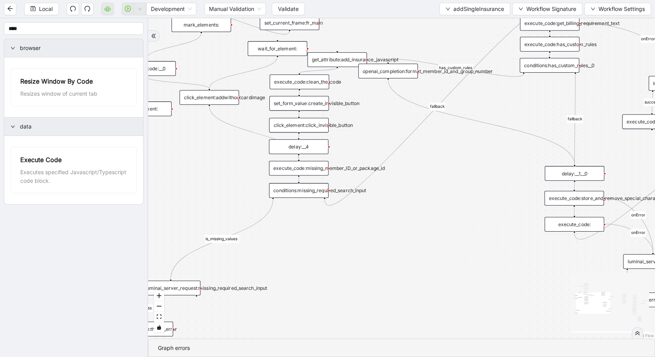
drag, startPoint x: 425, startPoint y: 188, endPoint x: 210, endPoint y: 164, distance: 216.2
click at [210, 165] on div "is_missing_values has_custom_rules success success success fallback fallback su…" at bounding box center [401, 178] width 507 height 320
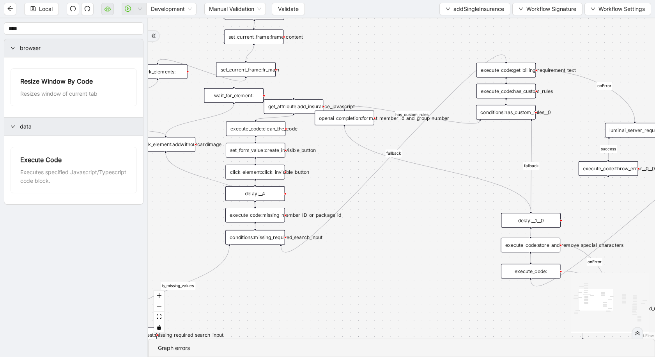
drag, startPoint x: 441, startPoint y: 232, endPoint x: 404, endPoint y: 277, distance: 57.6
click at [404, 277] on div "is_missing_values has_custom_rules success success success fallback fallback su…" at bounding box center [401, 178] width 507 height 320
click at [169, 146] on div "click_element:addwithoutcardimage" at bounding box center [166, 143] width 60 height 15
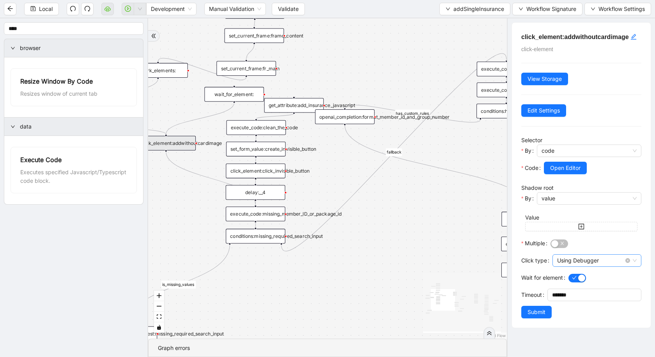
click at [520, 262] on span "Using Debugger" at bounding box center [598, 260] width 80 height 12
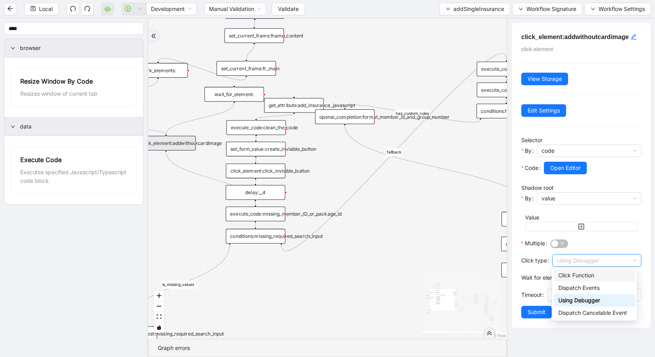
click at [520, 272] on div "Click Function" at bounding box center [595, 275] width 72 height 9
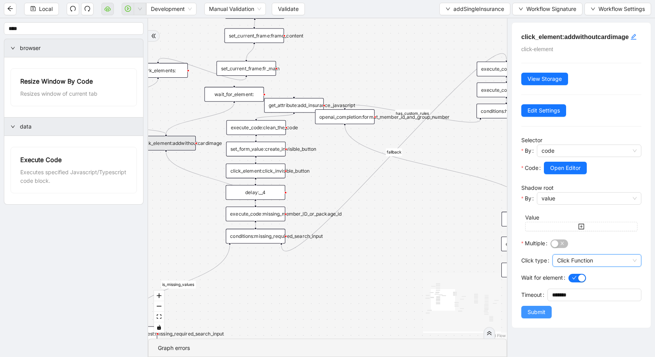
click at [520, 289] on button "Submit" at bounding box center [537, 311] width 30 height 12
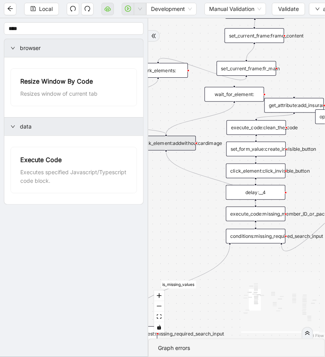
click at [165, 208] on div "is_missing_values has_custom_rules success success success fallback fallback su…" at bounding box center [236, 178] width 177 height 320
click at [200, 193] on div "is_missing_values has_custom_rules success success success fallback fallback su…" at bounding box center [236, 178] width 177 height 320
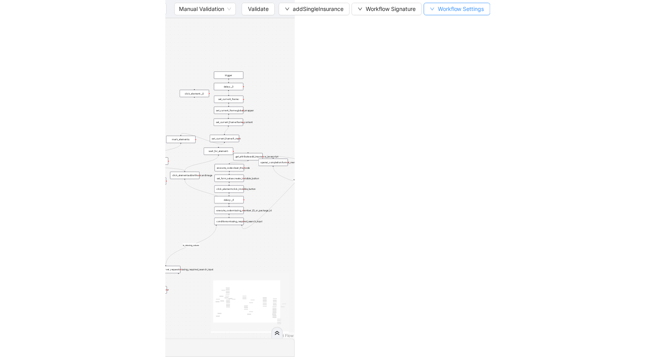
scroll to position [0, 0]
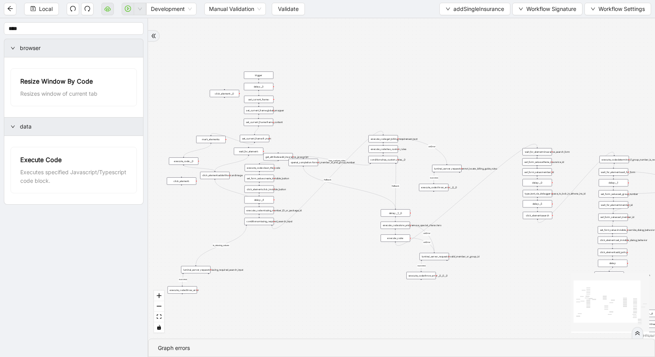
click at [520, 124] on div "is_missing_values has_custom_rules success success success fallback fallback su…" at bounding box center [401, 178] width 507 height 320
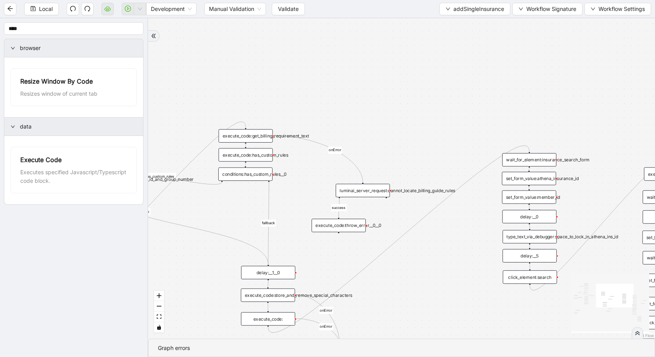
drag, startPoint x: 547, startPoint y: 124, endPoint x: 596, endPoint y: 67, distance: 75.2
click at [520, 68] on div "is_missing_values has_custom_rules success success success fallback fallback su…" at bounding box center [401, 178] width 507 height 320
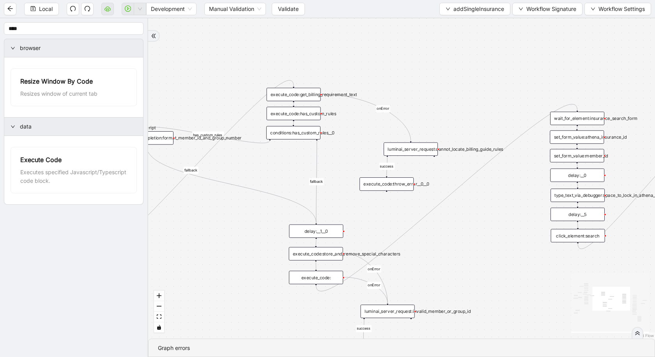
click at [318, 280] on div "execute_code:" at bounding box center [316, 276] width 54 height 13
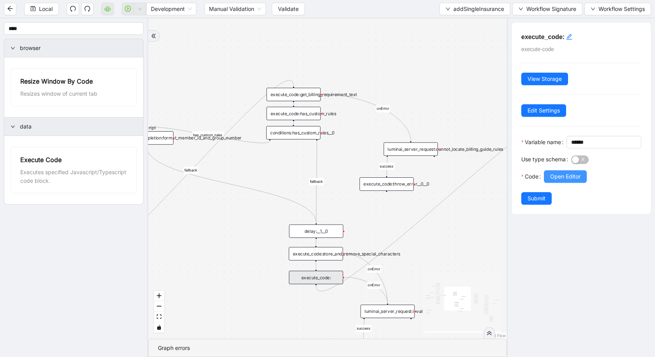
click at [520, 181] on span "Open Editor" at bounding box center [565, 176] width 30 height 9
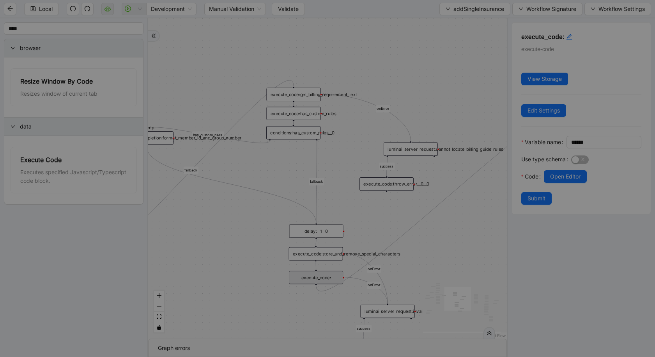
scroll to position [94, 0]
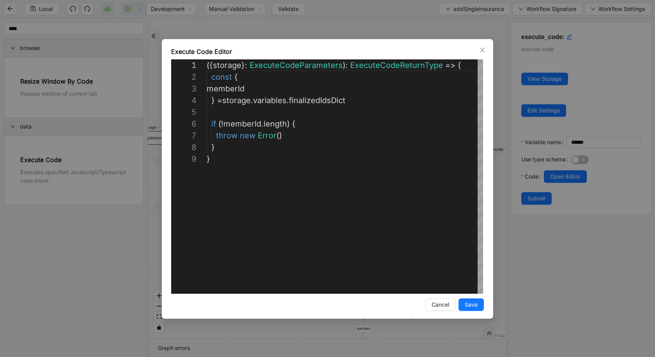
click at [158, 289] on div "**********" at bounding box center [327, 178] width 655 height 357
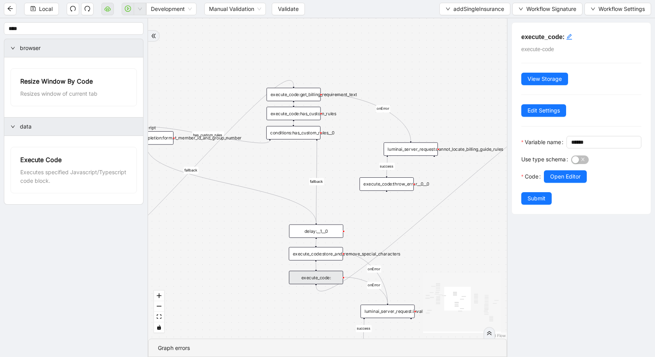
drag, startPoint x: 265, startPoint y: 267, endPoint x: 107, endPoint y: 314, distance: 164.2
click at [107, 289] on section "**** browser Resize Window By Code Resizes window of current tab data Execute C…" at bounding box center [327, 187] width 655 height 338
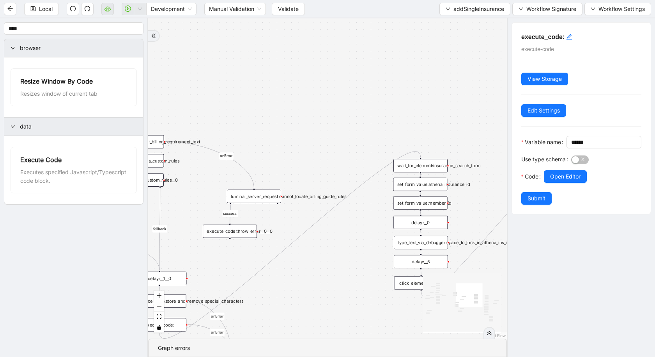
click at [439, 163] on div "wait_for_element:insurance_search_form" at bounding box center [421, 165] width 54 height 13
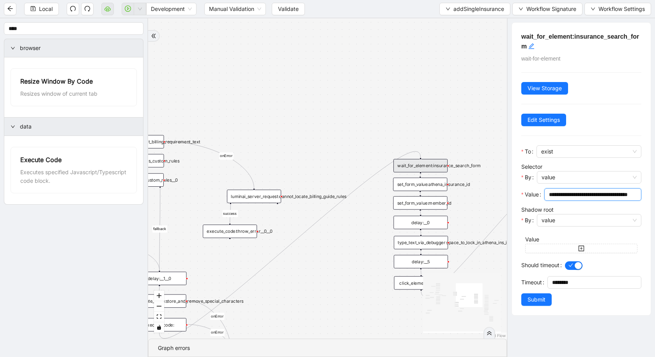
scroll to position [0, 27]
drag, startPoint x: 584, startPoint y: 196, endPoint x: 655, endPoint y: 196, distance: 71.4
click at [520, 196] on div "**********" at bounding box center [581, 187] width 148 height 338
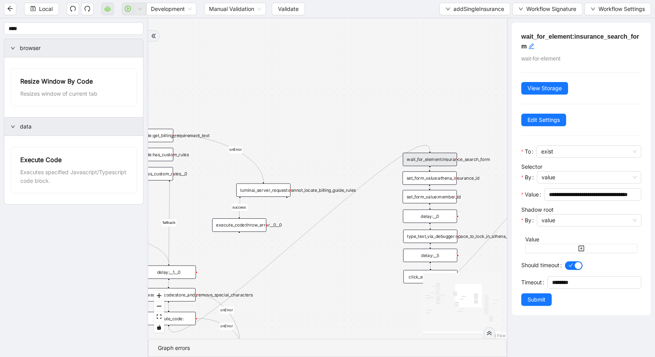
drag, startPoint x: 348, startPoint y: 91, endPoint x: 607, endPoint y: 43, distance: 264.3
click at [520, 43] on section "**** browser Resize Window By Code Resizes window of current tab data Execute C…" at bounding box center [327, 187] width 655 height 338
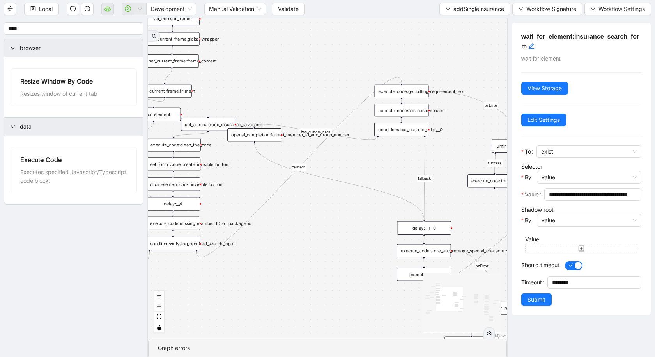
drag, startPoint x: 250, startPoint y: 257, endPoint x: 438, endPoint y: 220, distance: 191.2
click at [438, 220] on div "is_missing_values has_custom_rules success success success fallback fallback su…" at bounding box center [327, 178] width 359 height 320
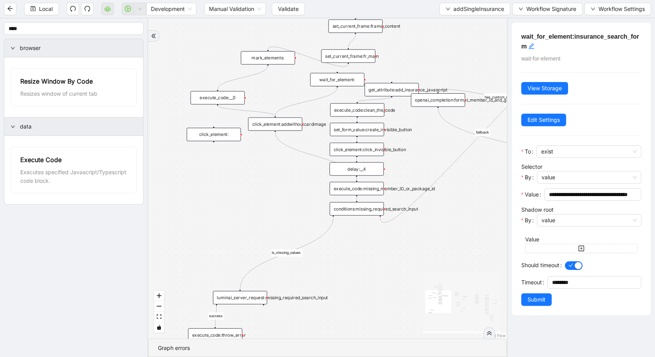
click at [279, 124] on div "click_element:addwithoutcardimage" at bounding box center [275, 123] width 54 height 13
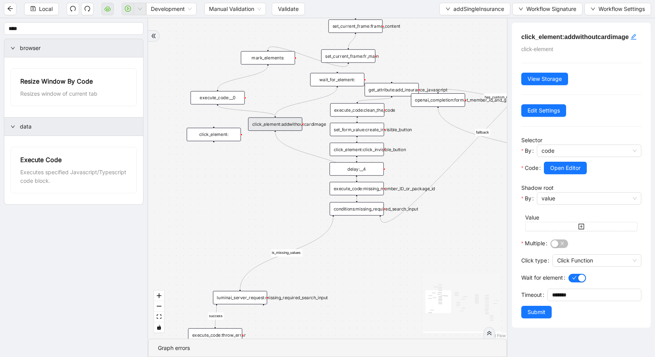
click at [520, 158] on div at bounding box center [589, 159] width 105 height 5
click at [520, 165] on span "Open Editor" at bounding box center [565, 167] width 30 height 9
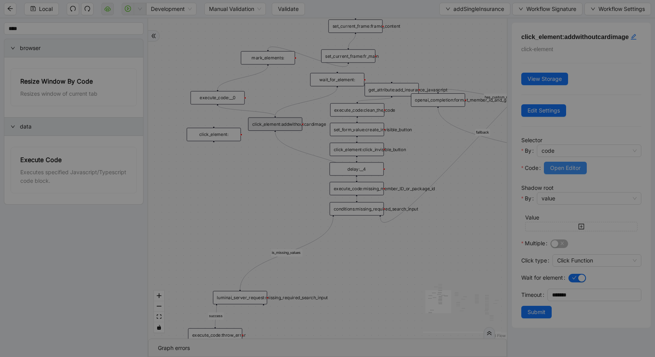
scroll to position [23, 0]
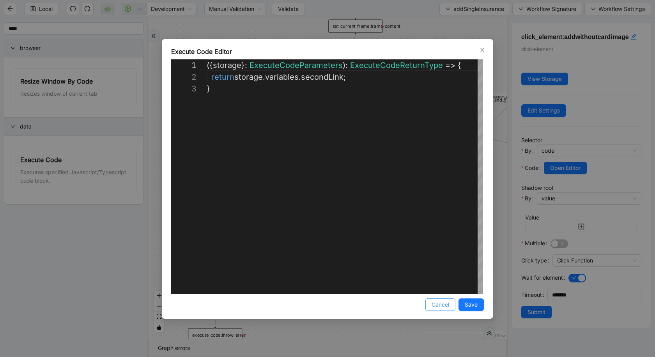
click at [444, 289] on span "Cancel" at bounding box center [441, 304] width 18 height 9
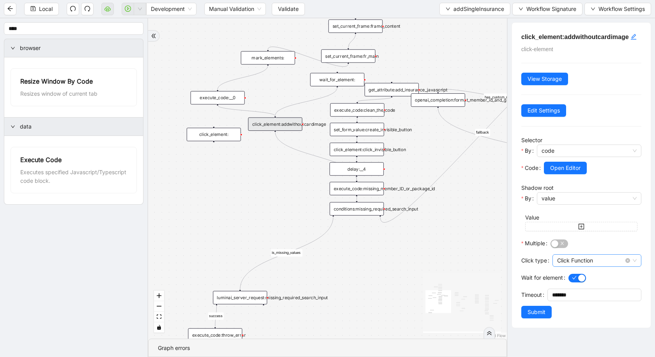
click at [520, 261] on span "Click Function" at bounding box center [598, 260] width 80 height 12
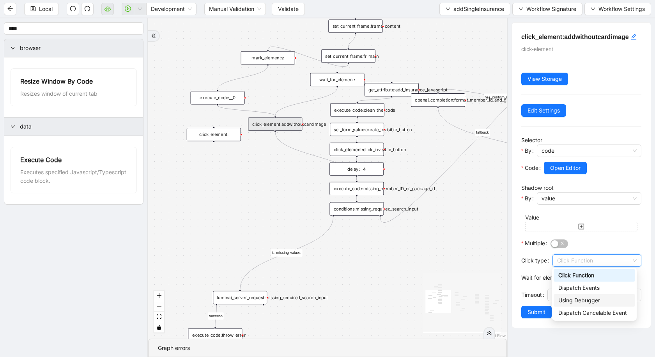
click at [520, 289] on div "Using Debugger" at bounding box center [595, 300] width 72 height 9
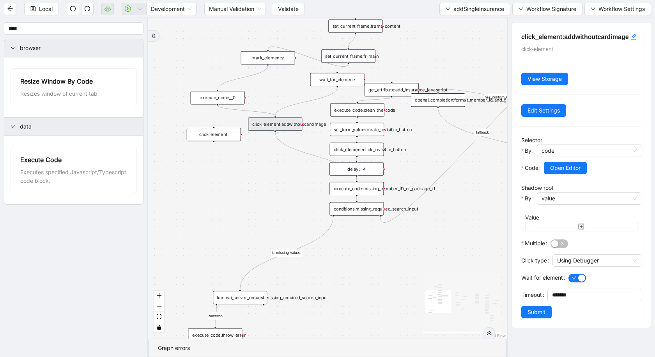
click at [278, 128] on div "click_element:addwithoutcardimage" at bounding box center [275, 123] width 54 height 13
click at [270, 138] on div "click_element:addwithoutcardimage" at bounding box center [264, 134] width 54 height 13
click at [270, 138] on div "click_element:addwithoutcardimage" at bounding box center [264, 133] width 54 height 13
click at [257, 209] on div "is_missing_values has_custom_rules success success success fallback fallback su…" at bounding box center [327, 178] width 359 height 320
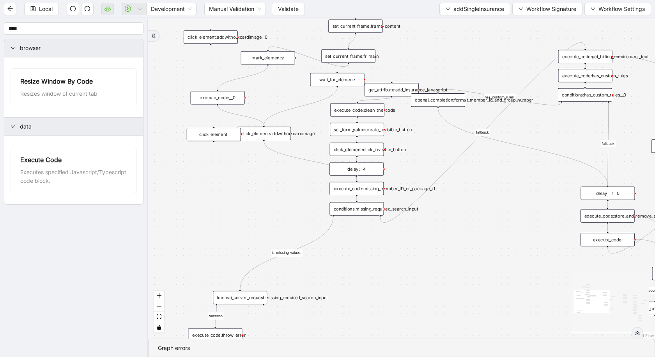
click at [263, 128] on div "click_element:addwithoutcardimage" at bounding box center [264, 133] width 54 height 13
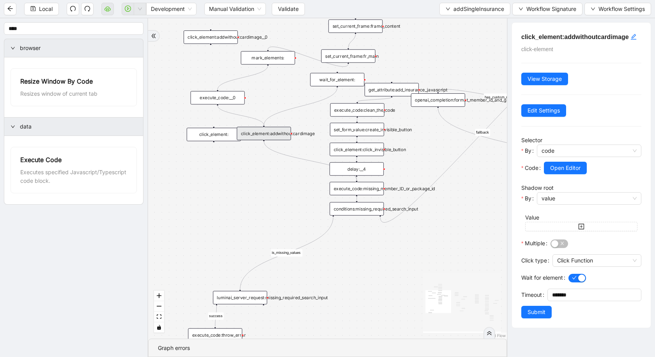
click at [261, 186] on div "is_missing_values has_custom_rules success success success fallback fallback su…" at bounding box center [327, 178] width 359 height 320
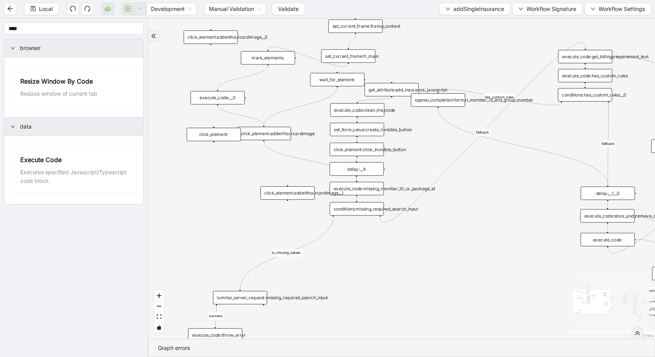
click at [277, 133] on div "click_element:addwithoutcardimage" at bounding box center [264, 133] width 54 height 13
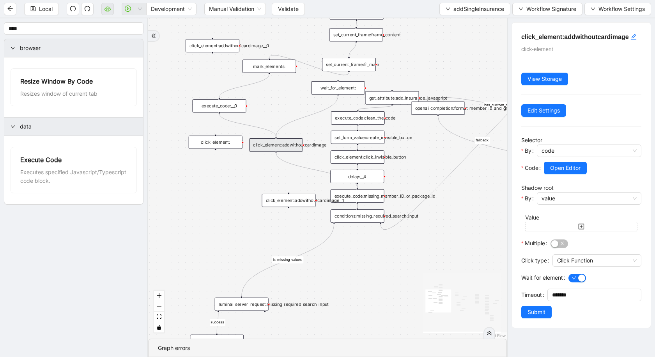
click at [288, 144] on div "click_element:addwithoutcardimage" at bounding box center [276, 144] width 54 height 13
drag, startPoint x: 253, startPoint y: 222, endPoint x: 125, endPoint y: 222, distance: 128.0
click at [127, 222] on section "**** browser Resize Window By Code Resizes window of current tab data Execute C…" at bounding box center [327, 187] width 655 height 338
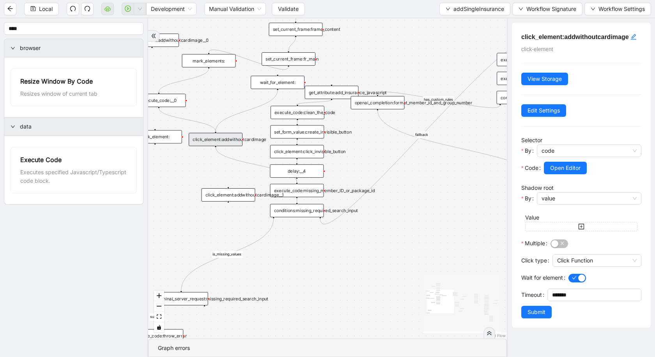
drag, startPoint x: 362, startPoint y: 289, endPoint x: 440, endPoint y: 285, distance: 77.8
click at [440, 285] on div "is_missing_values has_custom_rules success success success fallback fallback su…" at bounding box center [327, 178] width 359 height 320
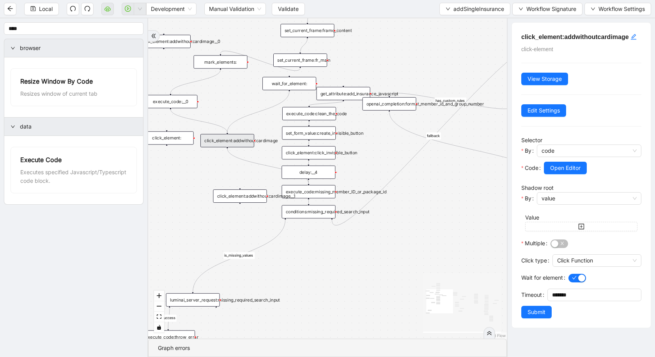
click at [476, 289] on icon "React Flow mini map" at bounding box center [462, 302] width 78 height 59
click at [227, 61] on div "mark_elements:" at bounding box center [221, 61] width 54 height 13
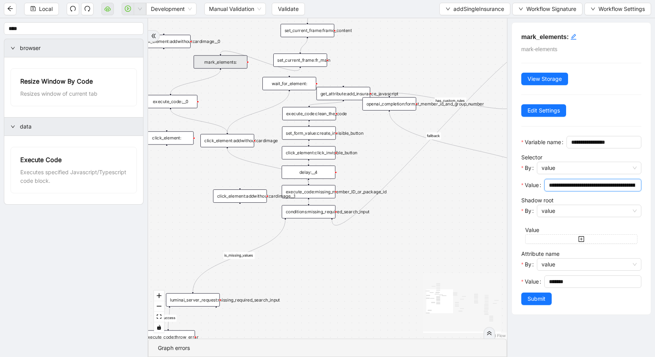
click at [520, 189] on input "**********" at bounding box center [592, 185] width 86 height 9
click at [293, 81] on div "wait_for_element:" at bounding box center [290, 83] width 54 height 13
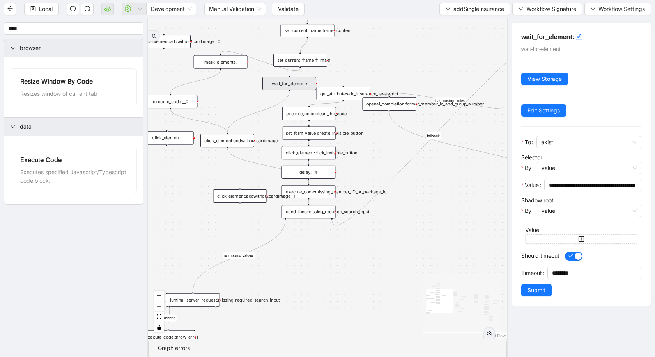
click at [396, 289] on div "is_missing_values has_custom_rules success success success fallback fallback su…" at bounding box center [327, 178] width 359 height 320
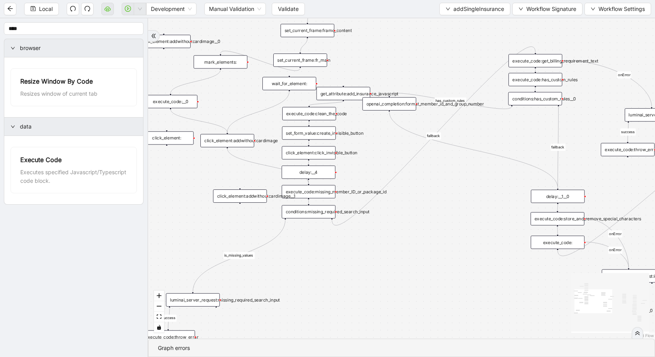
click at [174, 141] on div "click_element:" at bounding box center [167, 137] width 54 height 13
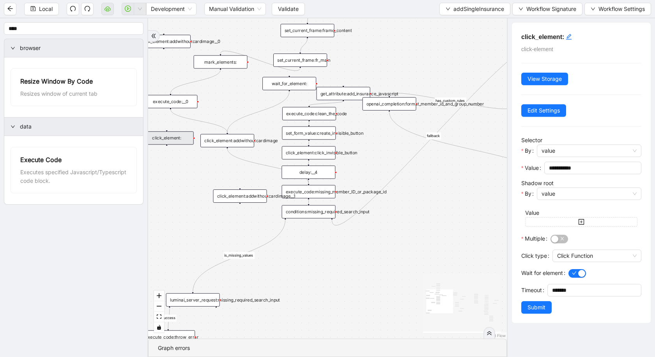
click at [174, 141] on div "click_element:" at bounding box center [167, 137] width 54 height 13
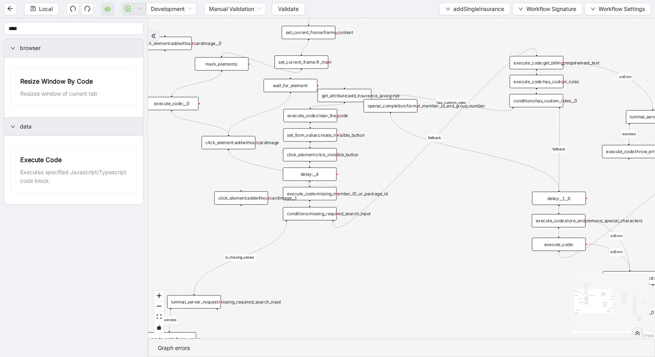
drag, startPoint x: 174, startPoint y: 141, endPoint x: 221, endPoint y: 213, distance: 85.4
click at [221, 213] on div "is_missing_values has_custom_rules success success success fallback fallback su…" at bounding box center [401, 178] width 507 height 320
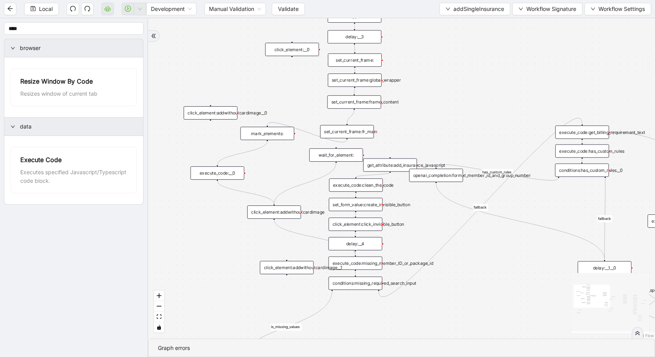
click at [208, 114] on div "click_element:addwithoutcardimage__0" at bounding box center [211, 112] width 54 height 13
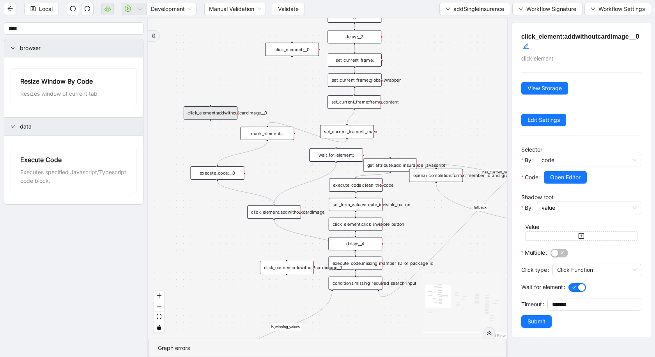
click at [208, 114] on div "click_element:addwithoutcardimage__0" at bounding box center [211, 112] width 54 height 13
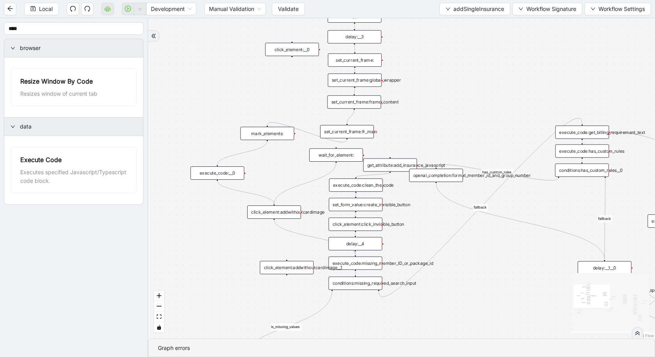
click at [272, 209] on div "click_element:addwithoutcardimage" at bounding box center [274, 211] width 54 height 13
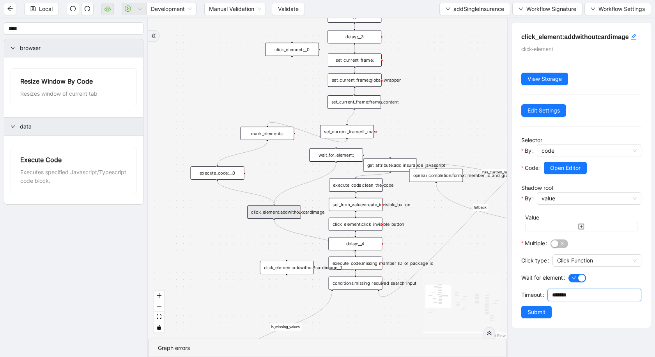
drag, startPoint x: 555, startPoint y: 294, endPoint x: 551, endPoint y: 293, distance: 4.0
click at [520, 289] on div "*******" at bounding box center [595, 294] width 94 height 12
click at [31, 29] on input "****" at bounding box center [74, 28] width 140 height 12
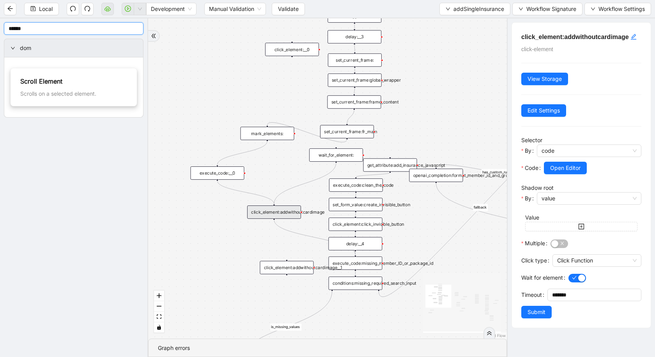
type input "******"
click at [55, 84] on div "Scroll Element" at bounding box center [73, 81] width 107 height 10
click at [57, 89] on div "Scrolls on a selected element." at bounding box center [73, 93] width 107 height 9
drag, startPoint x: 57, startPoint y: 89, endPoint x: 231, endPoint y: 215, distance: 214.8
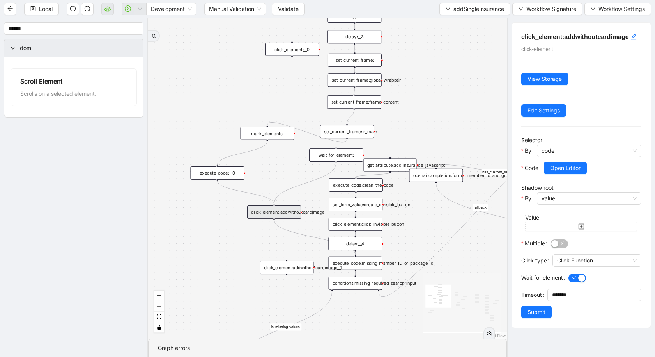
click at [231, 215] on section "****** dom Scroll Element Scrolls on a selected element. is_missing_values has_…" at bounding box center [327, 187] width 655 height 338
drag, startPoint x: 241, startPoint y: 225, endPoint x: 220, endPoint y: 202, distance: 30.9
click at [220, 202] on div "scroll_element:" at bounding box center [217, 199] width 54 height 13
click at [280, 138] on div "mark_elements:" at bounding box center [268, 133] width 54 height 13
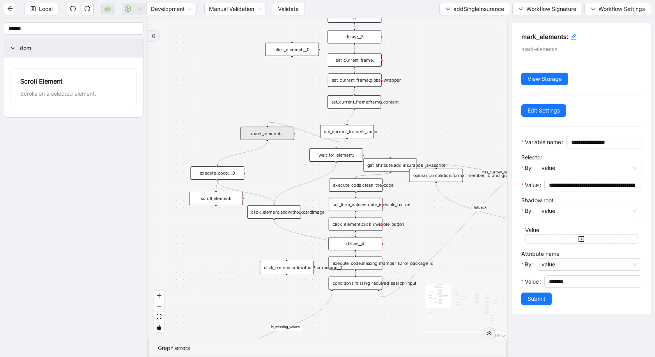
drag, startPoint x: 218, startPoint y: 179, endPoint x: 283, endPoint y: 213, distance: 73.6
drag, startPoint x: 283, startPoint y: 213, endPoint x: 273, endPoint y: 205, distance: 12.7
drag, startPoint x: 284, startPoint y: 213, endPoint x: 283, endPoint y: 224, distance: 11.3
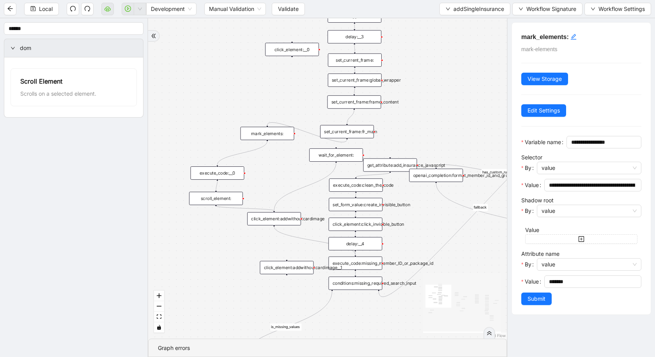
click at [283, 224] on div "click_element:addwithoutcardimage" at bounding box center [274, 218] width 54 height 13
click at [228, 198] on div "scroll_element:" at bounding box center [216, 198] width 54 height 13
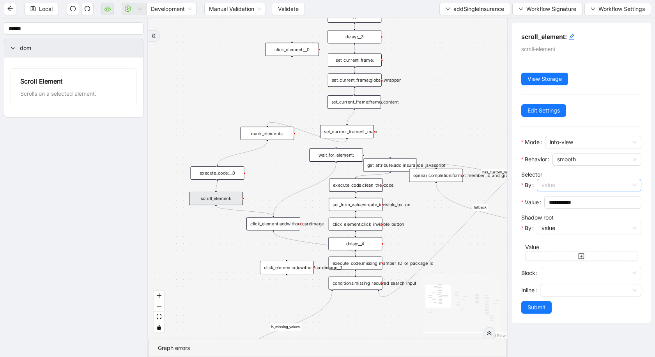
click at [520, 183] on span "value" at bounding box center [589, 185] width 95 height 12
click at [520, 211] on div "code" at bounding box center [587, 212] width 88 height 9
click at [289, 221] on div "click_element:addwithoutcardimage" at bounding box center [274, 223] width 54 height 13
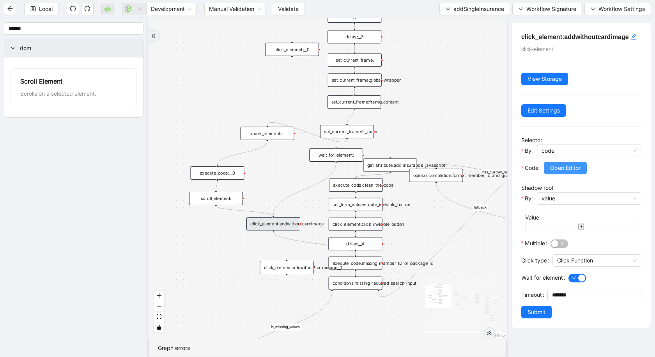
click at [520, 162] on button "Open Editor" at bounding box center [565, 168] width 43 height 12
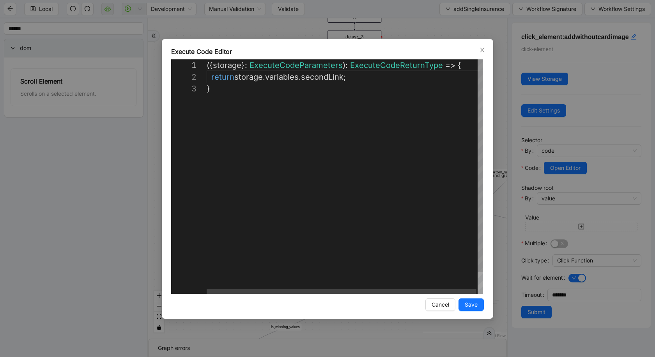
scroll to position [23, 3]
click at [424, 127] on div "({ storage }: ExecuteCodeParameters ): ExecuteCodeReturnType => { return storag…" at bounding box center [346, 187] width 278 height 257
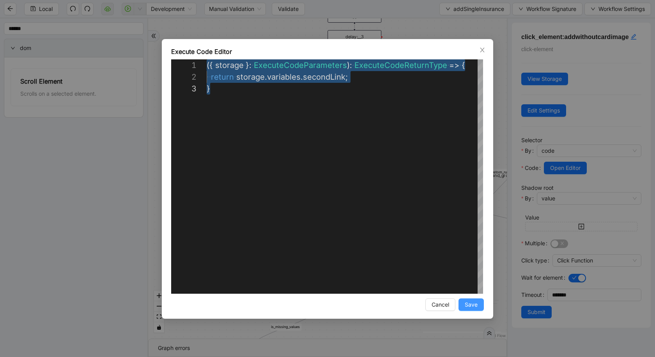
click at [473, 289] on span "Save" at bounding box center [471, 304] width 13 height 9
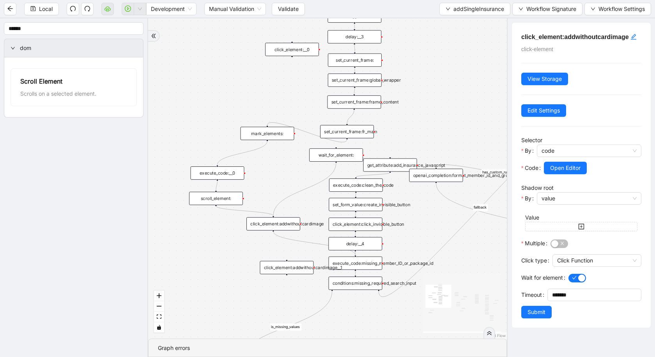
click at [213, 200] on div "scroll_element:" at bounding box center [216, 198] width 54 height 13
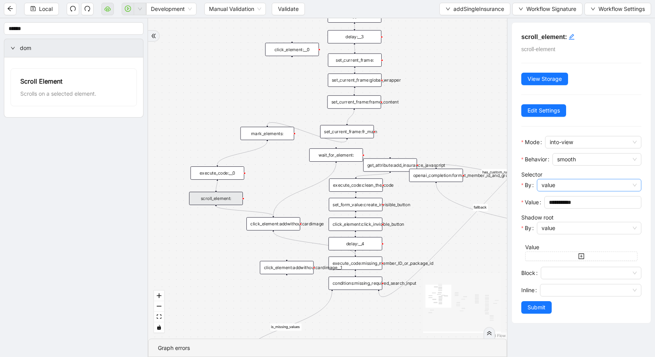
click at [520, 188] on span "value" at bounding box center [589, 185] width 95 height 12
click at [520, 210] on div "code" at bounding box center [587, 212] width 88 height 9
click at [520, 200] on span "Open Editor" at bounding box center [565, 202] width 30 height 9
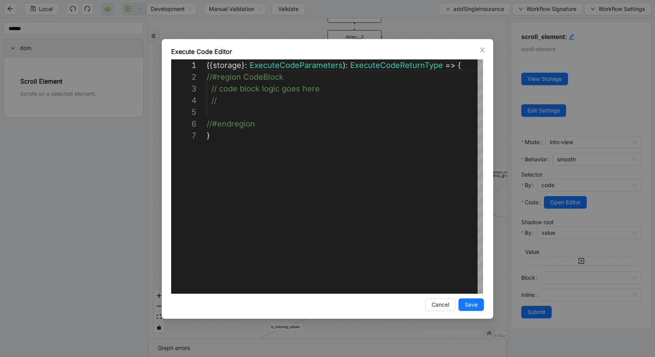
scroll to position [70, 0]
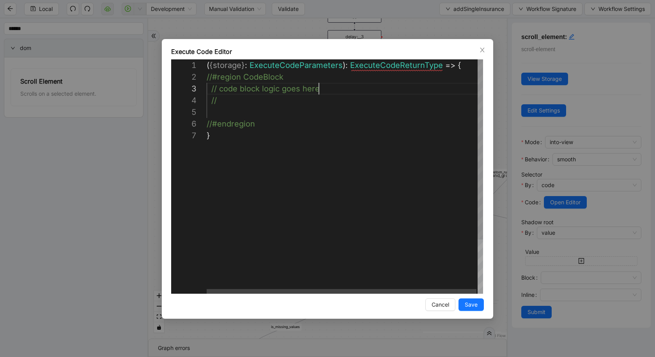
click at [359, 89] on div "( { storage } : ExecuteCodeParameters ): ExecuteCodeReturnType => { //#region C…" at bounding box center [346, 211] width 278 height 304
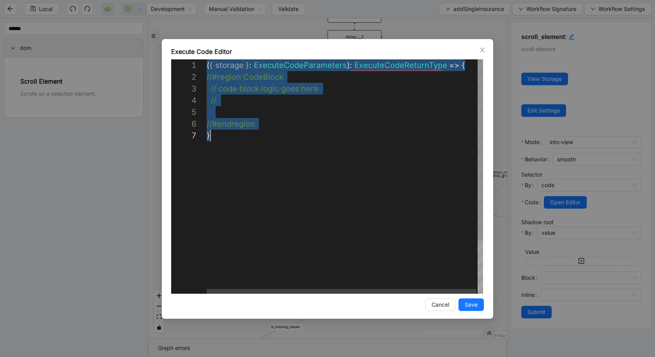
scroll to position [0, 3]
paste textarea "*******"
type textarea "**********"
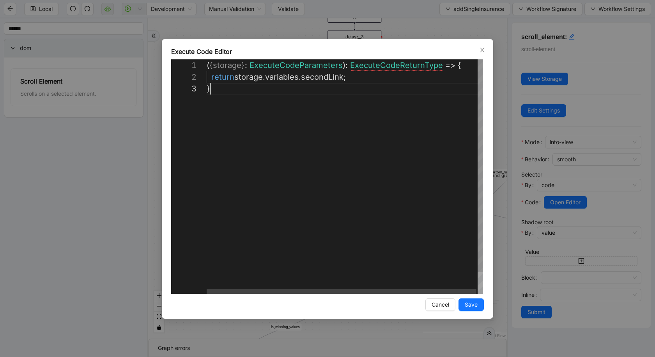
scroll to position [23, 3]
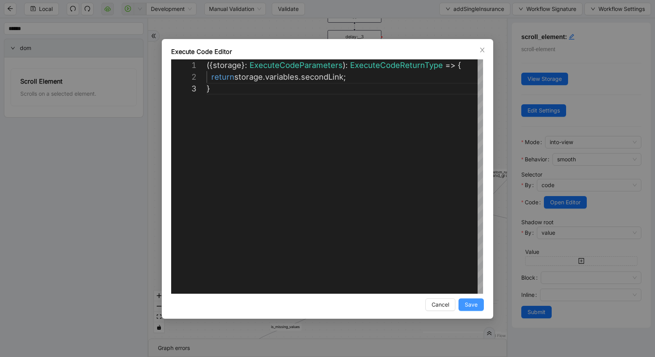
click at [477, 289] on span "Save" at bounding box center [471, 304] width 13 height 9
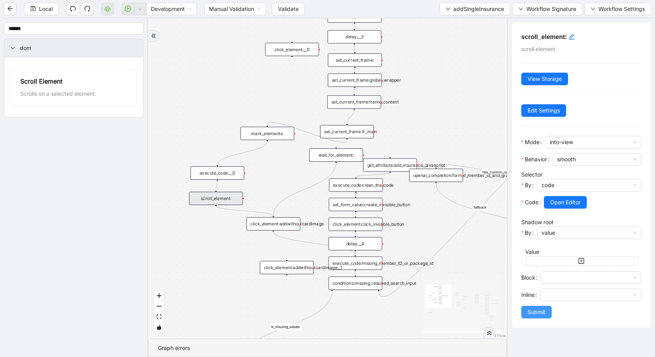
click at [520, 289] on span "Submit" at bounding box center [537, 311] width 18 height 9
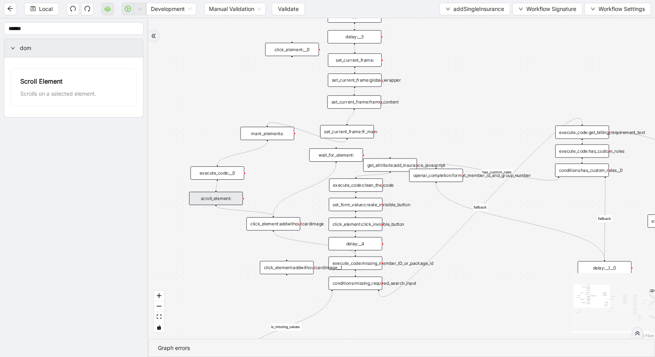
click at [362, 186] on div "execute_code:clean_the_code" at bounding box center [356, 184] width 54 height 13
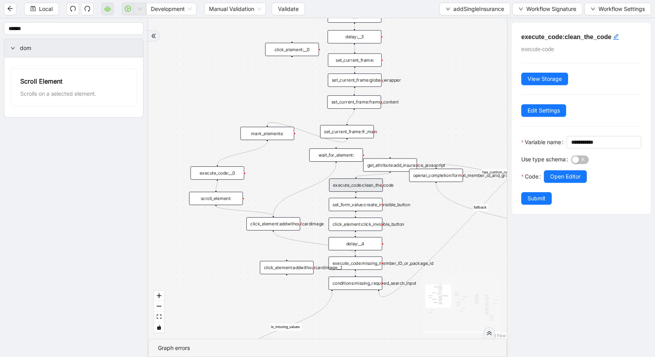
click at [384, 167] on div "get_attribute:add_insurance_javascript" at bounding box center [391, 164] width 54 height 13
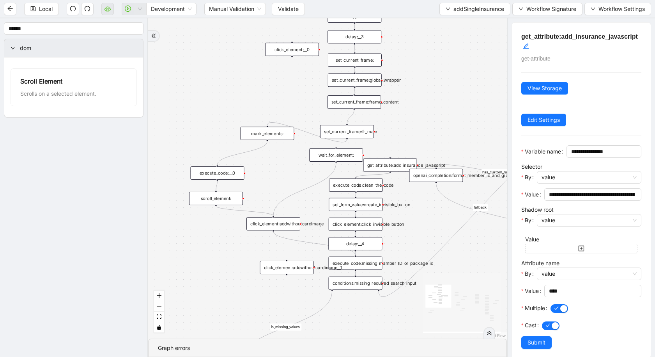
click at [366, 183] on div "execute_code:clean_the_code" at bounding box center [356, 184] width 54 height 13
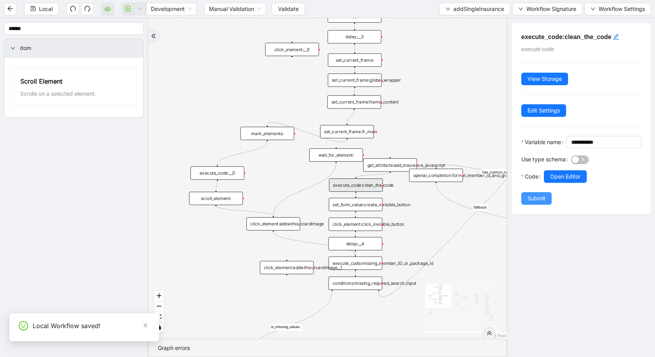
click at [520, 202] on span "Submit" at bounding box center [537, 198] width 18 height 9
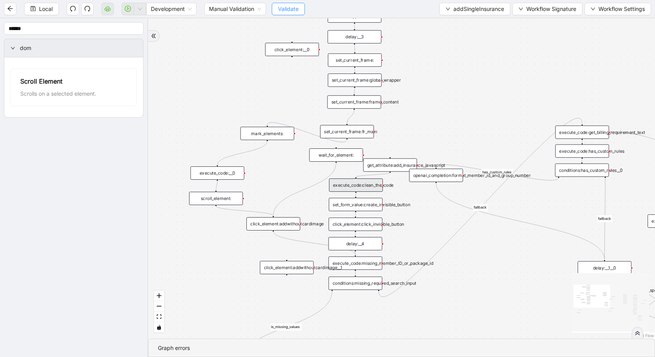
click at [289, 6] on span "Validate" at bounding box center [288, 9] width 21 height 9
click at [287, 6] on span "Validate" at bounding box center [288, 9] width 21 height 9
click at [285, 7] on span "Validate" at bounding box center [288, 9] width 21 height 9
click at [129, 11] on icon "play-circle" at bounding box center [128, 8] width 6 height 6
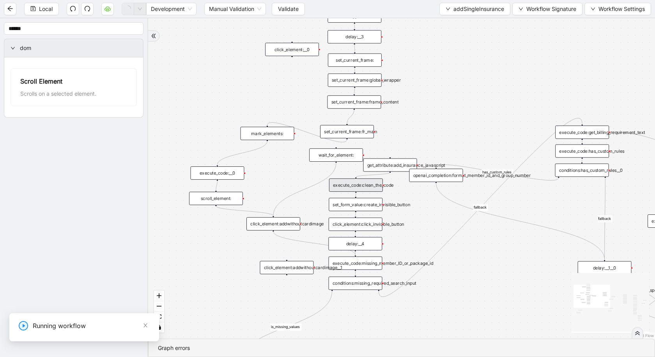
scroll to position [0, 0]
click at [0, 289] on input "1-off update file id" at bounding box center [58, 335] width 262 height 15
type input "**********"
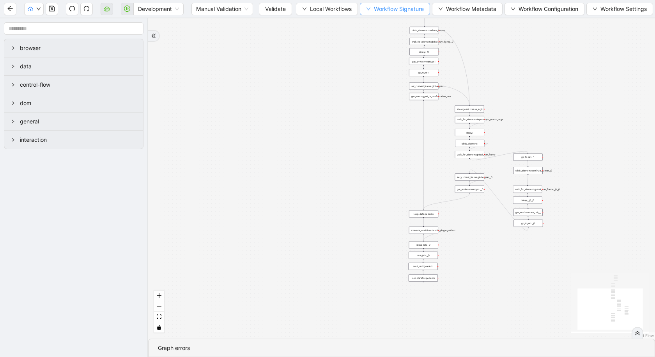
click at [406, 11] on span "Workflow Signature" at bounding box center [399, 9] width 50 height 9
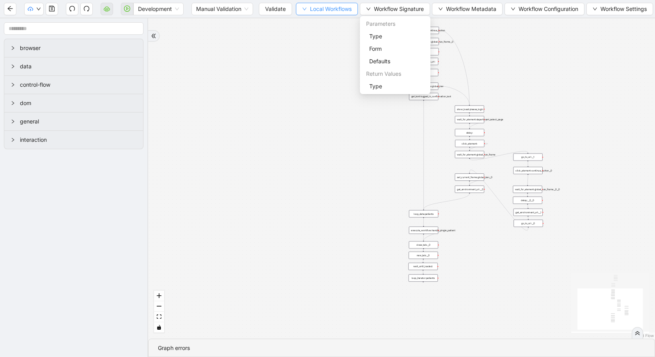
click at [329, 14] on button "Local Workflows" at bounding box center [327, 9] width 62 height 12
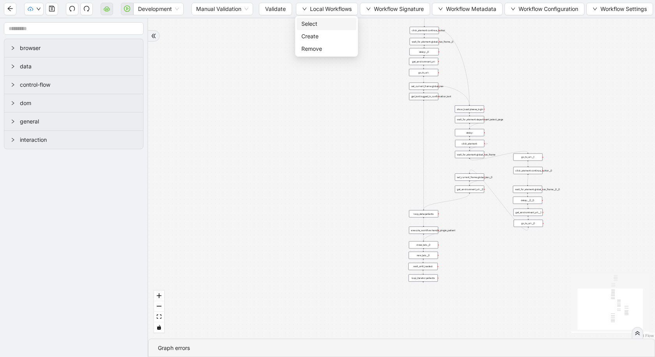
click at [329, 25] on span "Select" at bounding box center [327, 24] width 50 height 9
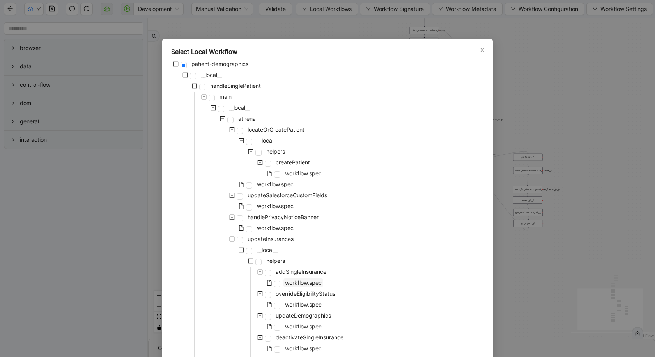
click at [305, 282] on span "workflow.spec" at bounding box center [303, 282] width 37 height 7
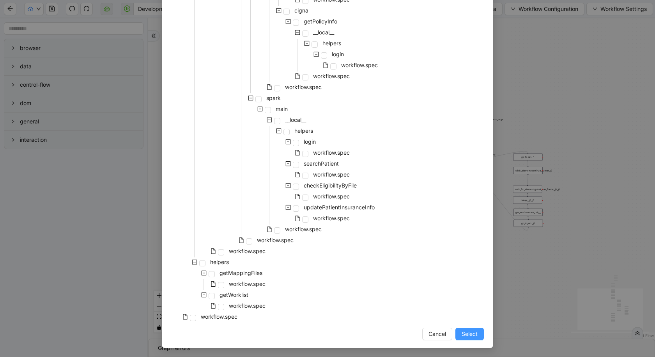
click at [469, 335] on span "Select" at bounding box center [470, 333] width 16 height 9
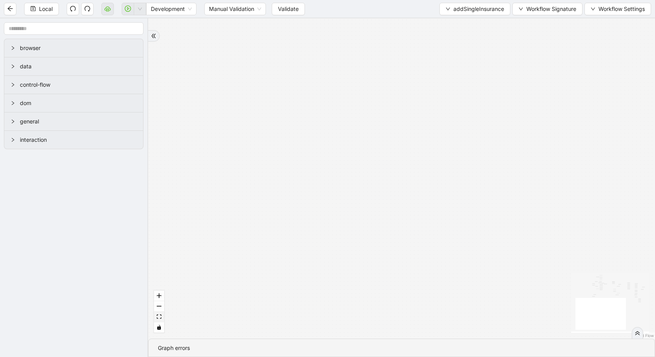
click at [161, 321] on button "fit view" at bounding box center [159, 316] width 10 height 11
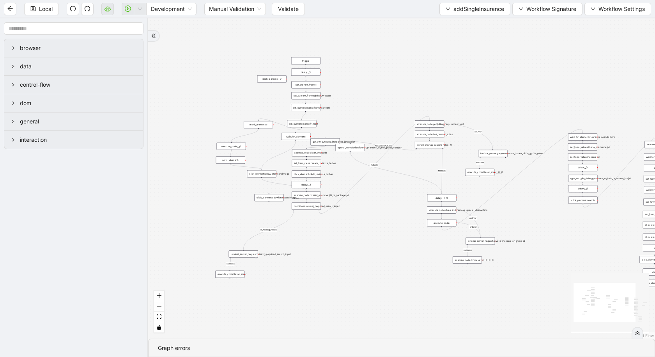
drag, startPoint x: 170, startPoint y: 202, endPoint x: 252, endPoint y: 218, distance: 83.6
click at [253, 219] on div "is_missing_values has_custom_rules success success success fallback fallback su…" at bounding box center [401, 178] width 507 height 320
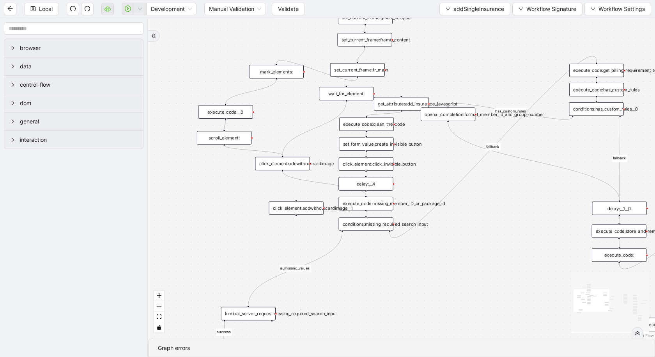
click at [231, 137] on div "scroll_element:" at bounding box center [224, 138] width 55 height 14
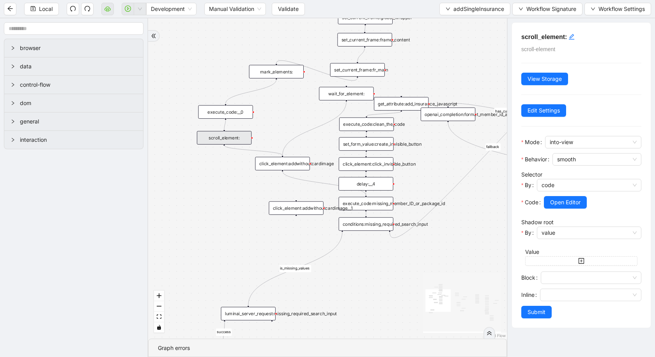
click at [204, 245] on div "is_missing_values has_custom_rules success success success fallback fallback su…" at bounding box center [327, 178] width 359 height 320
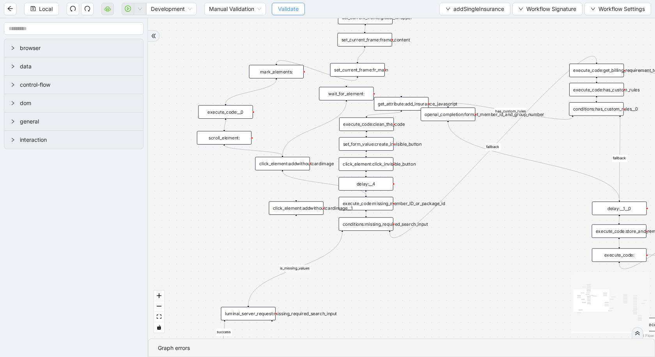
click at [300, 4] on button "Validate" at bounding box center [288, 9] width 33 height 12
click at [477, 4] on button "addSingleInsurance" at bounding box center [475, 9] width 71 height 12
click at [464, 25] on span "Select" at bounding box center [474, 24] width 59 height 9
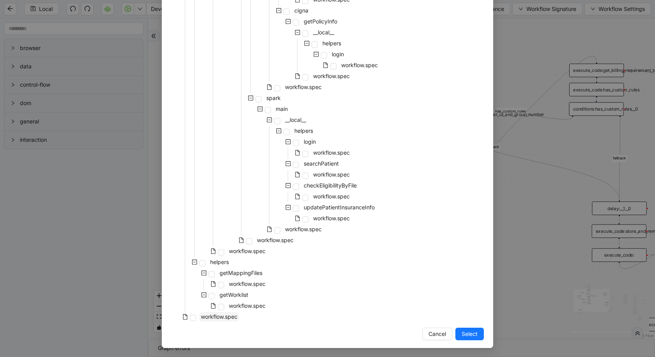
click at [211, 316] on span "workflow.spec" at bounding box center [219, 316] width 37 height 7
click at [463, 330] on span "Select" at bounding box center [470, 333] width 16 height 9
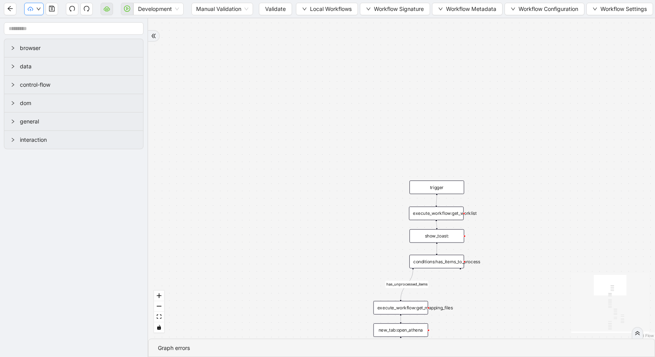
click at [29, 9] on icon "cloud-upload" at bounding box center [30, 8] width 5 height 5
click at [168, 15] on div "Development" at bounding box center [152, 8] width 63 height 25
click at [275, 5] on span "Validate" at bounding box center [275, 9] width 21 height 9
click at [36, 7] on icon "down" at bounding box center [38, 9] width 5 height 5
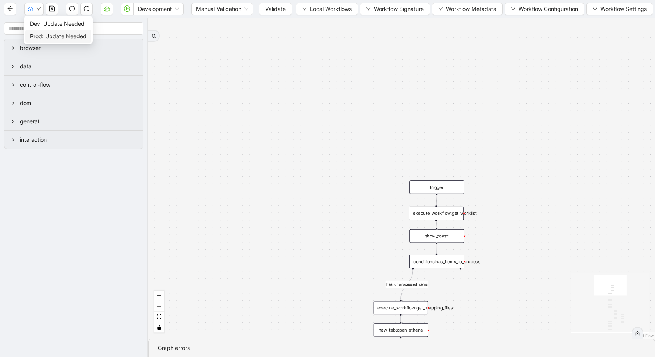
click at [38, 41] on li "Prod: Update Needed" at bounding box center [58, 36] width 66 height 12
click at [319, 9] on span "Local Workflows" at bounding box center [331, 9] width 42 height 9
click at [316, 19] on li "Select" at bounding box center [327, 24] width 60 height 12
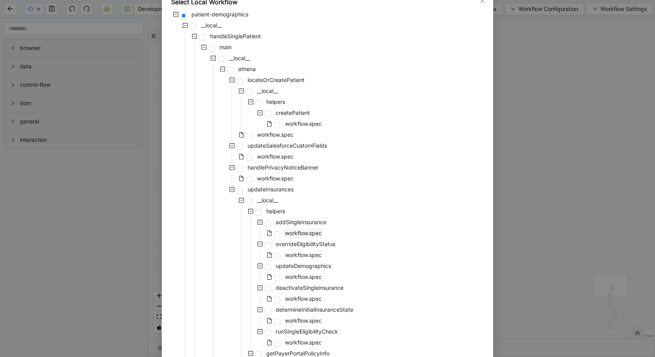
click at [302, 234] on span "workflow.spec" at bounding box center [303, 232] width 37 height 7
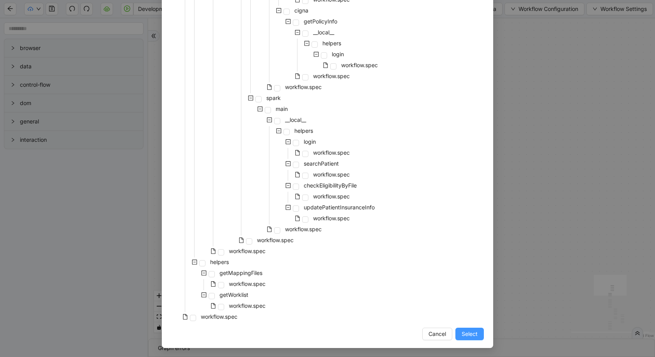
click at [467, 334] on span "Select" at bounding box center [470, 333] width 16 height 9
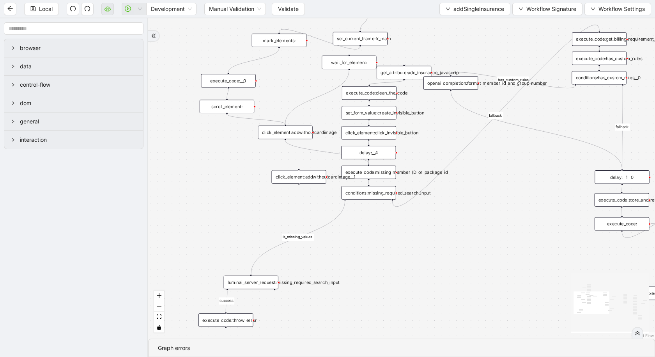
drag, startPoint x: 384, startPoint y: 306, endPoint x: 387, endPoint y: 275, distance: 31.7
click at [387, 275] on div "is_missing_values has_custom_rules success success success fallback fallback su…" at bounding box center [401, 178] width 507 height 320
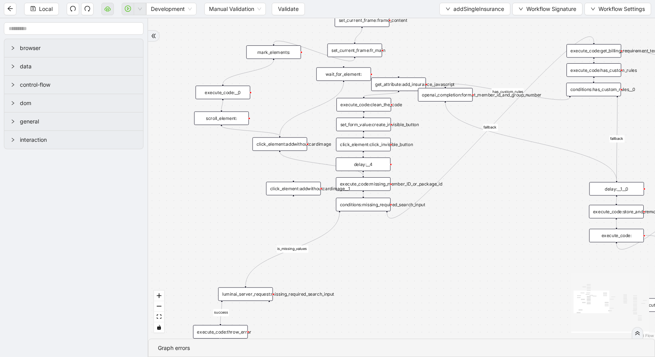
drag, startPoint x: 376, startPoint y: 235, endPoint x: 361, endPoint y: 268, distance: 36.3
click at [361, 268] on div "is_missing_values has_custom_rules success success success fallback fallback su…" at bounding box center [401, 178] width 507 height 320
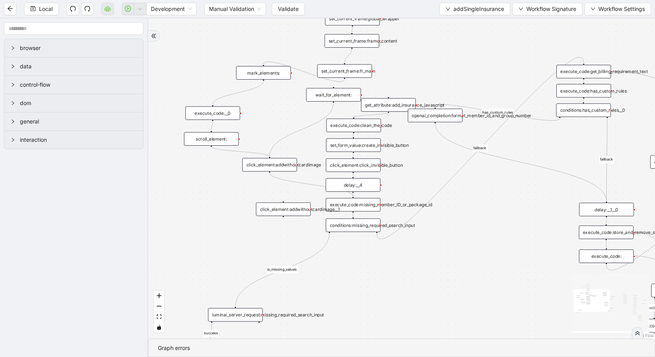
click at [358, 150] on div "set_form_value:create_invisible_button" at bounding box center [353, 145] width 55 height 14
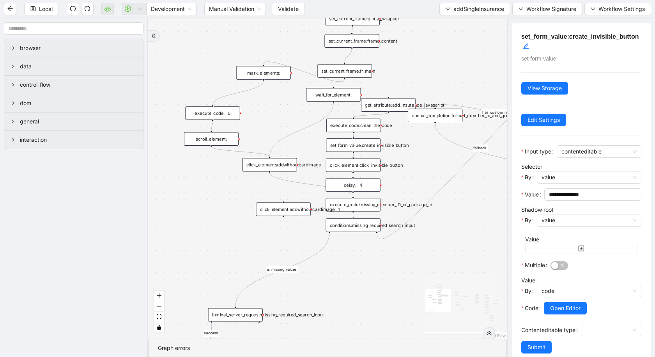
click at [355, 126] on div "execute_code:clean_the_code" at bounding box center [354, 126] width 55 height 14
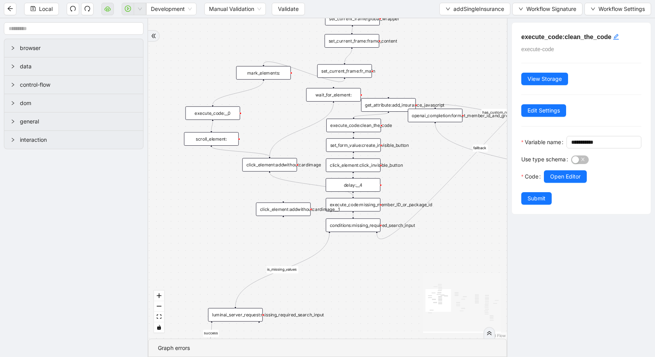
click at [354, 166] on div "click_element:click_invisible_button" at bounding box center [353, 165] width 55 height 14
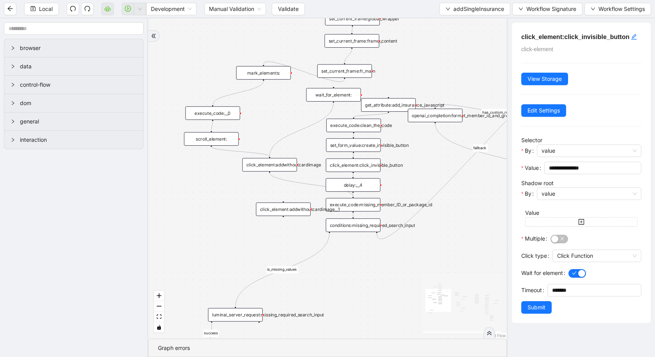
click at [354, 146] on div "set_form_value:create_invisible_button" at bounding box center [353, 145] width 55 height 14
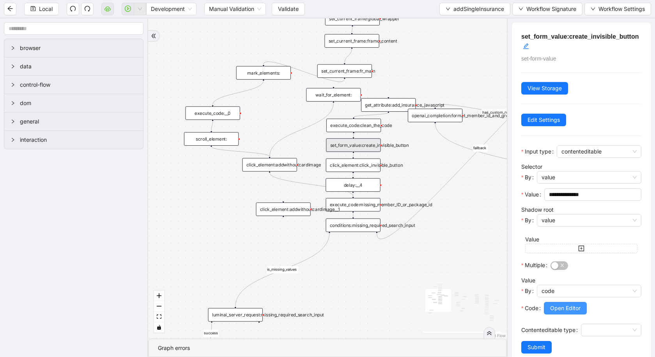
click at [565, 304] on span "Open Editor" at bounding box center [565, 308] width 30 height 9
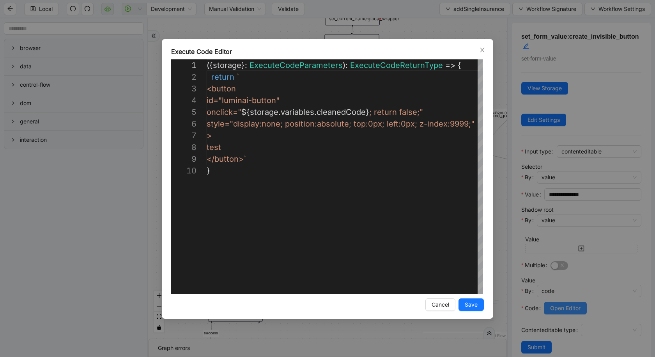
scroll to position [105, 0]
click at [71, 247] on div "**********" at bounding box center [327, 178] width 655 height 357
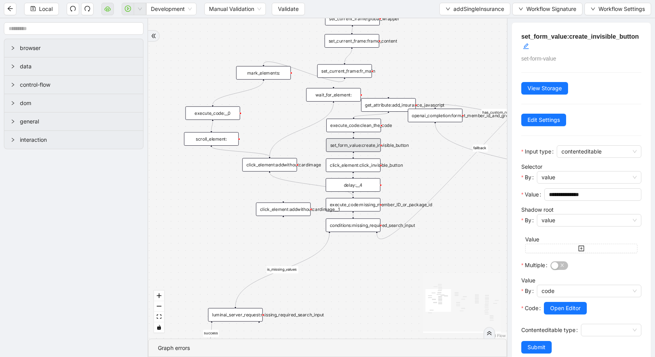
click at [346, 123] on div "execute_code:clean_the_code" at bounding box center [354, 126] width 55 height 14
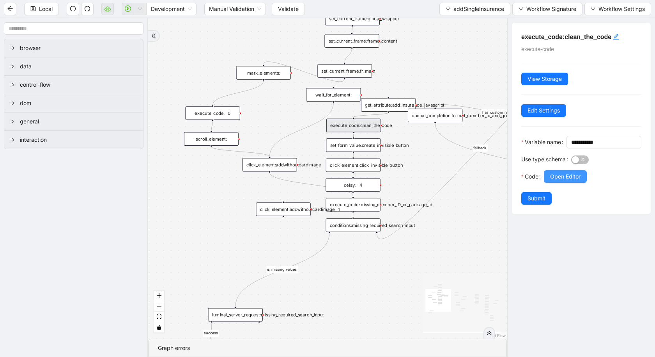
click at [558, 181] on span "Open Editor" at bounding box center [565, 176] width 30 height 9
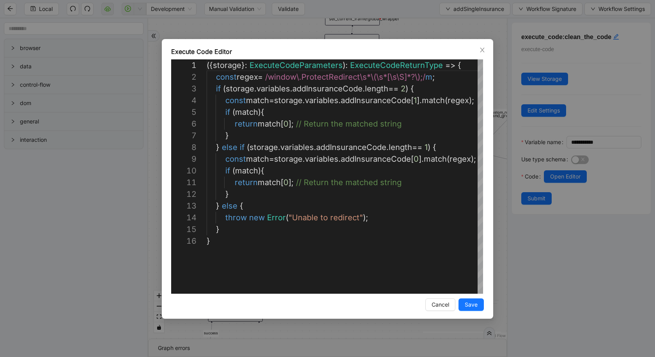
click at [72, 308] on div "Execute Code Editor 1 2 3 4 5 6 7 8 9 10 11 12 13 14 15 16 ({ storage }: Execut…" at bounding box center [327, 178] width 655 height 357
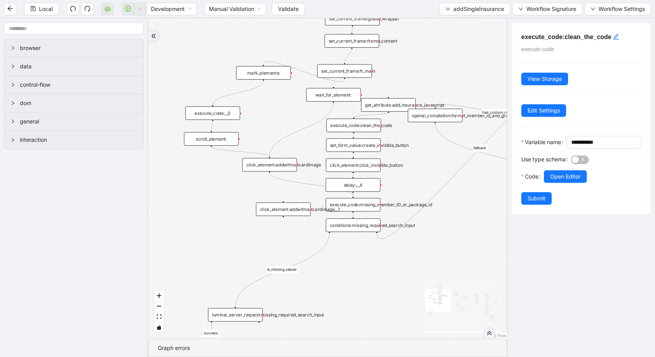
click at [390, 103] on div "get_attribute:add_insurance_javascript" at bounding box center [388, 105] width 55 height 14
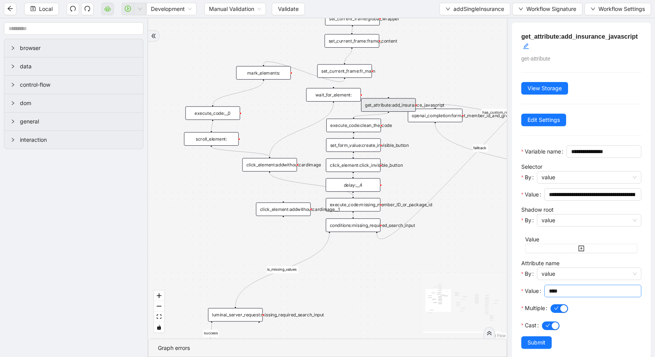
scroll to position [20, 0]
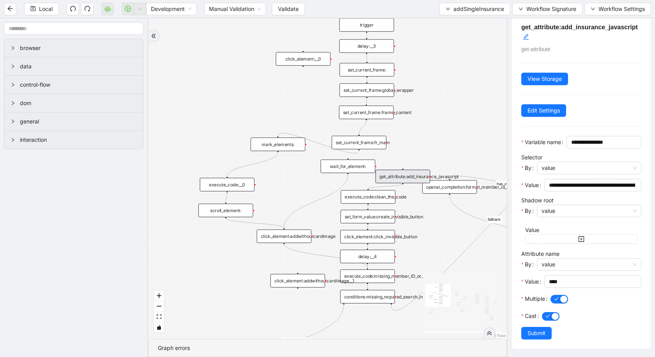
drag, startPoint x: 420, startPoint y: 69, endPoint x: 435, endPoint y: 141, distance: 73.2
click at [435, 141] on div "is_missing_values has_custom_rules success success success fallback fallback su…" at bounding box center [327, 178] width 359 height 320
drag, startPoint x: 488, startPoint y: 110, endPoint x: 400, endPoint y: 110, distance: 89.0
click at [400, 112] on div "is_missing_values has_custom_rules success success success fallback fallback su…" at bounding box center [327, 178] width 359 height 320
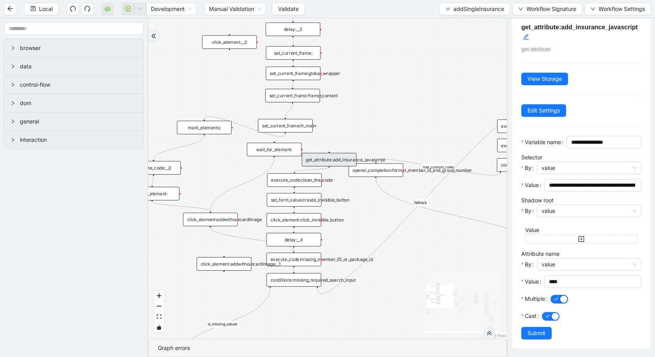
drag, startPoint x: 404, startPoint y: 300, endPoint x: 446, endPoint y: 271, distance: 51.0
click at [446, 271] on div "is_missing_values has_custom_rules success success success fallback fallback su…" at bounding box center [327, 178] width 359 height 320
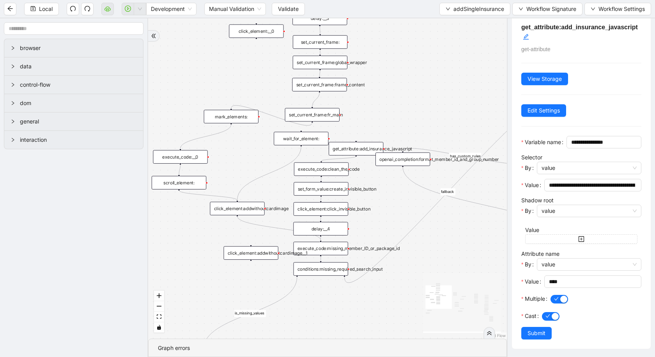
click at [229, 252] on div "click_element:addwithoutcardimage__1" at bounding box center [251, 253] width 55 height 14
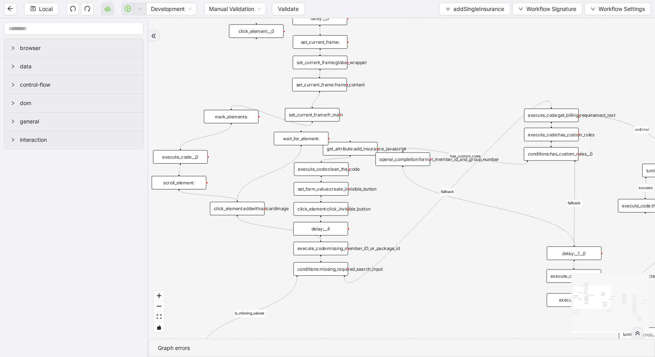
drag, startPoint x: 364, startPoint y: 149, endPoint x: 357, endPoint y: 149, distance: 7.8
click at [357, 149] on div "get_attribute:add_insurance_javascript" at bounding box center [350, 149] width 55 height 14
click at [357, 149] on div "get_attribute:add_insurance_javascript" at bounding box center [348, 149] width 55 height 14
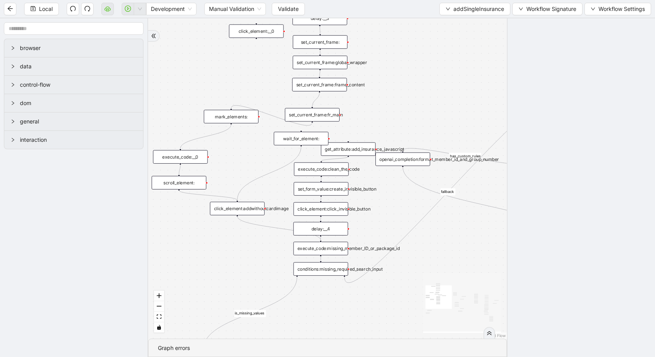
click at [338, 171] on div "execute_code:clean_the_code" at bounding box center [321, 169] width 55 height 14
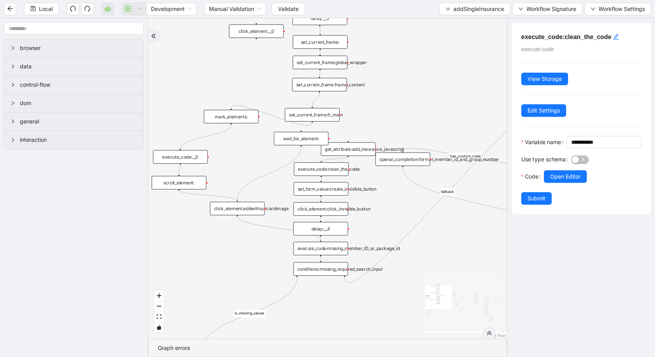
click at [339, 195] on div "set_form_value:create_invisible_button" at bounding box center [321, 189] width 55 height 14
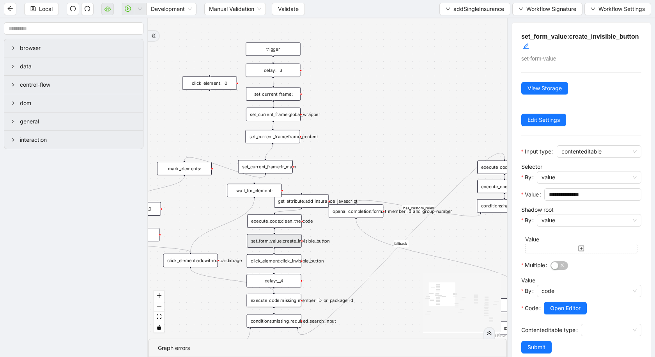
drag, startPoint x: 379, startPoint y: 124, endPoint x: 351, endPoint y: 138, distance: 30.7
click at [351, 138] on div "is_missing_values has_custom_rules success success success fallback fallback su…" at bounding box center [327, 178] width 359 height 320
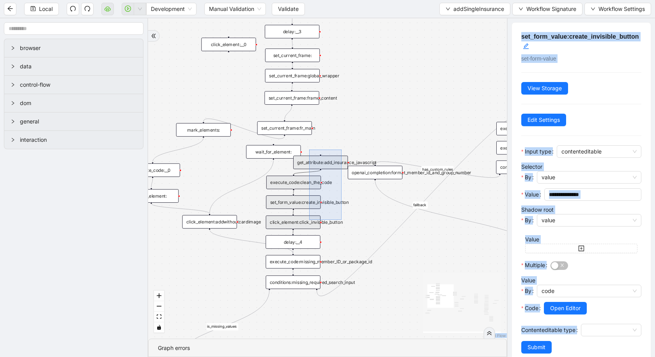
drag, startPoint x: 342, startPoint y: 149, endPoint x: 309, endPoint y: 220, distance: 77.3
click at [309, 220] on div "is_missing_values has_custom_rules success success success fallback fallback su…" at bounding box center [327, 178] width 359 height 320
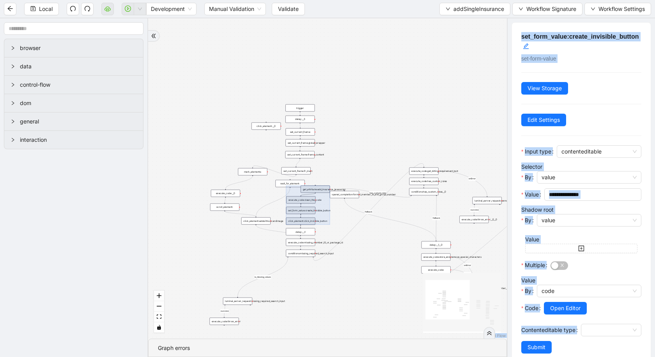
click at [309, 220] on div at bounding box center [308, 204] width 44 height 39
click at [266, 190] on div "is_missing_values has_custom_rules success success success fallback fallback su…" at bounding box center [327, 178] width 359 height 320
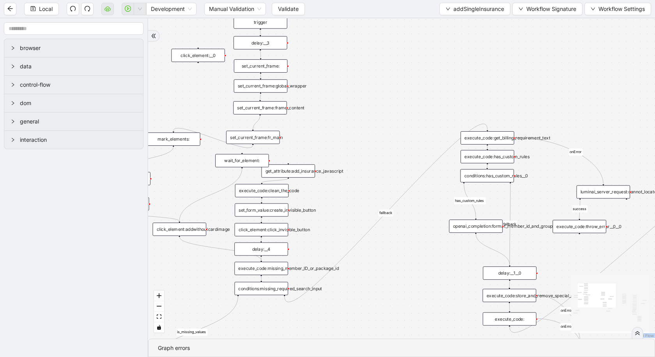
drag, startPoint x: 339, startPoint y: 181, endPoint x: 470, endPoint y: 226, distance: 138.4
click at [470, 226] on div "openai_completion:format_member_id_and_group_number" at bounding box center [476, 225] width 54 height 13
click at [415, 265] on div "is_missing_values has_custom_rules success success success fallback fallback su…" at bounding box center [401, 178] width 507 height 320
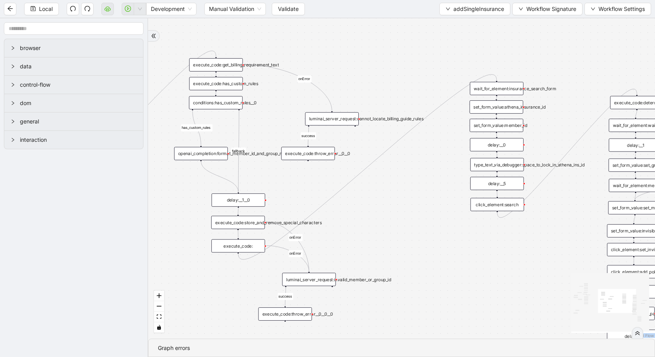
drag, startPoint x: 412, startPoint y: 266, endPoint x: 140, endPoint y: 194, distance: 281.2
click at [140, 194] on section "browser data control-flow dom general interaction is_missing_values has_custom_…" at bounding box center [327, 187] width 655 height 338
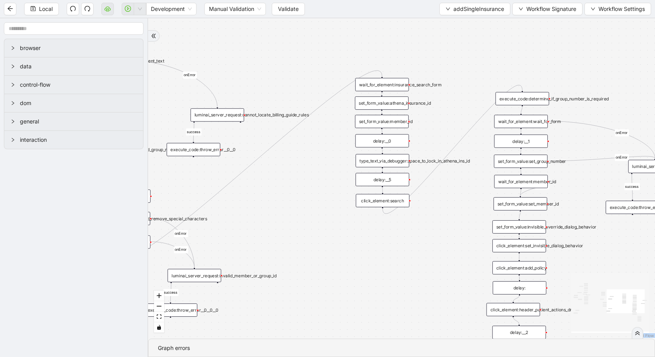
drag, startPoint x: 434, startPoint y: 204, endPoint x: 320, endPoint y: 200, distance: 114.4
click at [319, 200] on div "is_missing_values has_custom_rules success success success fallback fallback su…" at bounding box center [401, 178] width 507 height 320
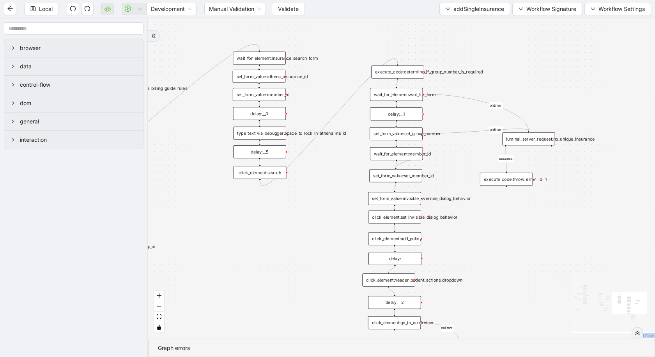
drag, startPoint x: 363, startPoint y: 261, endPoint x: 241, endPoint y: 231, distance: 126.2
click at [241, 231] on div "is_missing_values has_custom_rules success success success fallback fallback su…" at bounding box center [401, 178] width 507 height 320
click at [397, 165] on icon "Edge from wait_for_element:member_id to set_form_value:set_member_id" at bounding box center [412, 159] width 33 height 14
click at [407, 171] on div "set_form_value:set_member_id" at bounding box center [395, 173] width 53 height 13
click at [286, 9] on span "Validate" at bounding box center [288, 9] width 21 height 9
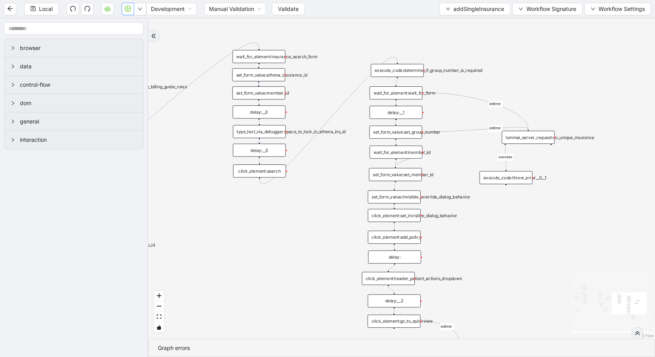
click at [127, 9] on icon "play-circle" at bounding box center [128, 8] width 6 height 6
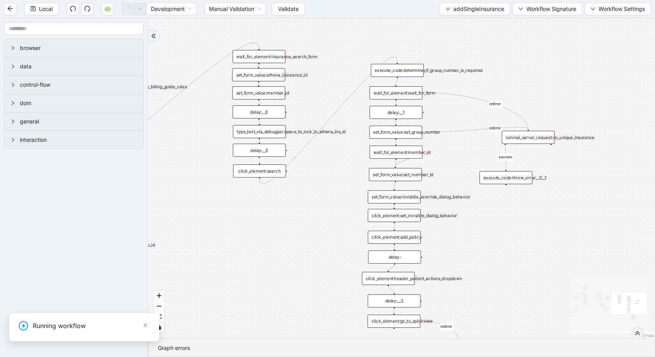
click at [0, 328] on input "1-off update file id" at bounding box center [58, 335] width 262 height 15
type input "**********"
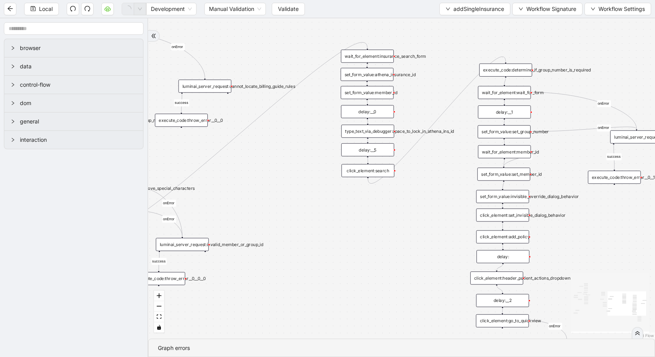
drag, startPoint x: 259, startPoint y: 288, endPoint x: 368, endPoint y: 287, distance: 108.5
click at [368, 287] on div "is_missing_values has_custom_rules success success success fallback fallback su…" at bounding box center [401, 178] width 507 height 320
click at [368, 57] on div "wait_for_element:insurance_search_form" at bounding box center [367, 54] width 53 height 13
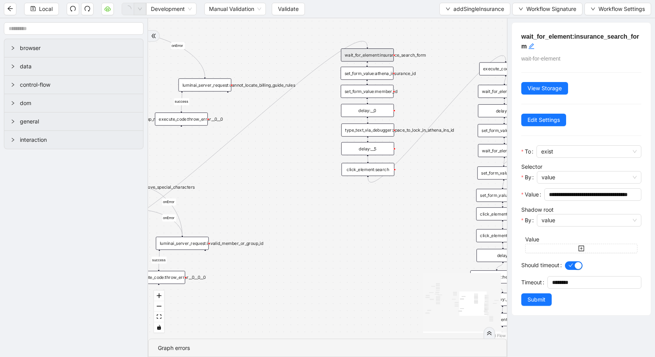
click at [338, 255] on div "is_missing_values has_custom_rules success success success fallback fallback su…" at bounding box center [327, 178] width 359 height 320
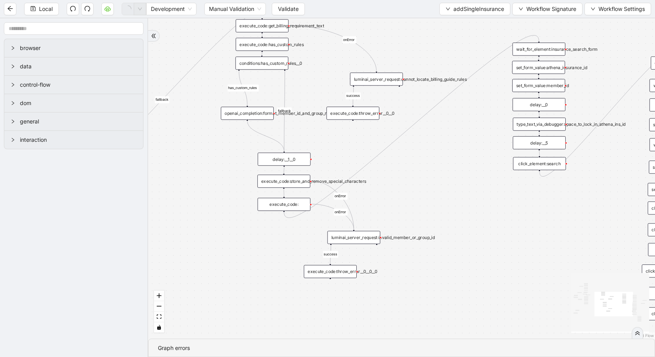
drag, startPoint x: 338, startPoint y: 255, endPoint x: 502, endPoint y: 273, distance: 165.7
click at [502, 274] on div "is_missing_values has_custom_rules success success success fallback fallback su…" at bounding box center [401, 178] width 507 height 320
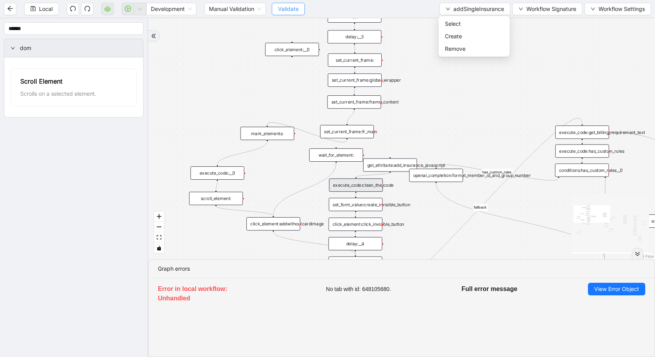
click at [295, 8] on span "Validate" at bounding box center [288, 9] width 21 height 9
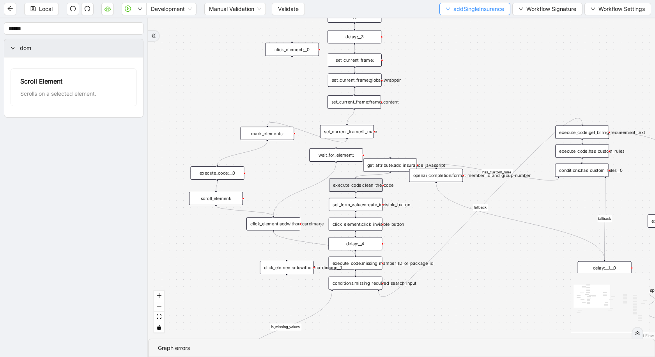
click at [490, 8] on span "addSingleInsurance" at bounding box center [479, 9] width 51 height 9
click at [479, 19] on li "Select" at bounding box center [474, 24] width 68 height 12
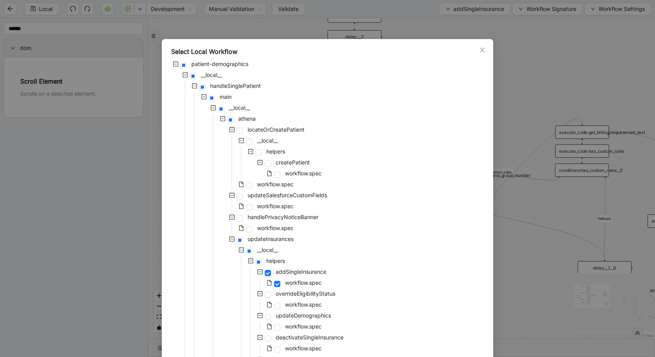
scroll to position [556, 0]
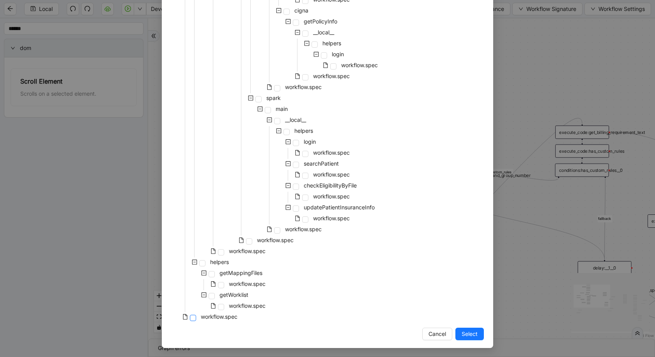
click at [195, 318] on span at bounding box center [193, 317] width 6 height 6
click at [469, 329] on span "Select" at bounding box center [470, 333] width 16 height 9
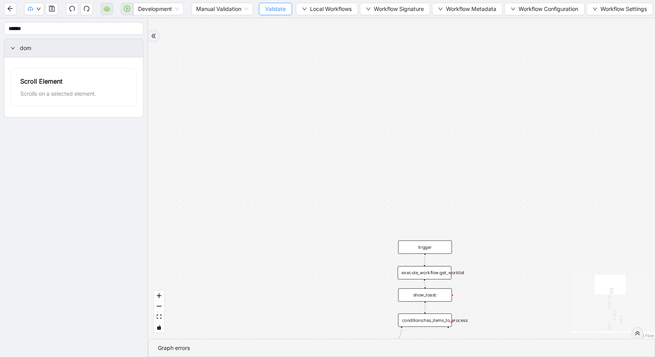
click at [269, 9] on span "Validate" at bounding box center [275, 9] width 21 height 9
click at [37, 7] on icon "down" at bounding box center [38, 9] width 5 height 5
click at [202, 95] on div "has_unprocessed_items onError onError onError onError onError onError trigger l…" at bounding box center [401, 178] width 507 height 320
click at [273, 12] on span "Validate" at bounding box center [275, 9] width 21 height 9
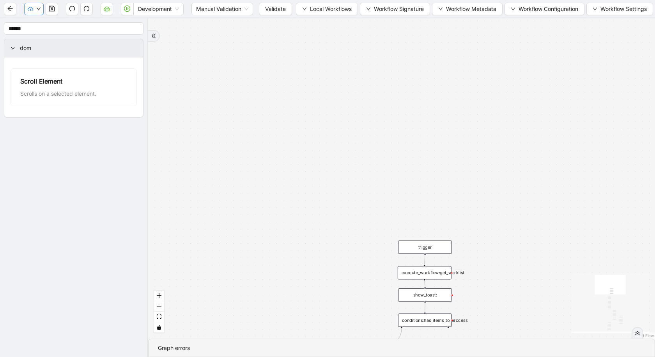
click at [36, 8] on icon "down" at bounding box center [38, 9] width 5 height 5
click at [234, 171] on div "has_unprocessed_items onError onError onError onError onError onError trigger l…" at bounding box center [401, 178] width 507 height 320
click at [265, 10] on span "Validate" at bounding box center [275, 9] width 21 height 9
click at [32, 10] on icon "cloud-upload" at bounding box center [30, 8] width 5 height 5
click at [41, 22] on span "Dev: Update Needed" at bounding box center [57, 24] width 55 height 9
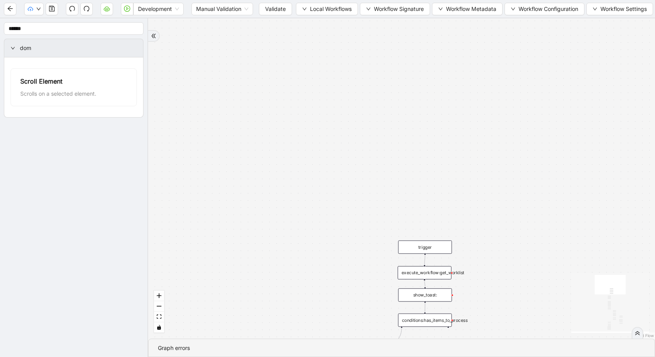
click at [220, 72] on div "has_unprocessed_items onError onError onError onError onError onError trigger l…" at bounding box center [401, 178] width 507 height 320
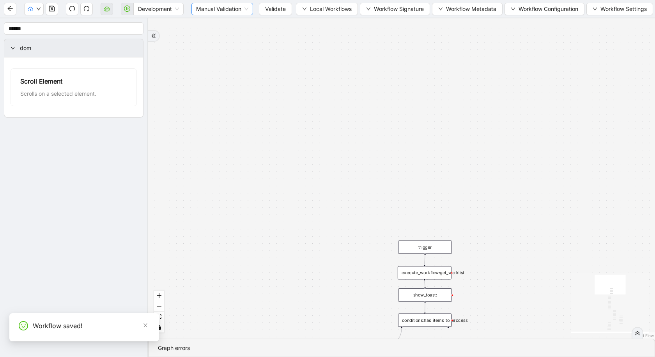
click at [234, 11] on span "Manual Validation" at bounding box center [222, 9] width 52 height 12
click at [232, 27] on div "Auto Validation" at bounding box center [221, 24] width 49 height 9
click at [279, 74] on div "has_unprocessed_items onError onError onError onError onError onError trigger l…" at bounding box center [401, 178] width 507 height 320
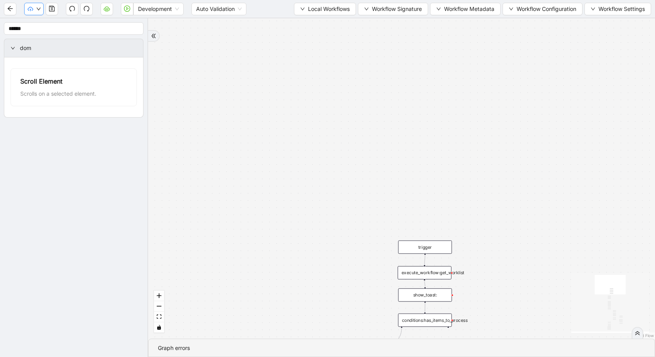
click at [37, 10] on icon "down" at bounding box center [38, 9] width 5 height 5
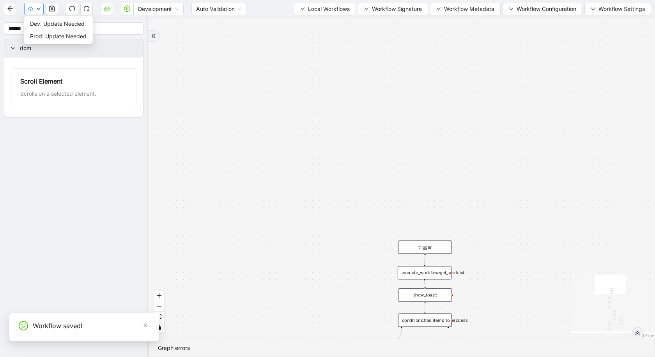
click at [37, 10] on icon "down" at bounding box center [38, 9] width 5 height 5
click at [46, 24] on span "Dev: Update Needed" at bounding box center [58, 24] width 57 height 9
click at [34, 7] on button "button" at bounding box center [34, 9] width 20 height 12
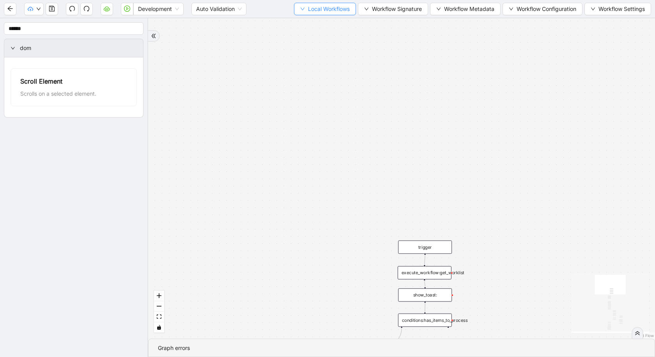
click at [324, 10] on span "Local Workflows" at bounding box center [329, 9] width 42 height 9
click at [325, 27] on span "Select" at bounding box center [323, 24] width 50 height 9
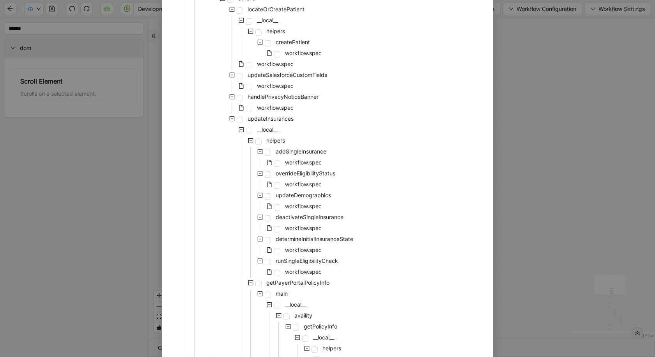
scroll to position [157, 0]
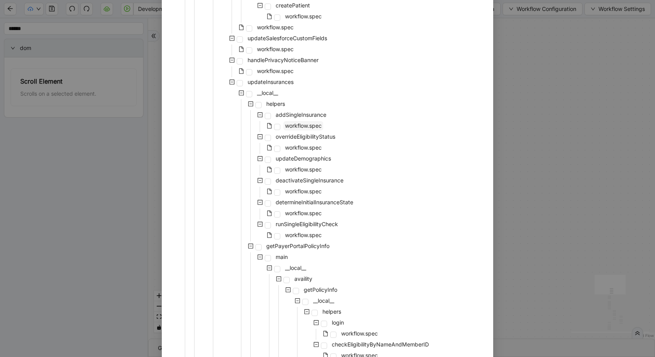
click at [305, 125] on span "workflow.spec" at bounding box center [303, 125] width 37 height 7
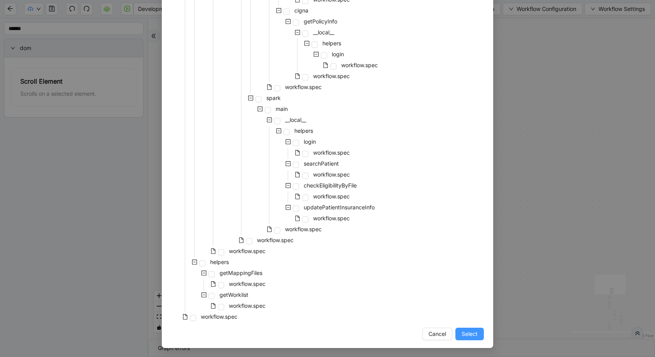
click at [469, 335] on span "Select" at bounding box center [470, 333] width 16 height 9
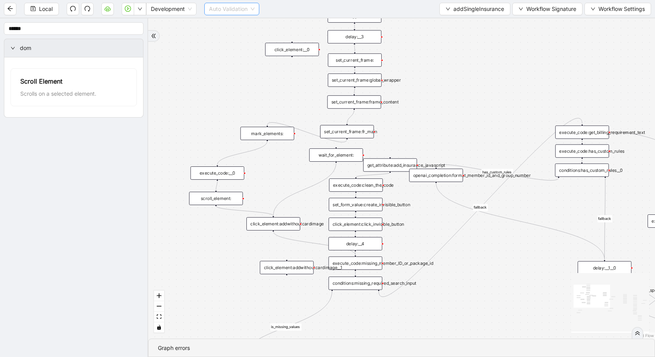
click at [233, 9] on span "Auto Validation" at bounding box center [232, 9] width 46 height 12
click at [44, 12] on span "Local" at bounding box center [46, 9] width 14 height 9
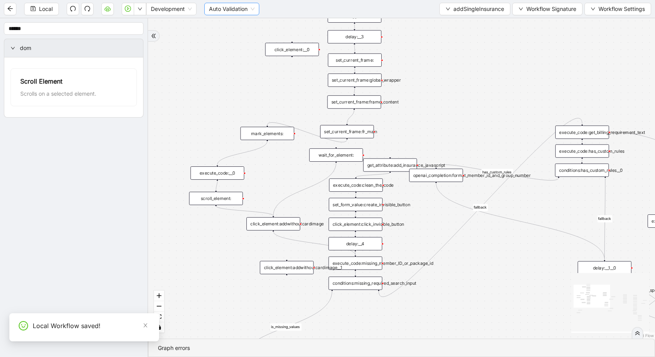
click at [227, 5] on span "Auto Validation" at bounding box center [232, 9] width 46 height 12
click at [480, 10] on span "addSingleInsurance" at bounding box center [479, 9] width 51 height 9
click at [472, 21] on span "Select" at bounding box center [474, 24] width 59 height 9
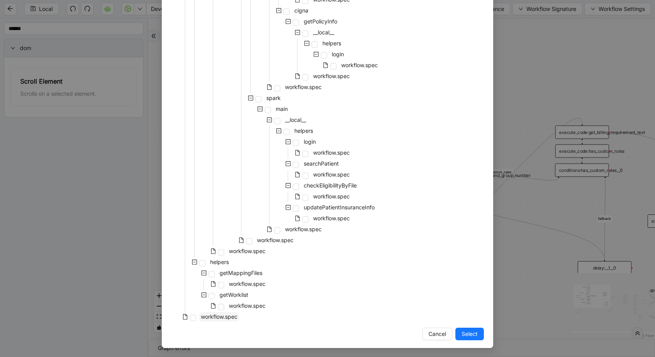
click at [220, 319] on span "workflow.spec" at bounding box center [219, 316] width 37 height 7
click at [471, 337] on span "Select" at bounding box center [470, 333] width 16 height 9
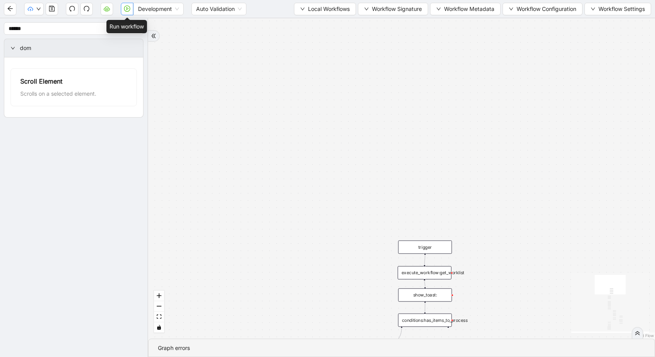
click at [127, 9] on icon "play-circle" at bounding box center [127, 8] width 6 height 6
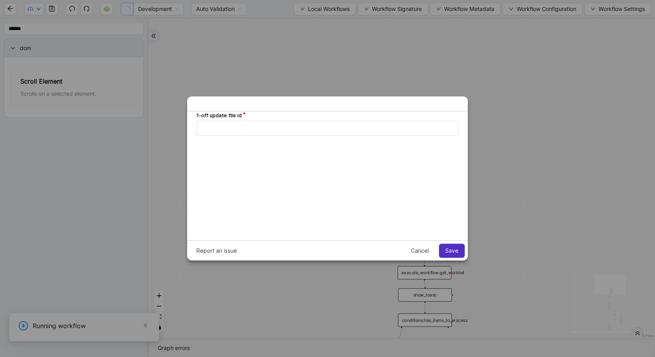
scroll to position [0, 0]
click at [255, 120] on input "1-off update file id" at bounding box center [328, 127] width 262 height 15
type input "**********"
click at [449, 247] on span "Save" at bounding box center [452, 250] width 13 height 6
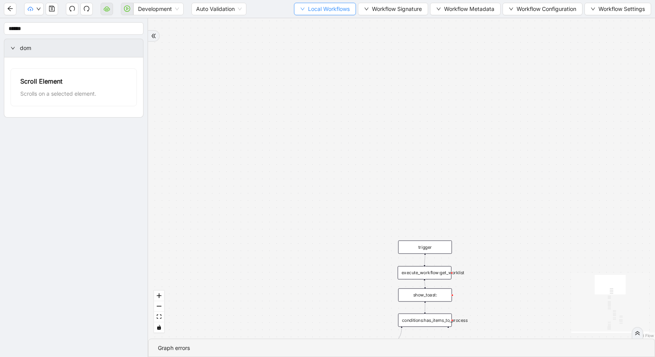
click at [335, 9] on span "Local Workflows" at bounding box center [329, 9] width 42 height 9
click at [468, 206] on div "has_unprocessed_items onError onError onError onError onError onError trigger l…" at bounding box center [401, 178] width 507 height 320
click at [328, 24] on span "Select" at bounding box center [323, 24] width 50 height 9
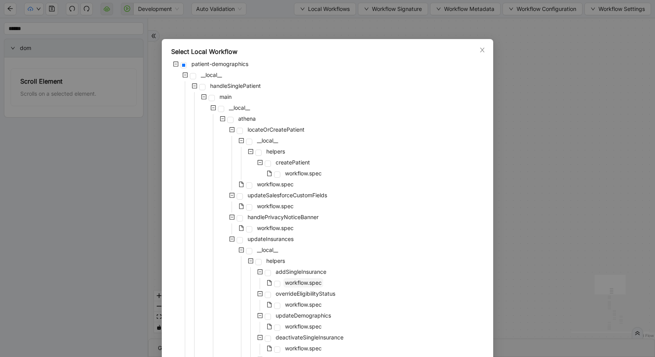
click at [312, 281] on span "workflow.spec" at bounding box center [303, 282] width 37 height 7
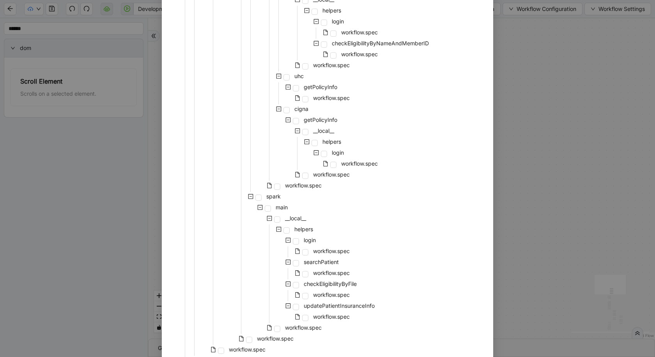
scroll to position [556, 0]
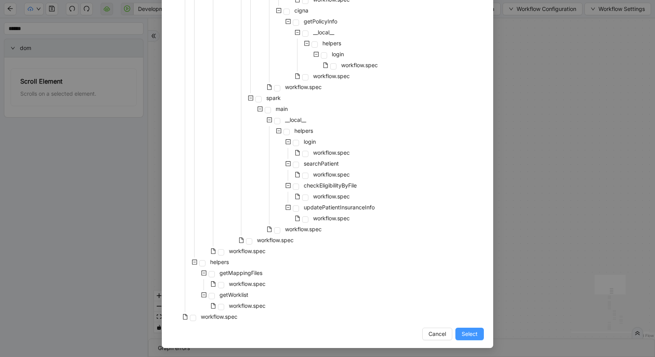
click at [466, 334] on span "Select" at bounding box center [470, 333] width 16 height 9
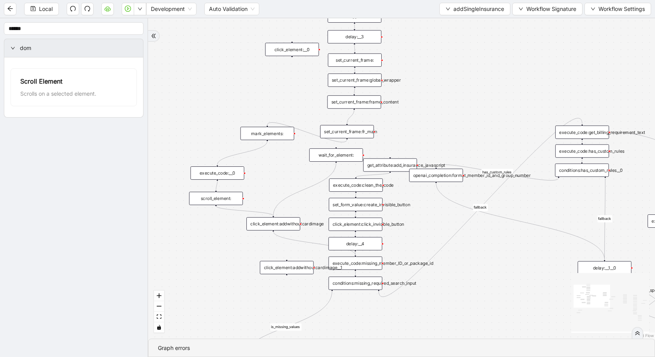
click at [117, 13] on div "Local Development Auto Validation addSingleInsurance Workflow Signature Workflo…" at bounding box center [327, 9] width 655 height 18
click at [127, 13] on button "button" at bounding box center [128, 9] width 12 height 12
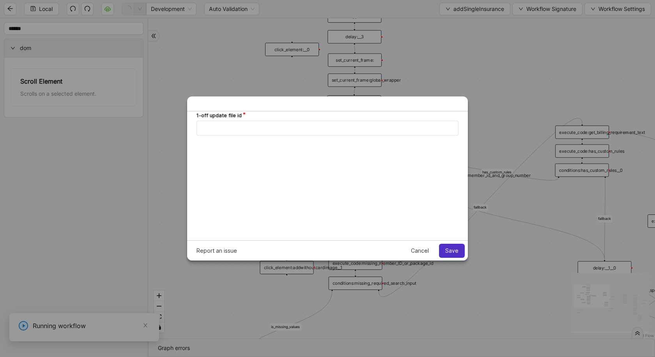
scroll to position [0, 0]
click at [255, 131] on input "1-off update file id" at bounding box center [328, 127] width 262 height 15
type input "**********"
click at [448, 246] on button "Save" at bounding box center [452, 250] width 26 height 14
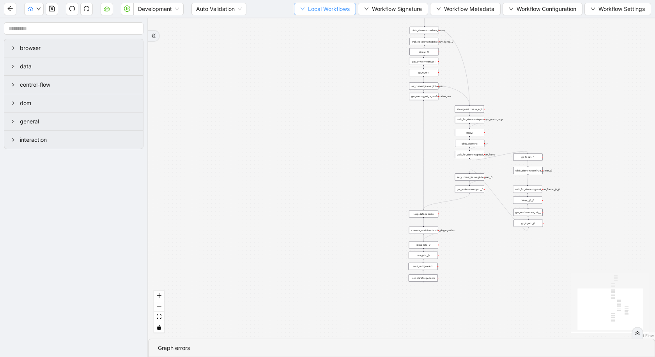
click at [326, 10] on span "Local Workflows" at bounding box center [329, 9] width 42 height 9
click at [122, 6] on button "button" at bounding box center [127, 9] width 12 height 12
click at [130, 6] on icon "play-circle" at bounding box center [127, 8] width 6 height 6
click at [222, 80] on div "trigger loop_data:patients loop_iterator:patients execute_workflow:handle_singl…" at bounding box center [401, 178] width 507 height 320
click at [132, 4] on button "button" at bounding box center [127, 9] width 12 height 12
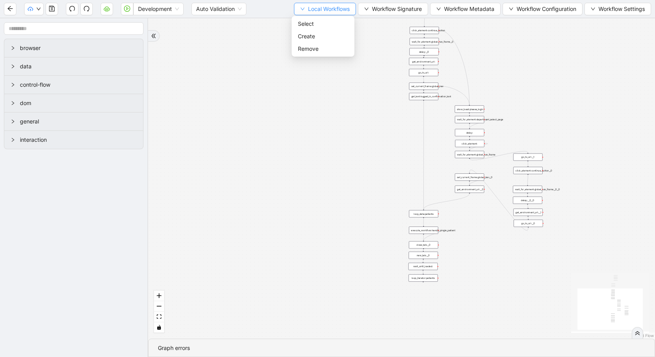
click at [308, 9] on span "Local Workflows" at bounding box center [329, 9] width 42 height 9
type input "**********"
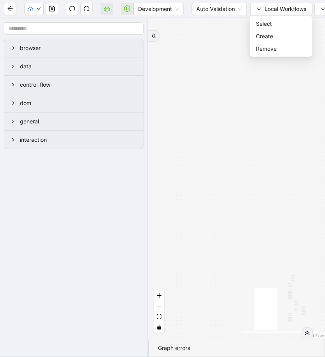
type input "**********"
click at [25, 329] on input "1-off update file id" at bounding box center [59, 335] width 262 height 15
type input "**********"
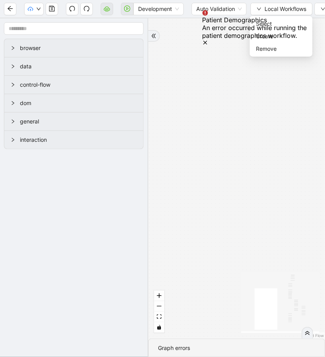
click at [224, 128] on div "trigger loop_data:patients loop_iterator:patients execute_workflow:handle_singl…" at bounding box center [236, 178] width 177 height 320
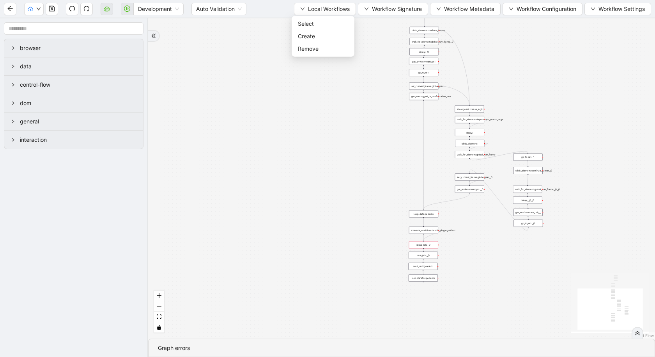
click at [355, 85] on div "trigger loop_data:patients loop_iterator:patients execute_workflow:handle_singl…" at bounding box center [401, 178] width 507 height 320
click at [129, 7] on span at bounding box center [127, 8] width 12 height 25
click at [128, 7] on span at bounding box center [127, 8] width 12 height 25
click at [128, 10] on span at bounding box center [127, 8] width 12 height 25
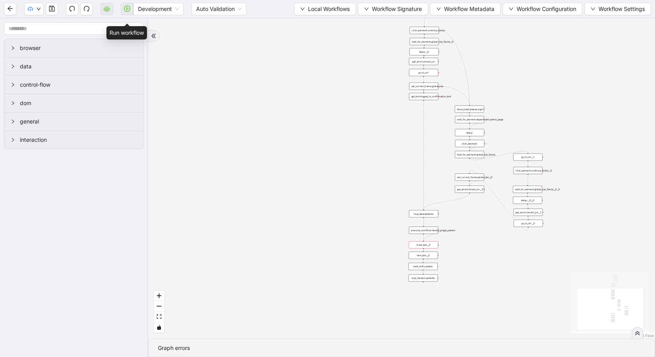
click at [274, 120] on div "trigger loop_data:patients loop_iterator:patients execute_workflow:handle_singl…" at bounding box center [401, 178] width 507 height 320
click at [123, 11] on span at bounding box center [127, 8] width 12 height 25
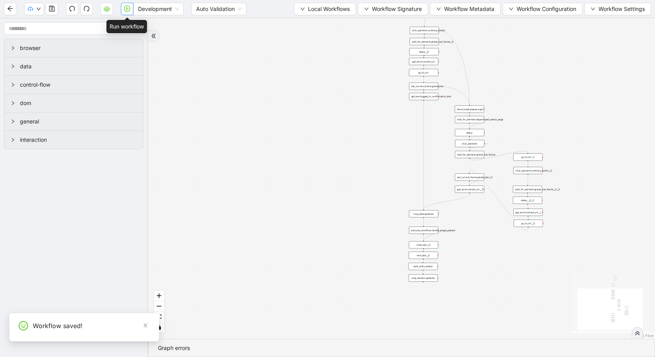
click at [128, 11] on icon "play-circle" at bounding box center [127, 8] width 6 height 6
click at [0, 335] on input "1-off update file id" at bounding box center [58, 335] width 262 height 15
type input "**********"
